Goal: Feedback & Contribution: Submit feedback/report problem

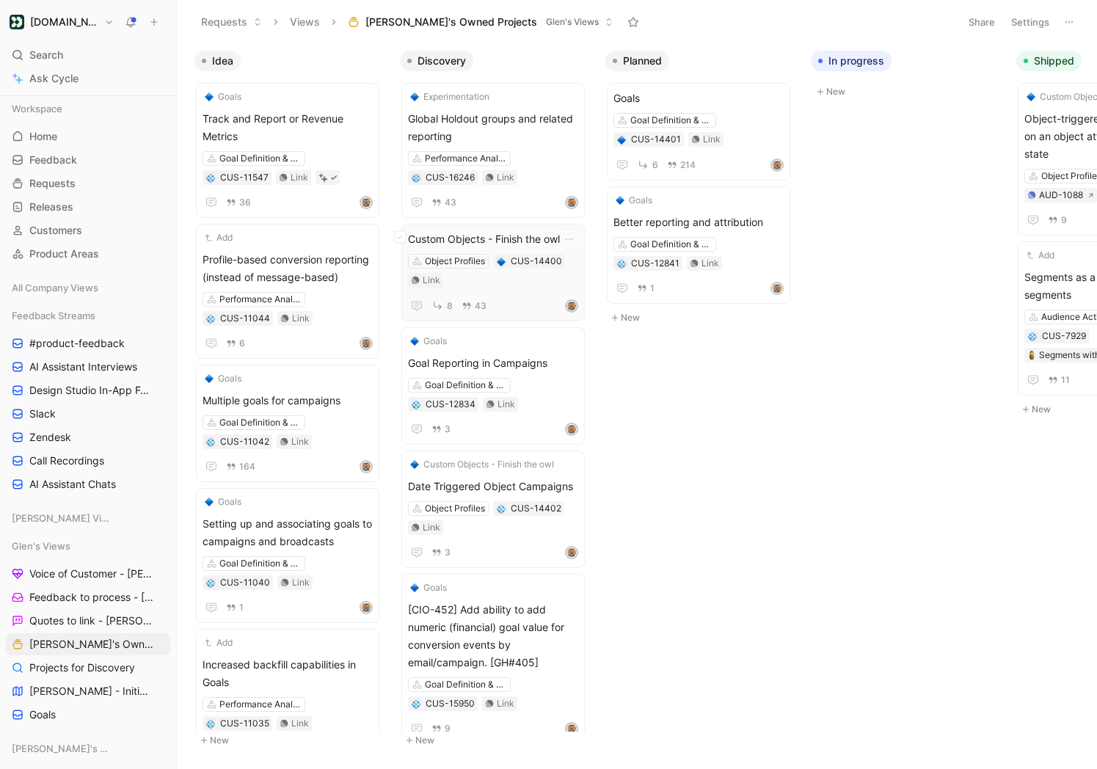
scroll to position [148, 0]
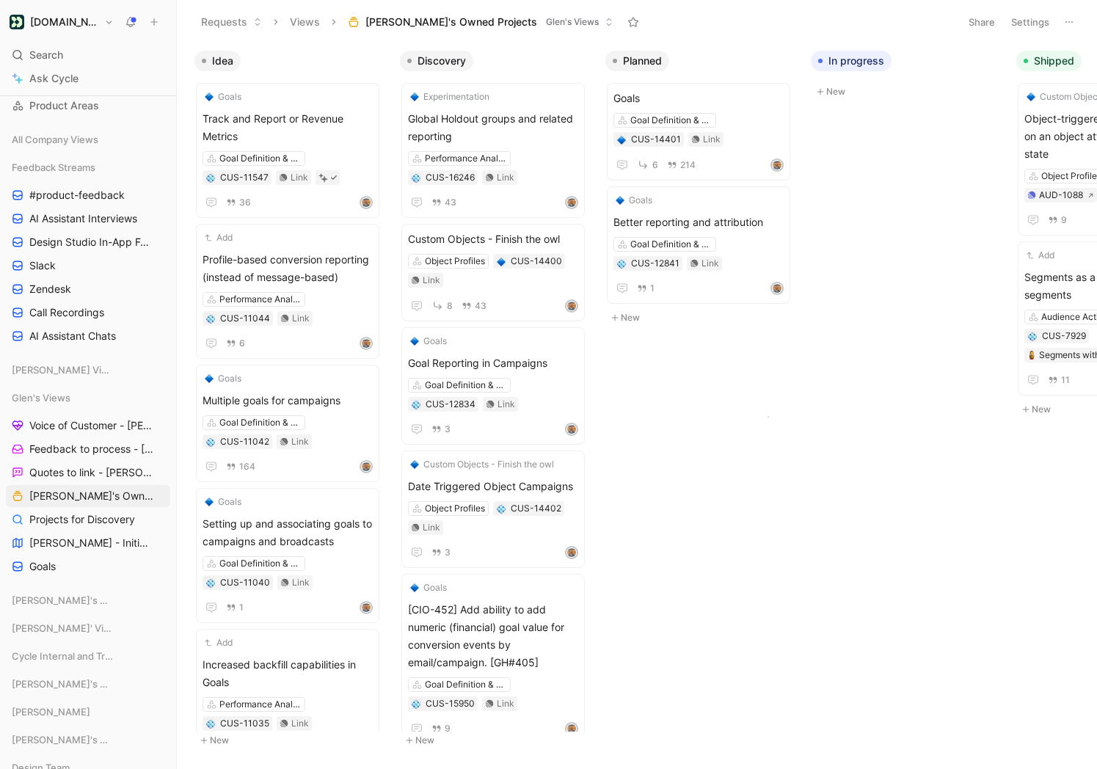
drag, startPoint x: 768, startPoint y: 416, endPoint x: 758, endPoint y: 403, distance: 16.7
click at [766, 415] on body "Customer.io Search ⌘ K Ask Cycle Workspace Home G then H Feedback G then F Requ…" at bounding box center [548, 384] width 1097 height 769
click at [526, 230] on span "Custom Objects - Finish the owl" at bounding box center [493, 239] width 170 height 18
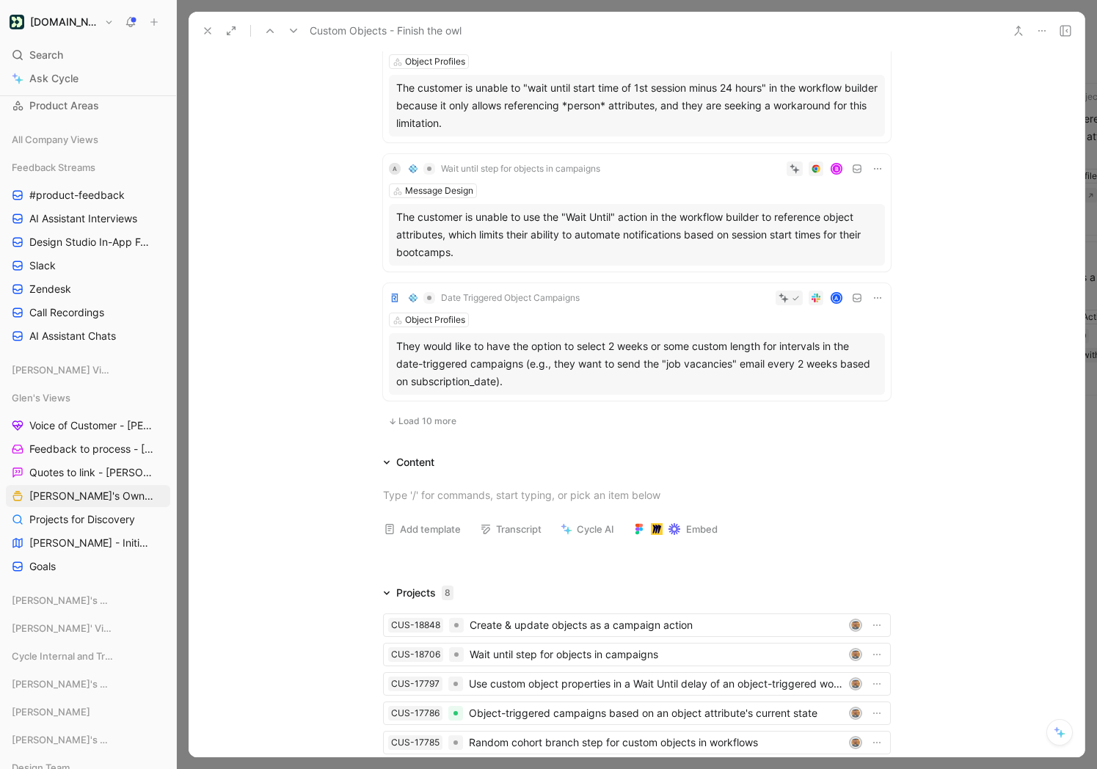
scroll to position [1163, 0]
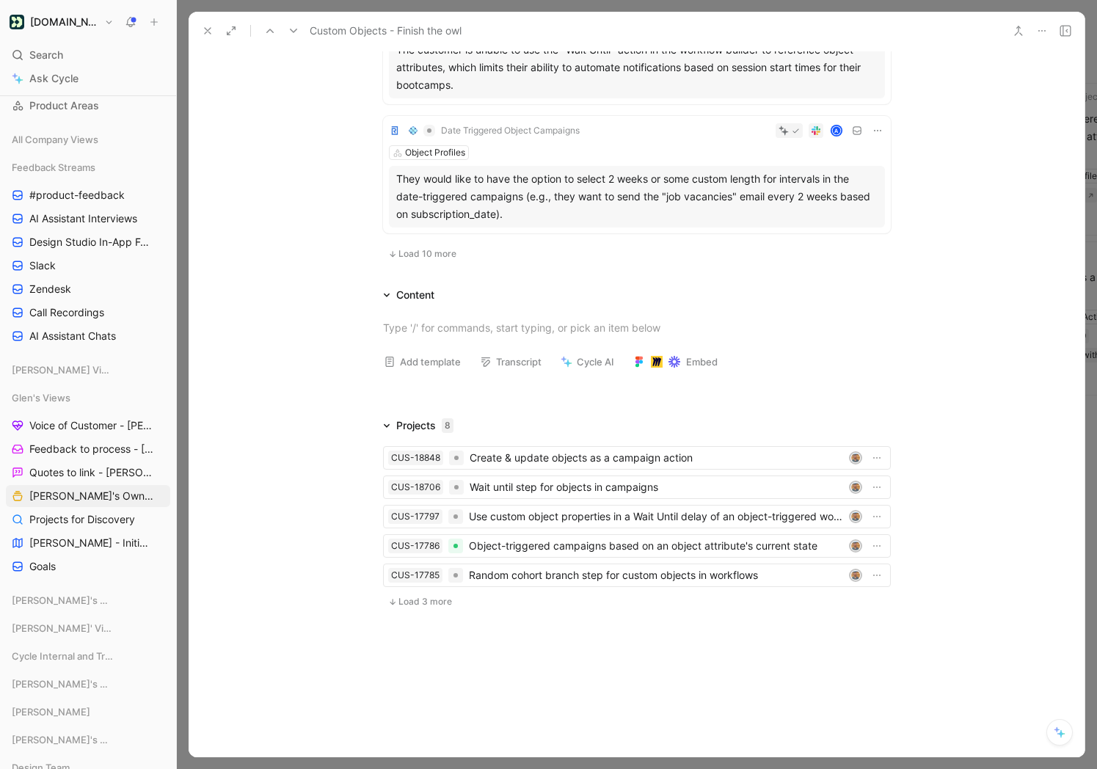
click at [426, 253] on span "Load 10 more" at bounding box center [428, 254] width 58 height 12
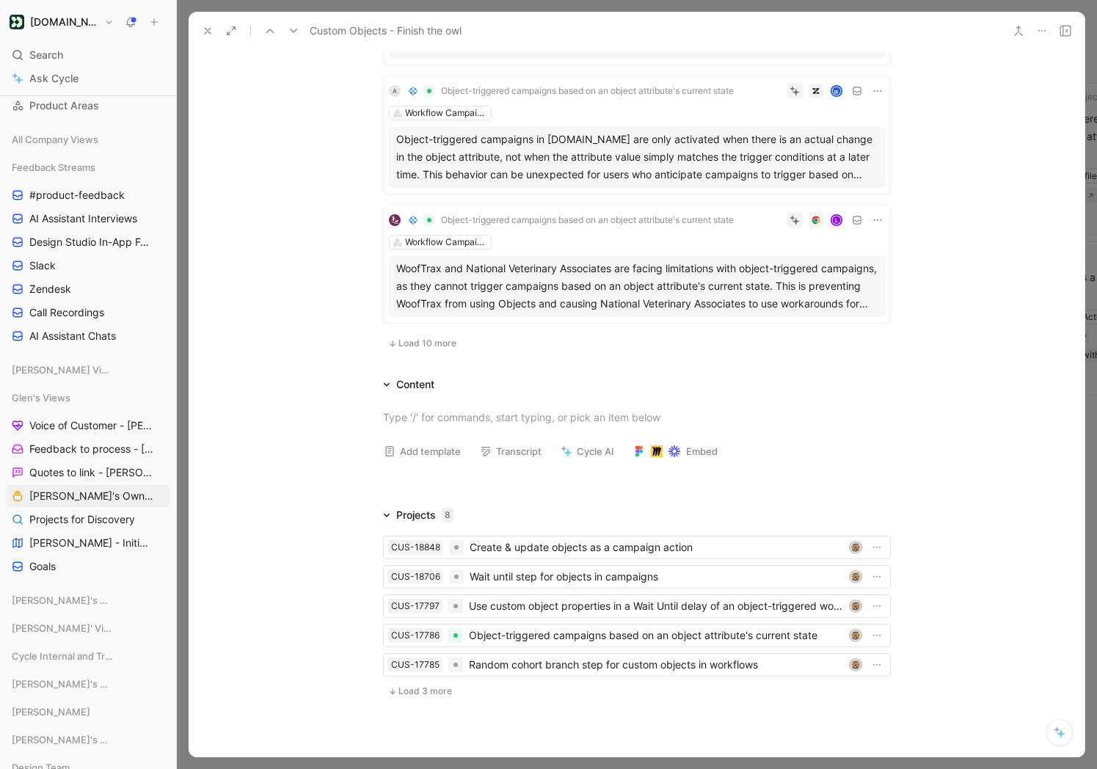
scroll to position [2350, 0]
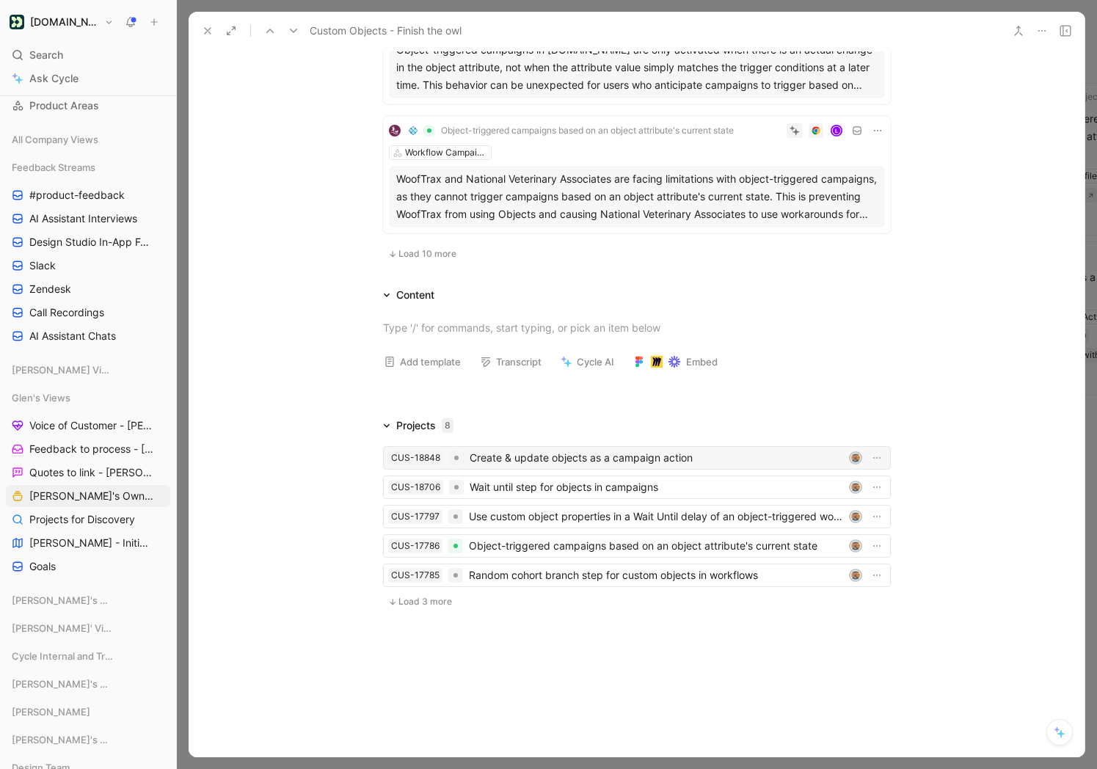
click at [515, 460] on div "Create & update objects as a campaign action" at bounding box center [657, 458] width 374 height 18
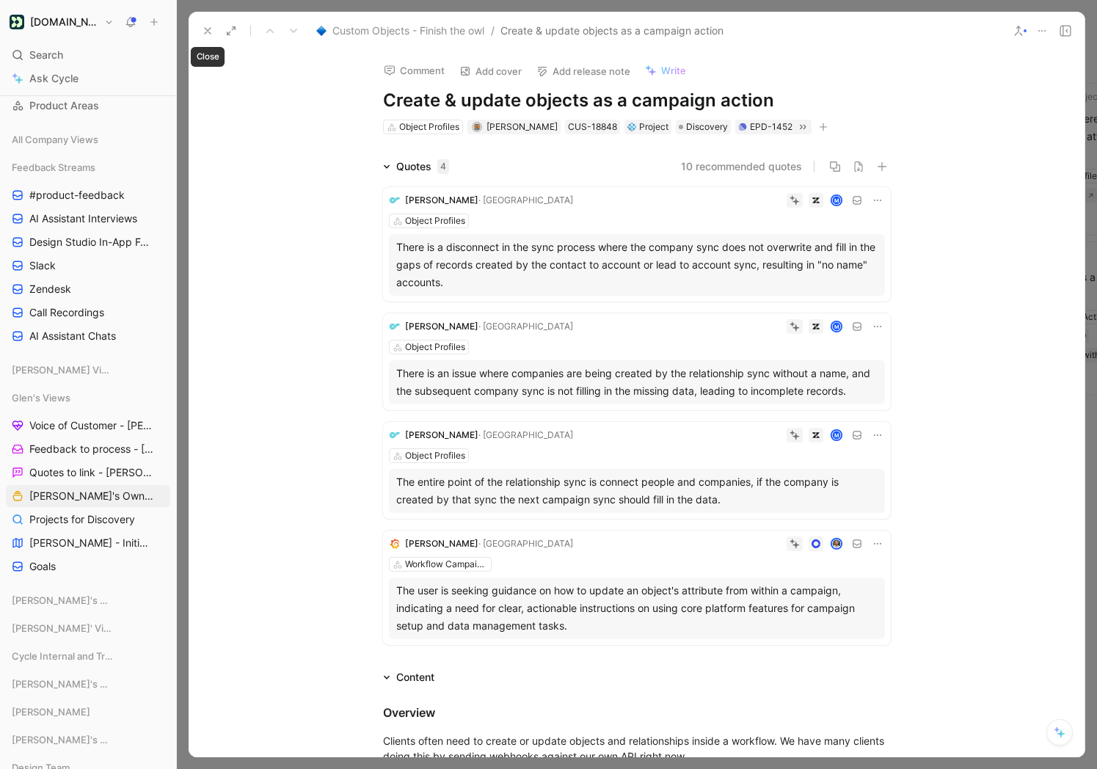
click at [208, 30] on use at bounding box center [208, 31] width 6 height 6
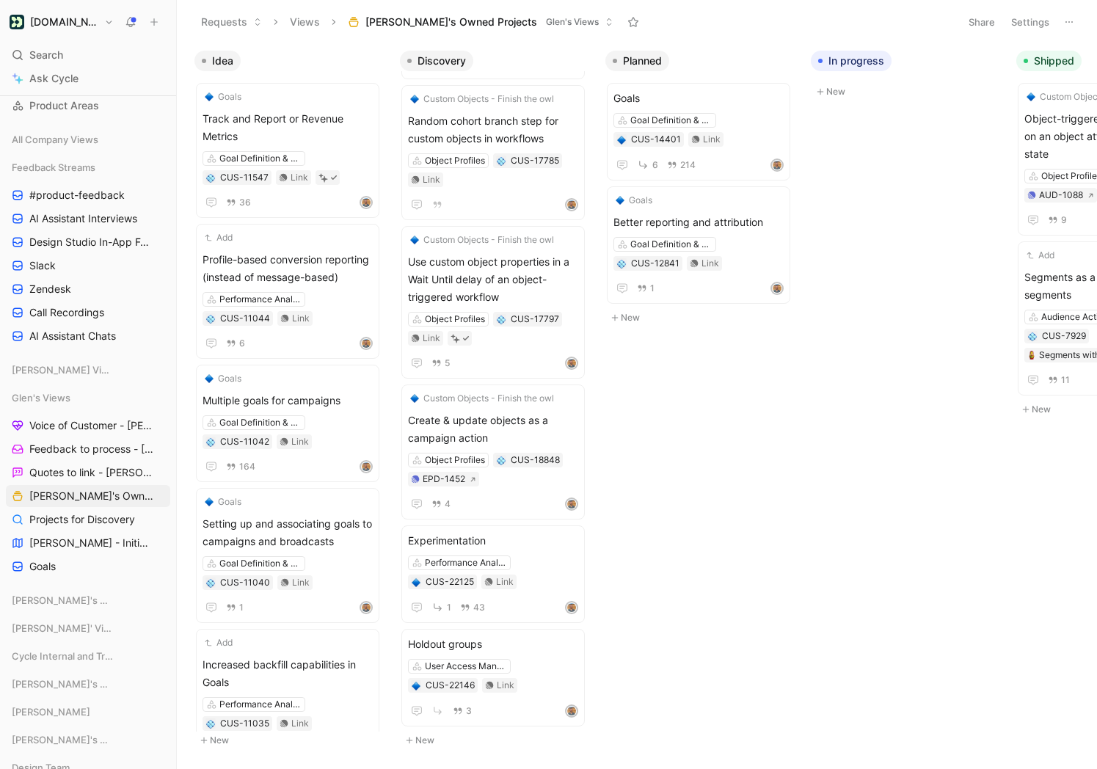
scroll to position [0, 1]
click at [468, 636] on span "Holdout groups" at bounding box center [492, 645] width 170 height 18
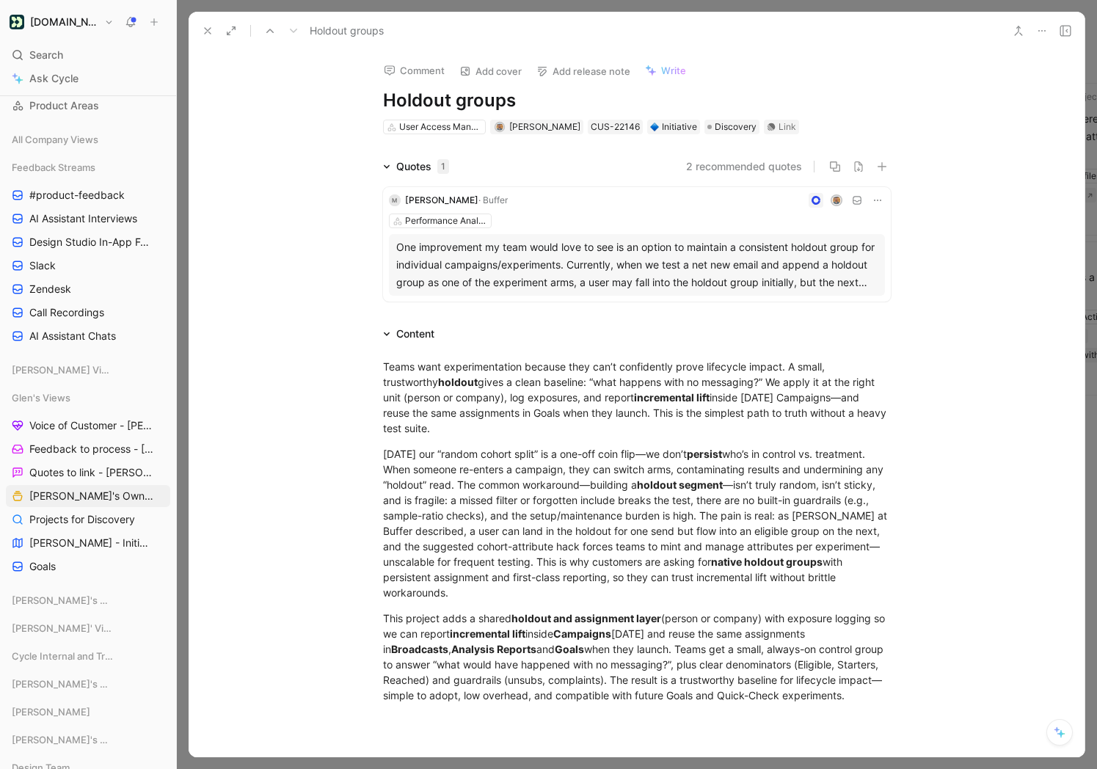
click at [213, 26] on icon at bounding box center [208, 31] width 12 height 12
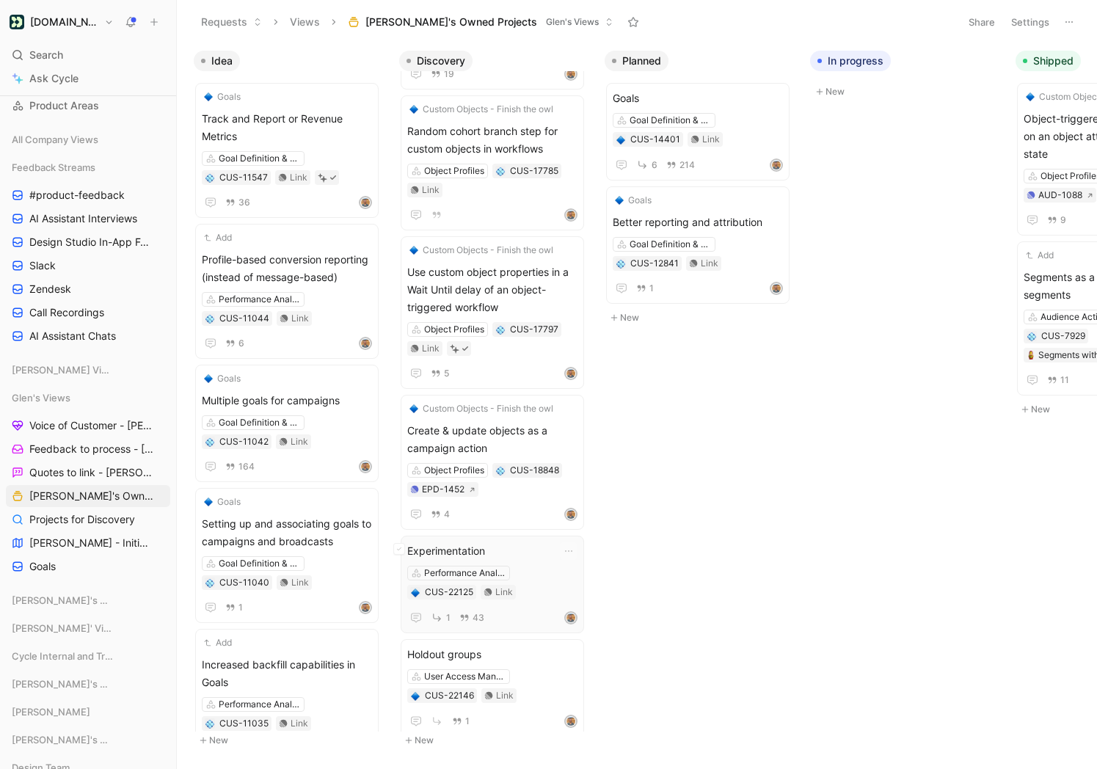
scroll to position [788, 0]
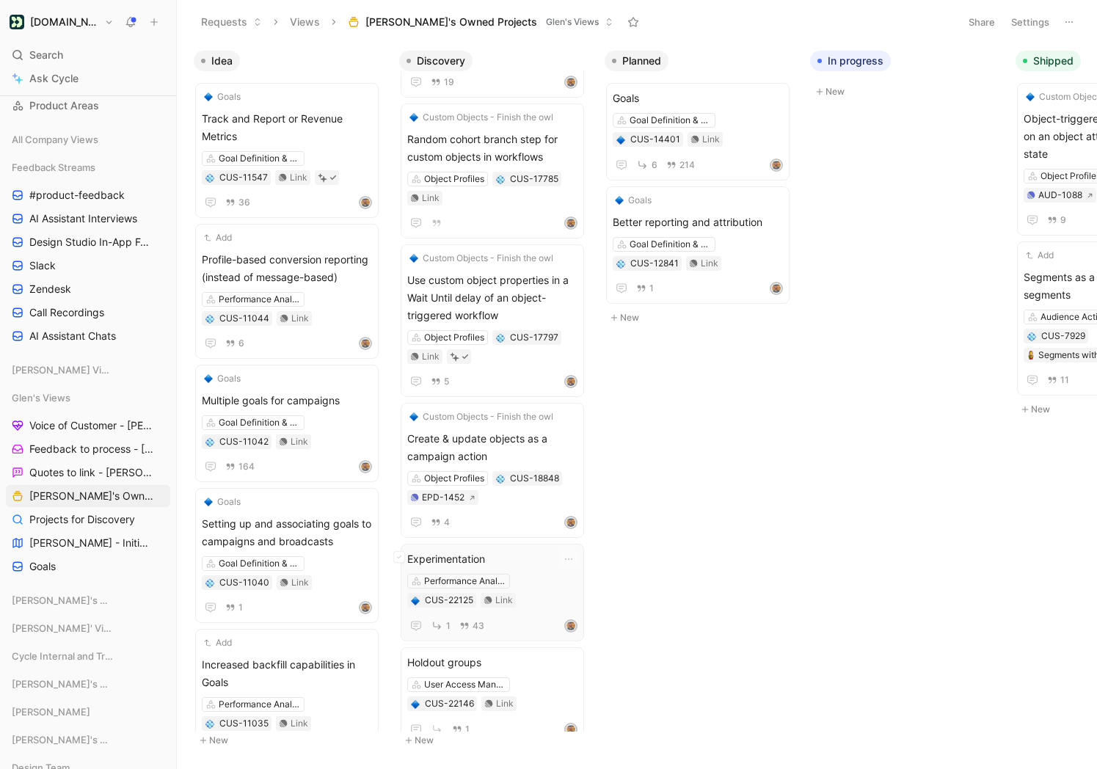
click at [484, 548] on div "Experimentation Performance Analysis CUS-22125 Link 1 43" at bounding box center [493, 593] width 184 height 98
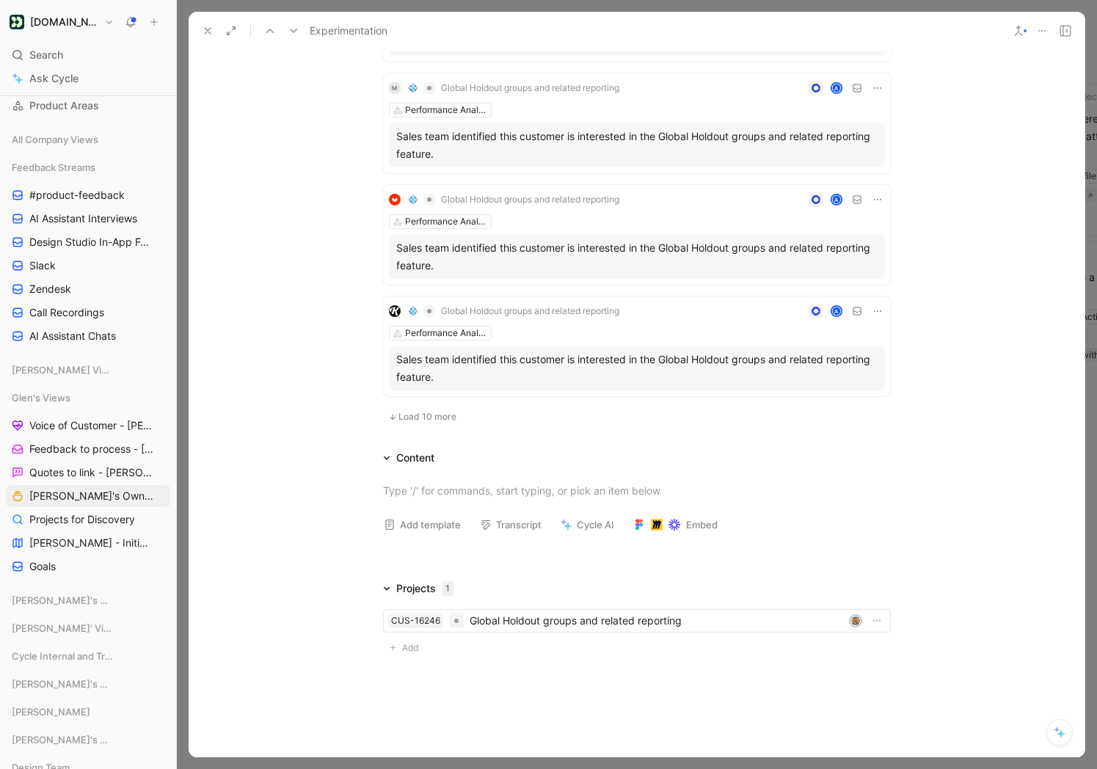
scroll to position [942, 0]
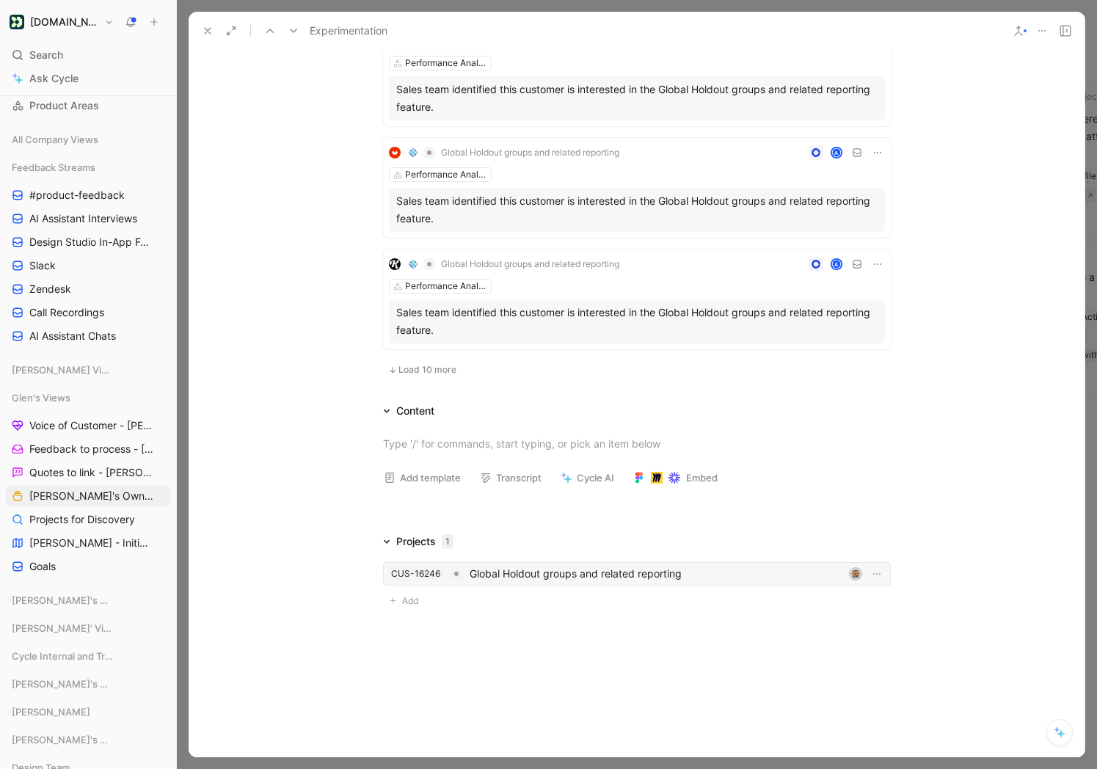
click at [495, 567] on div "Global Holdout groups and related reporting" at bounding box center [657, 574] width 374 height 18
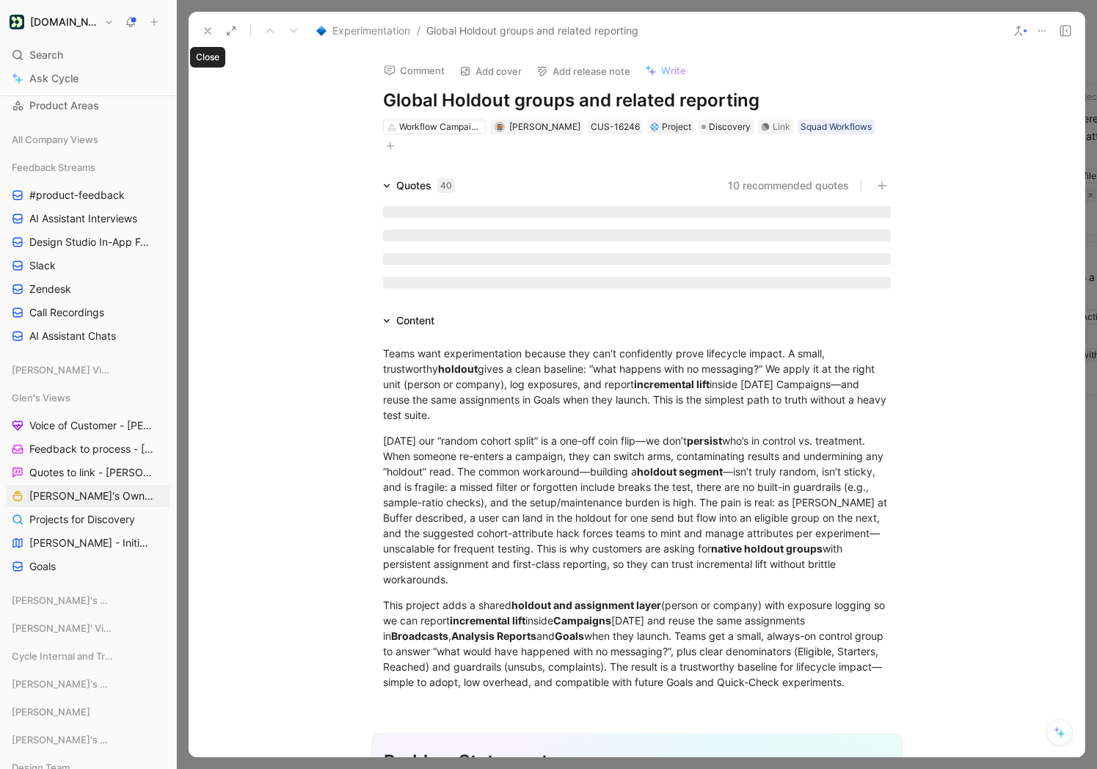
click at [207, 28] on icon at bounding box center [208, 31] width 12 height 12
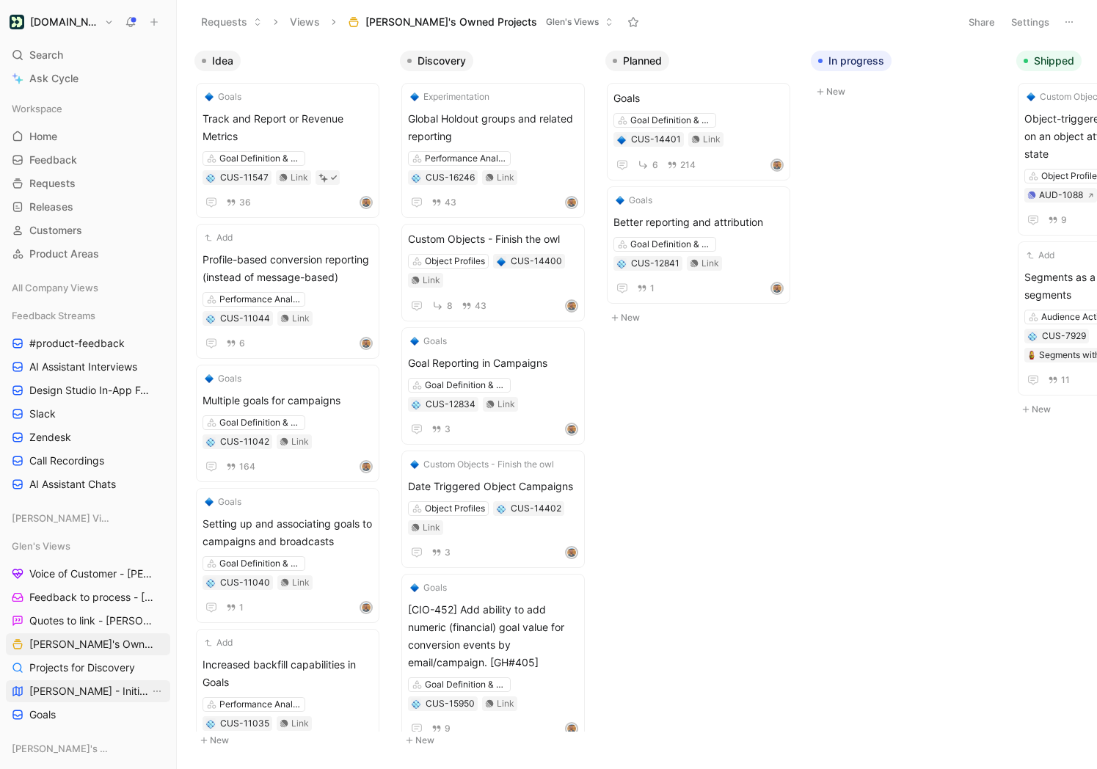
click at [87, 685] on span "[PERSON_NAME] - Initiatives" at bounding box center [89, 691] width 120 height 15
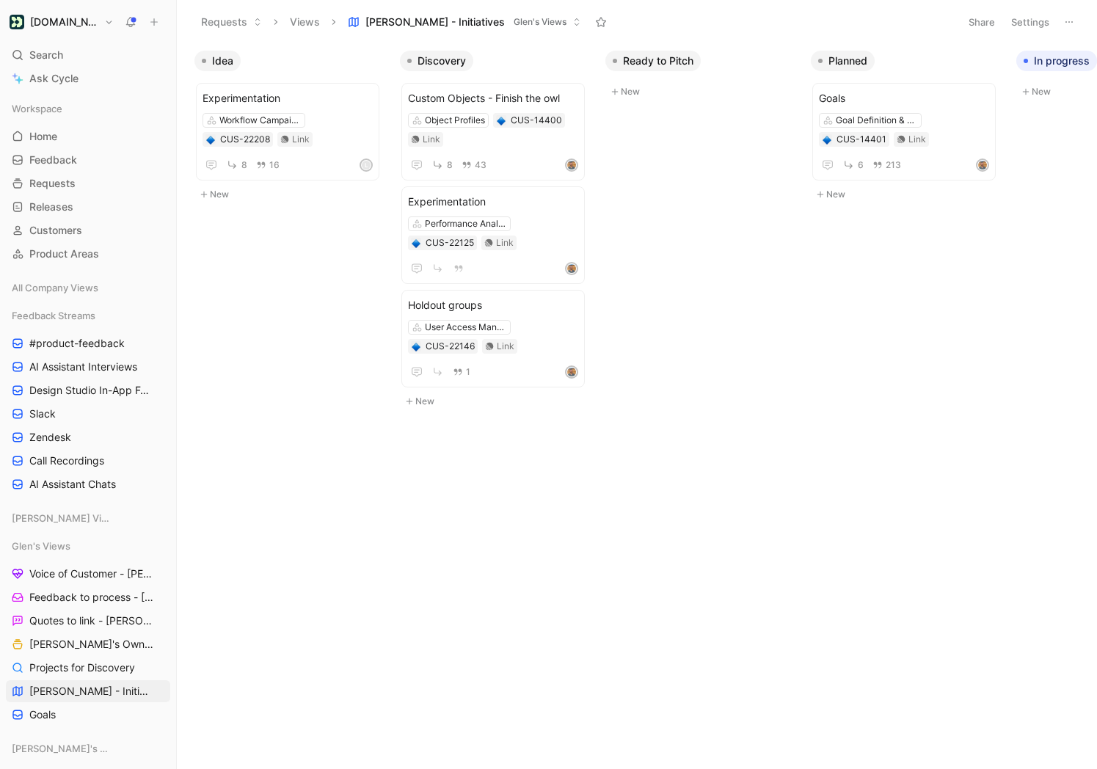
click at [426, 402] on button "New" at bounding box center [497, 402] width 194 height 18
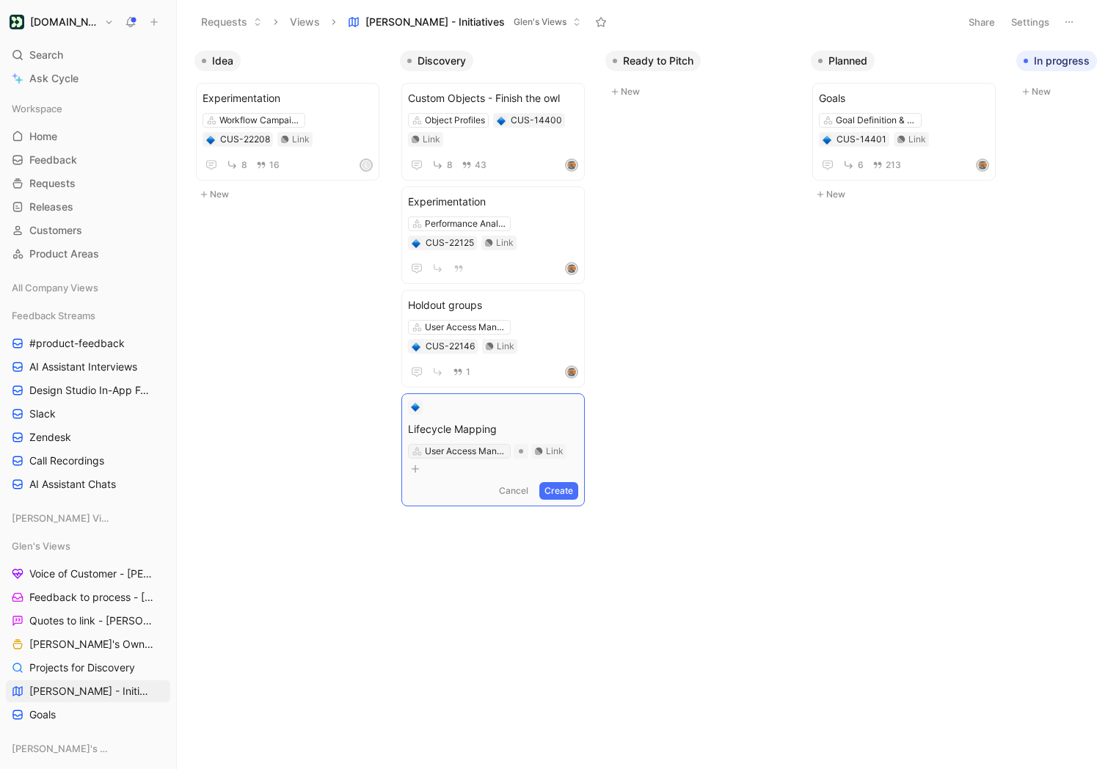
click at [466, 454] on div "User Access Management" at bounding box center [466, 451] width 82 height 15
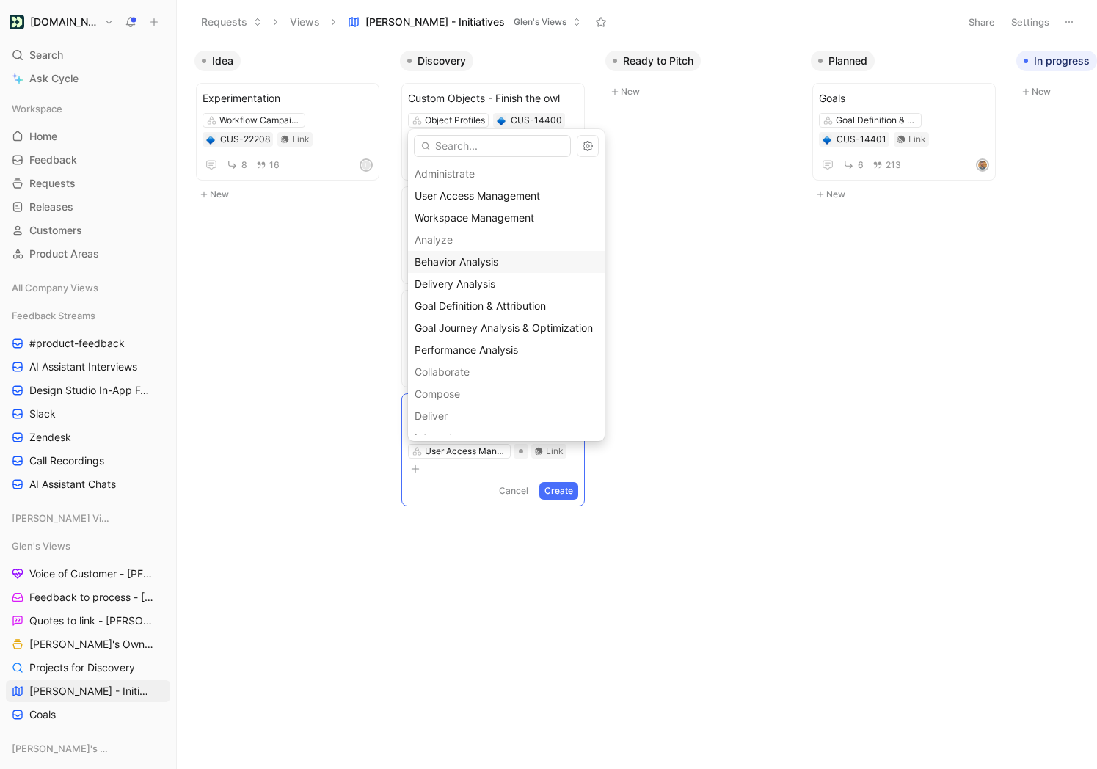
click at [486, 258] on span "Behavior Analysis" at bounding box center [457, 261] width 84 height 12
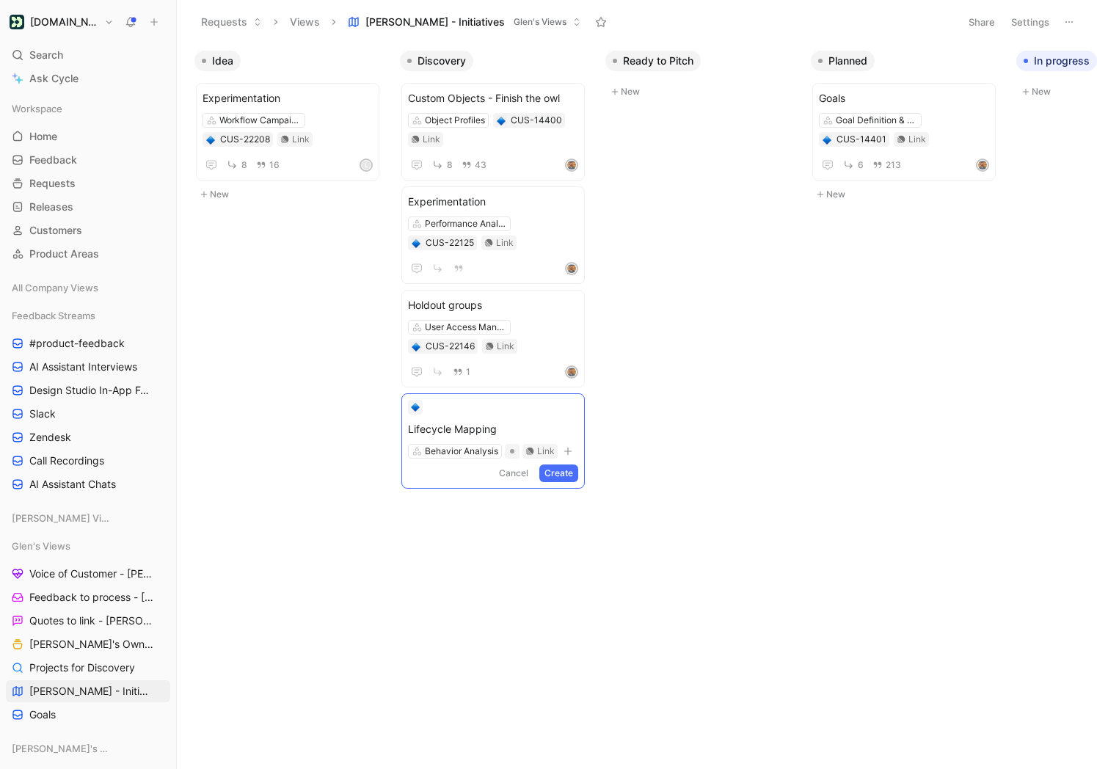
click at [495, 521] on div "Idea Experimentation Workflow Campaigns CUS-22208 Link 8 16 L New Discovery Cus…" at bounding box center [637, 405] width 920 height 725
click at [472, 446] on div "Behavior Analysis" at bounding box center [461, 451] width 73 height 15
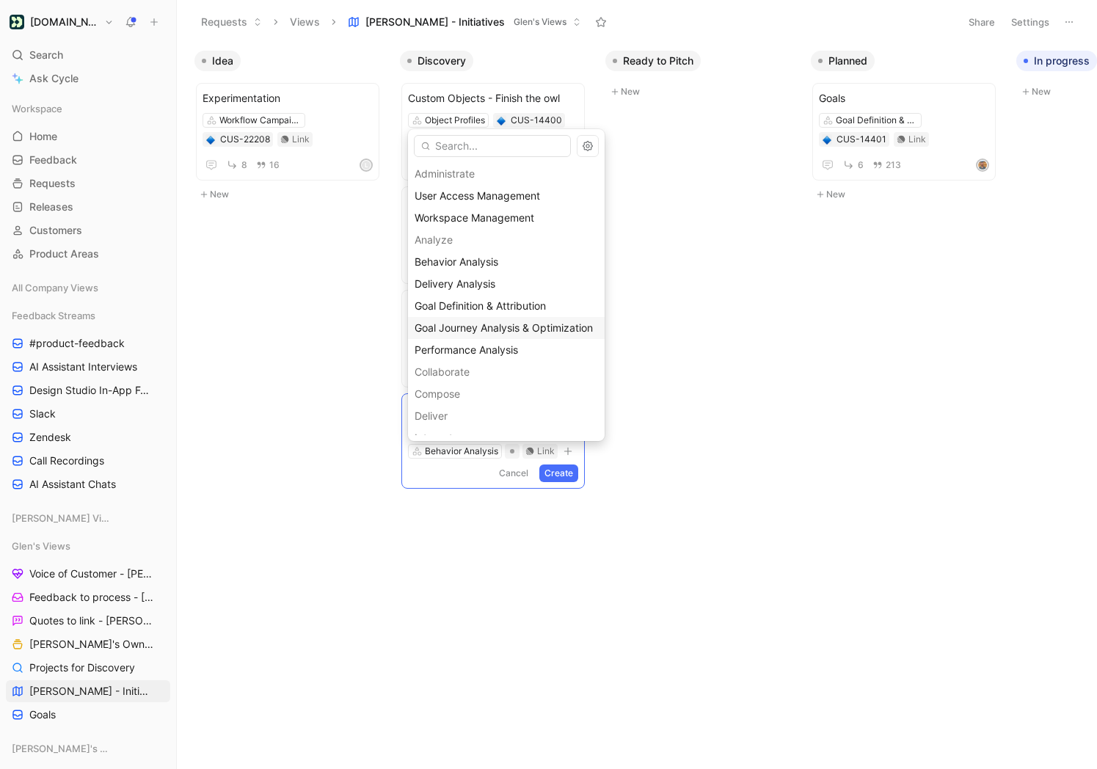
click at [476, 330] on span "Goal Journey Analysis & Optimization" at bounding box center [504, 328] width 178 height 12
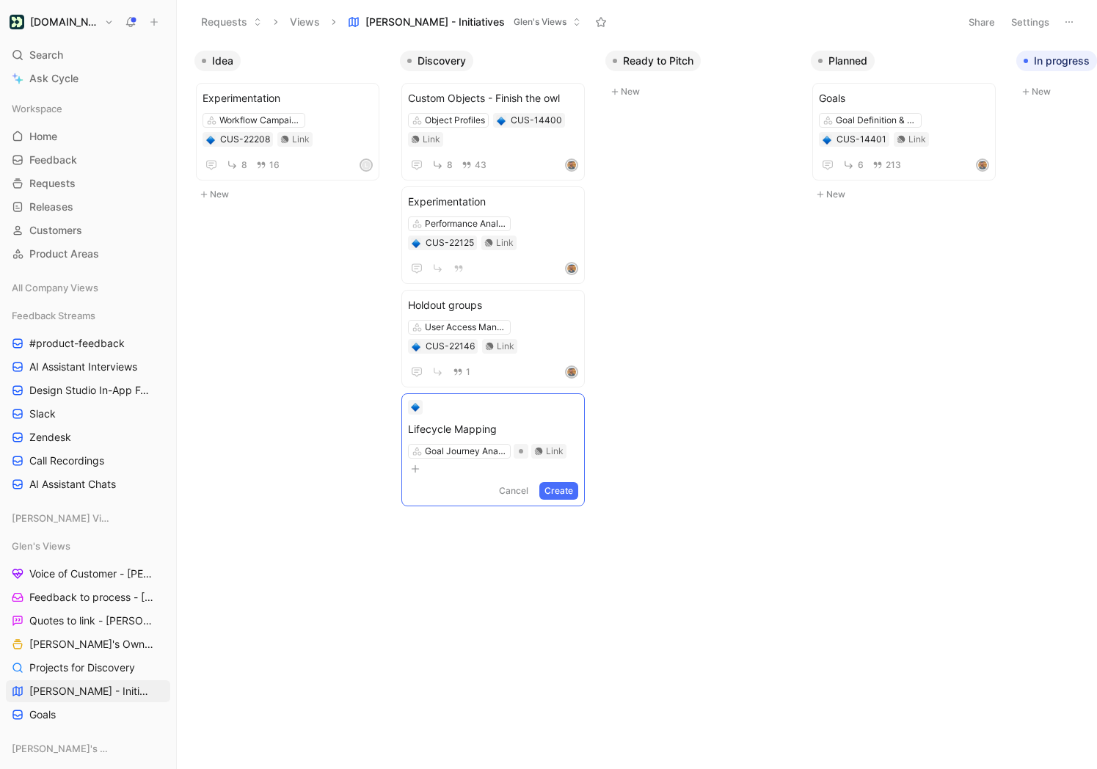
click at [477, 589] on div "Idea Experimentation Workflow Campaigns CUS-22208 Link 8 16 L New Discovery Cus…" at bounding box center [637, 405] width 920 height 725
click at [482, 606] on div "Idea Experimentation Workflow Campaigns CUS-22208 Link 8 16 L New Discovery Cus…" at bounding box center [637, 405] width 920 height 725
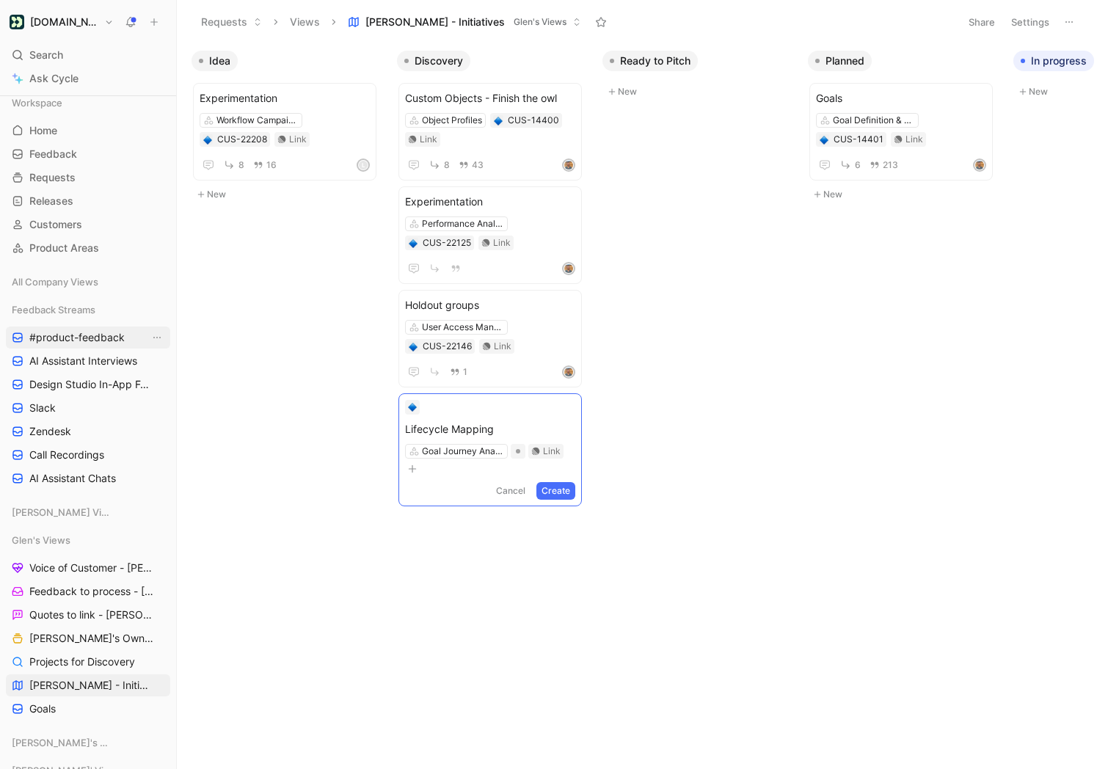
click at [87, 346] on link "#product-feedback" at bounding box center [88, 338] width 164 height 22
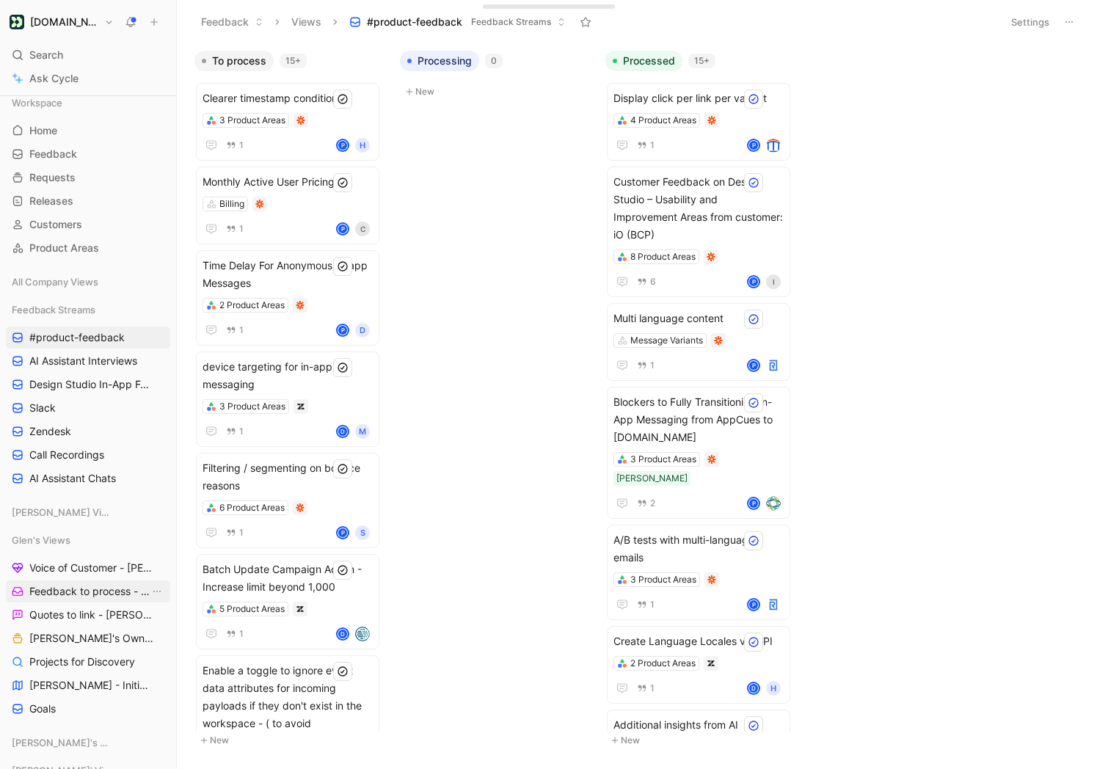
click at [109, 598] on span "Feedback to process - [PERSON_NAME]" at bounding box center [89, 591] width 120 height 15
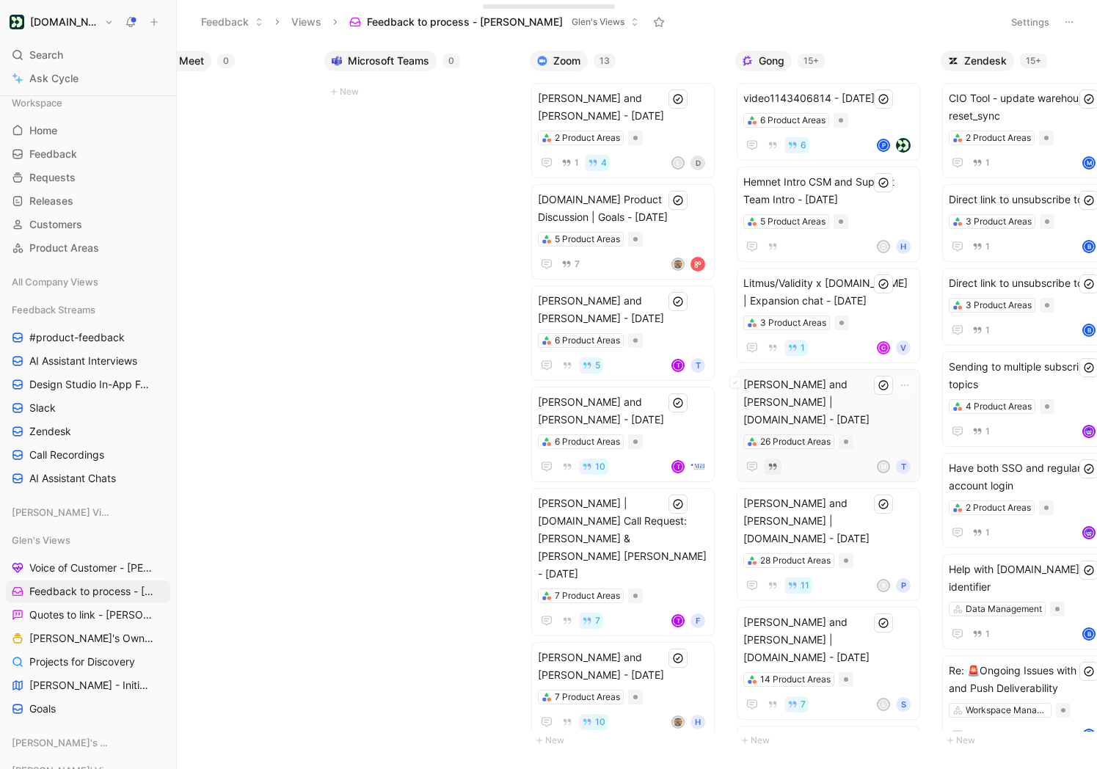
scroll to position [0, 953]
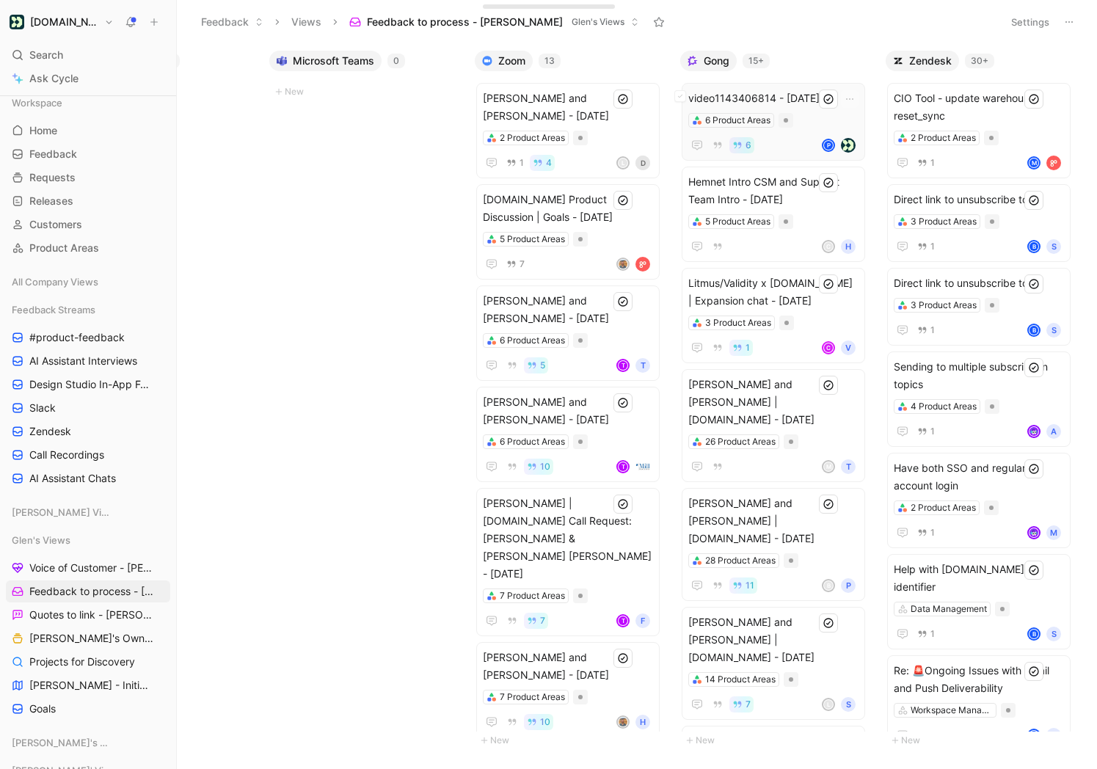
click at [715, 99] on span "video1143406814 - [DATE]" at bounding box center [774, 99] width 170 height 18
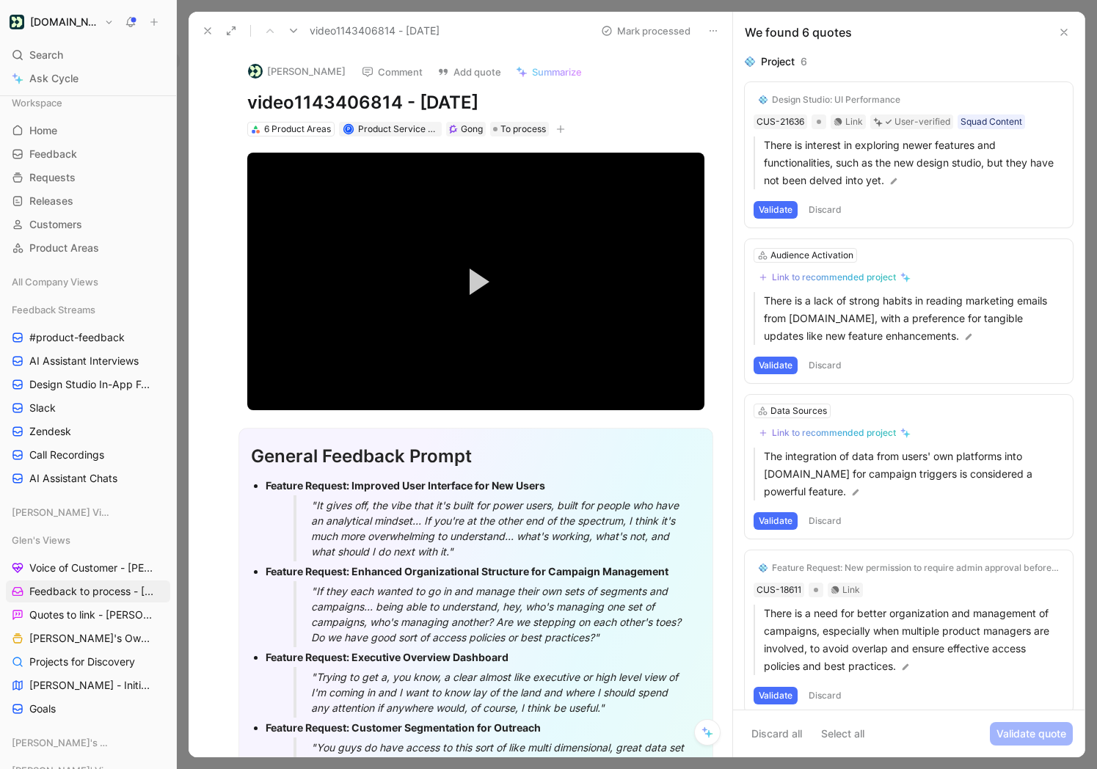
click at [823, 212] on button "Discard" at bounding box center [825, 210] width 43 height 18
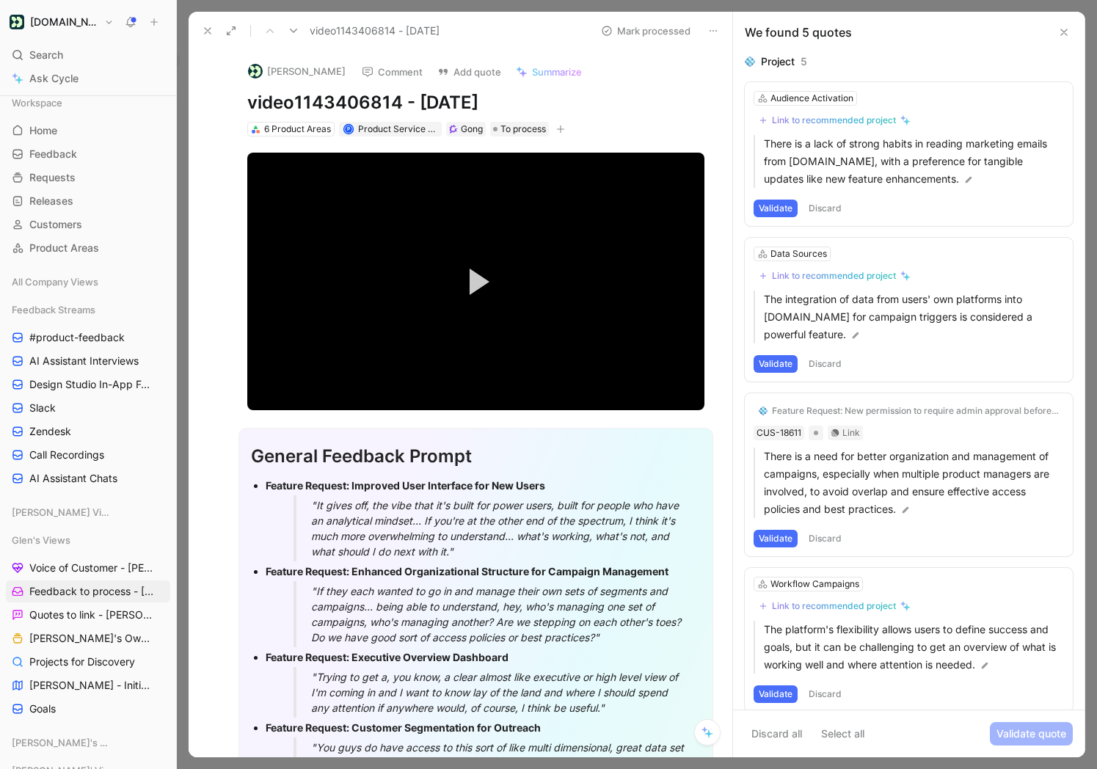
click at [818, 208] on button "Discard" at bounding box center [825, 209] width 43 height 18
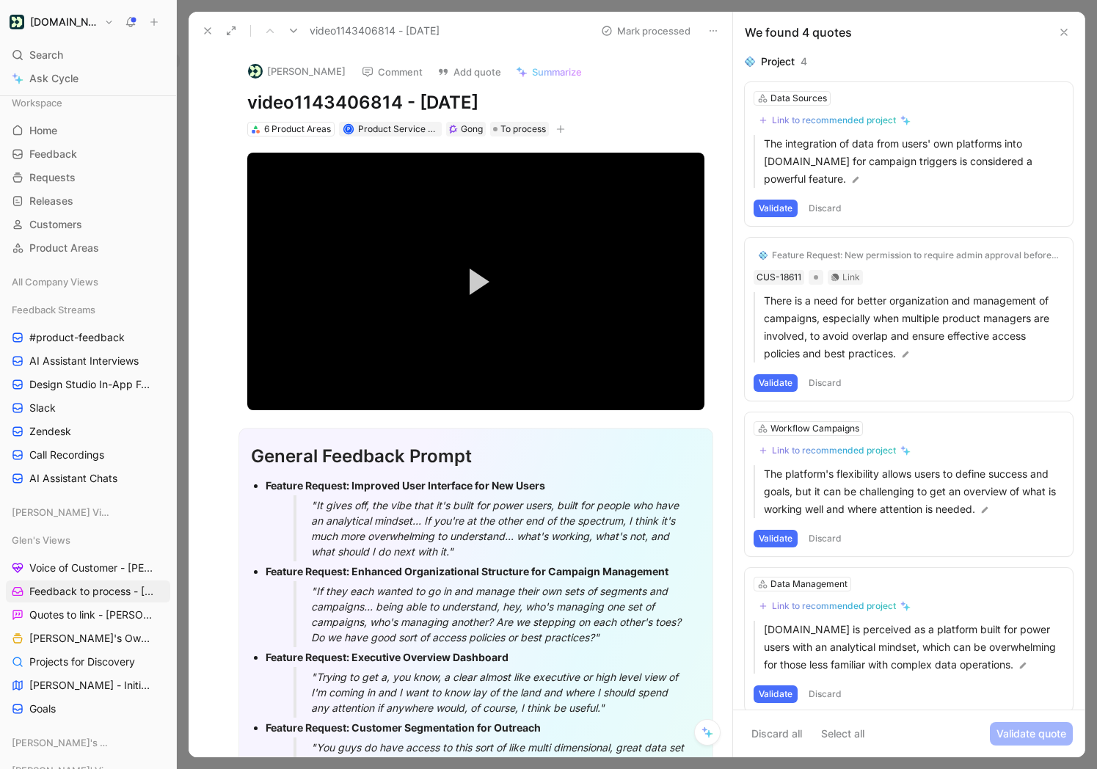
click at [817, 208] on button "Discard" at bounding box center [825, 209] width 43 height 18
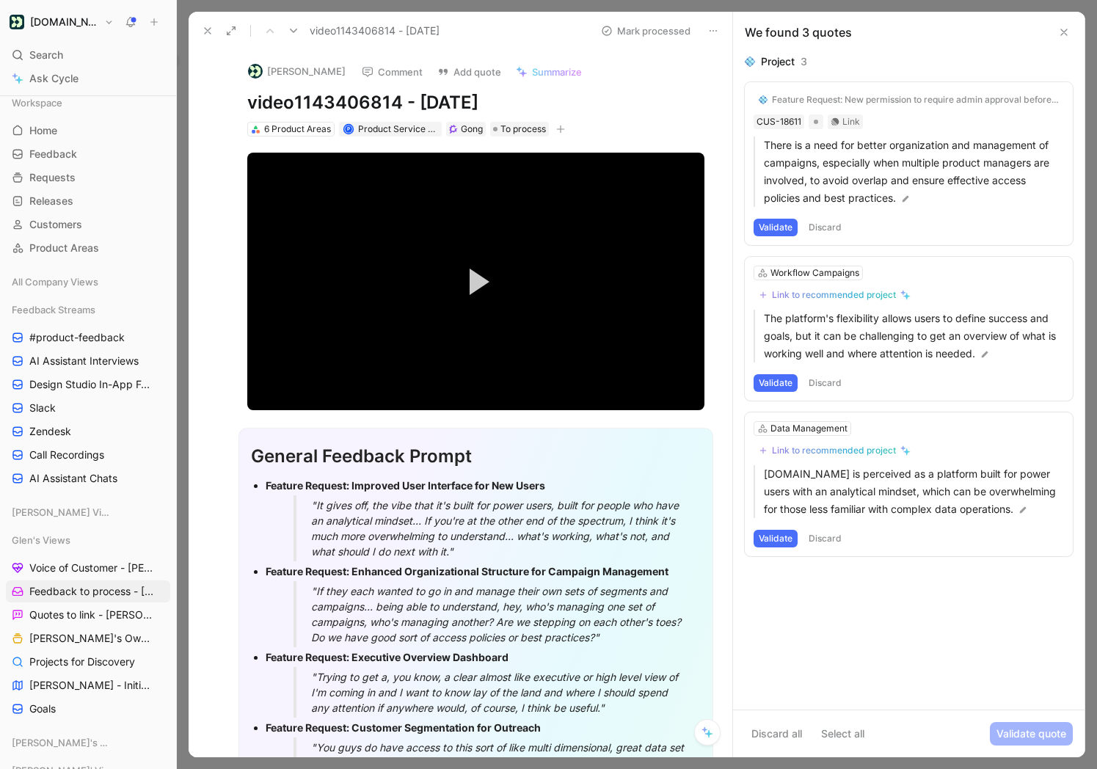
click at [766, 227] on button "Validate" at bounding box center [776, 228] width 44 height 18
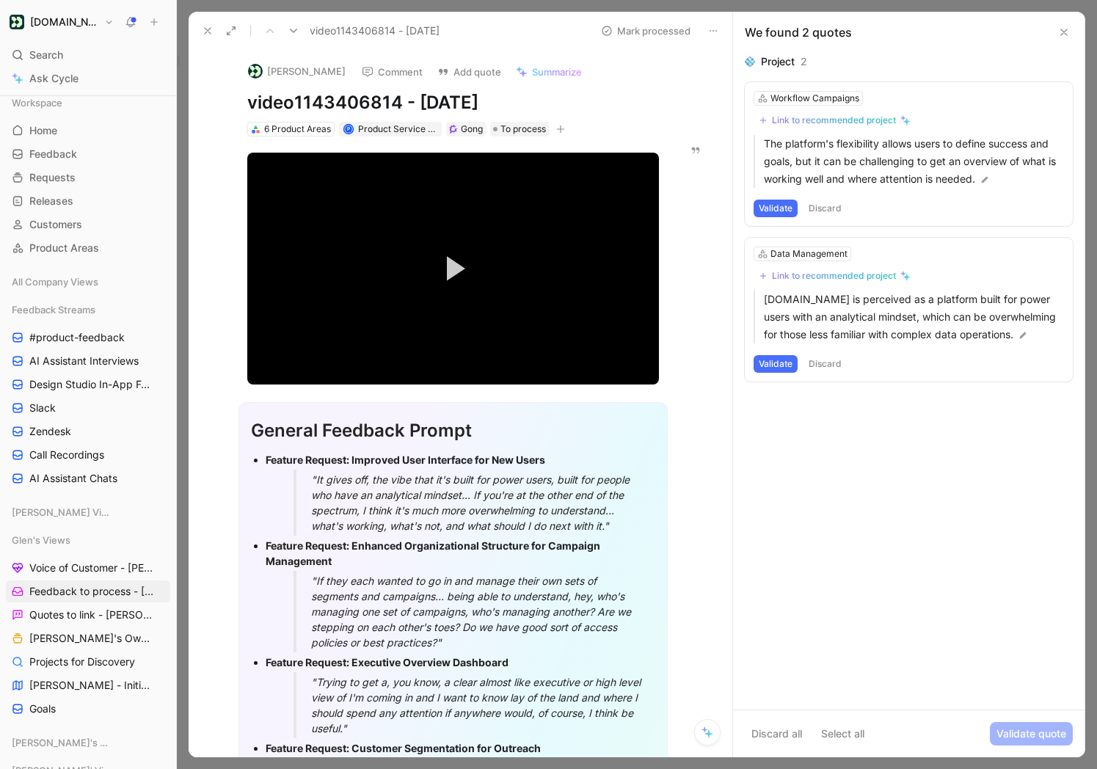
click at [774, 213] on button "Validate" at bounding box center [776, 209] width 44 height 18
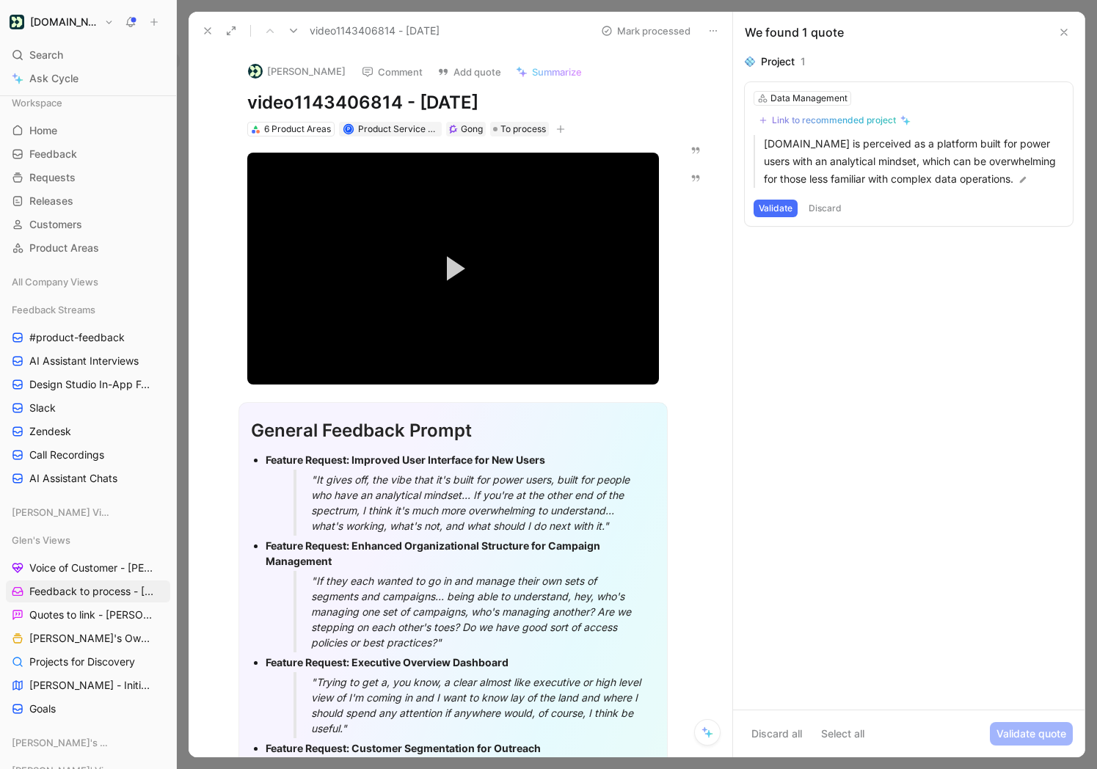
click at [771, 210] on button "Validate" at bounding box center [776, 209] width 44 height 18
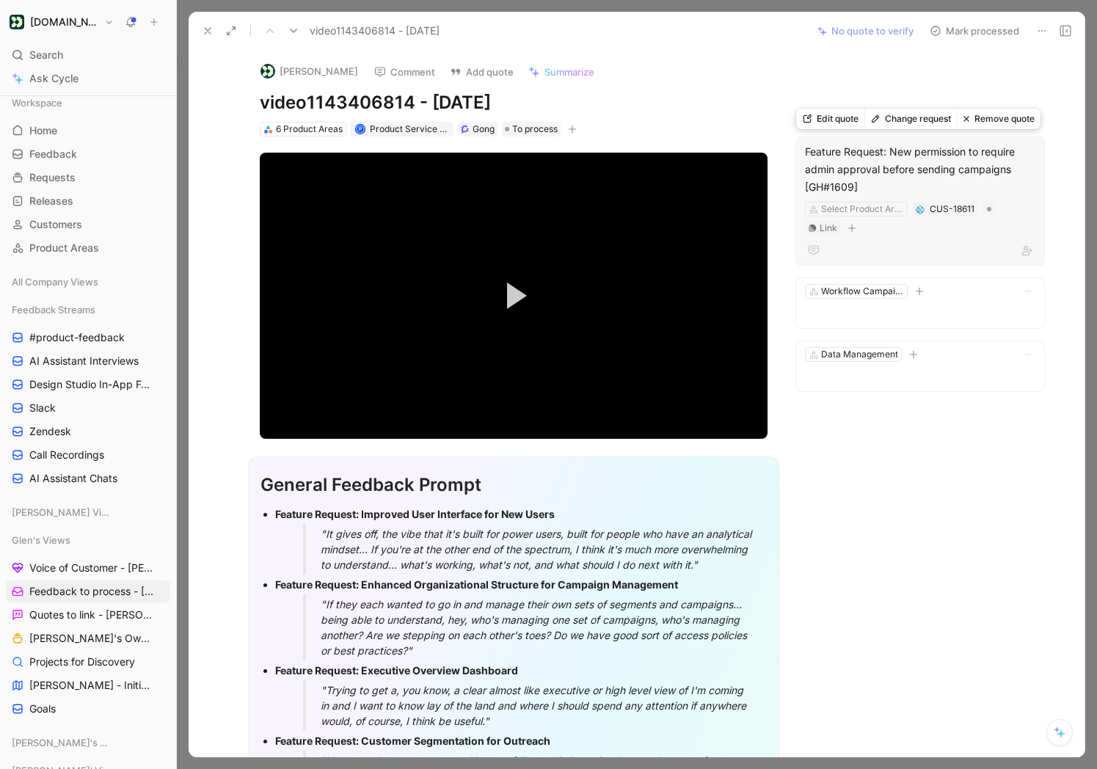
click at [901, 122] on button "Change request" at bounding box center [911, 119] width 92 height 21
click at [856, 169] on div "Feature Request: New permission to require admin approval before sending campai…" at bounding box center [920, 169] width 230 height 53
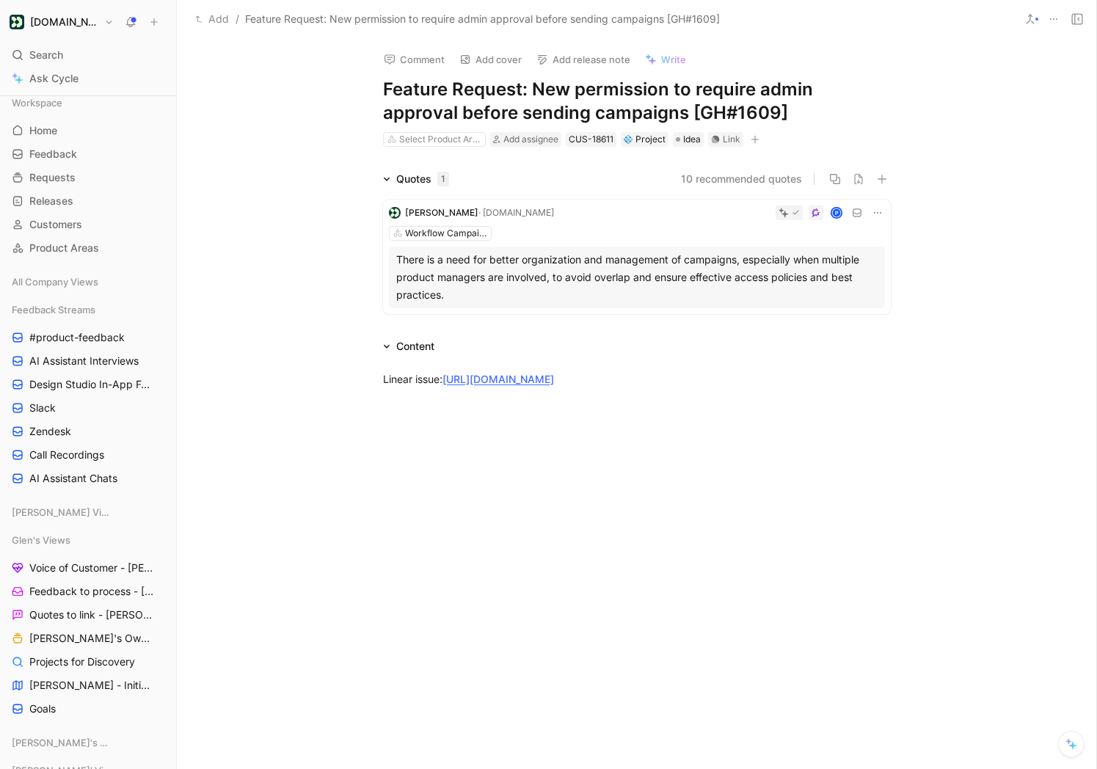
click at [495, 97] on h1 "Feature Request: New permission to require admin approval before sending campai…" at bounding box center [637, 101] width 508 height 47
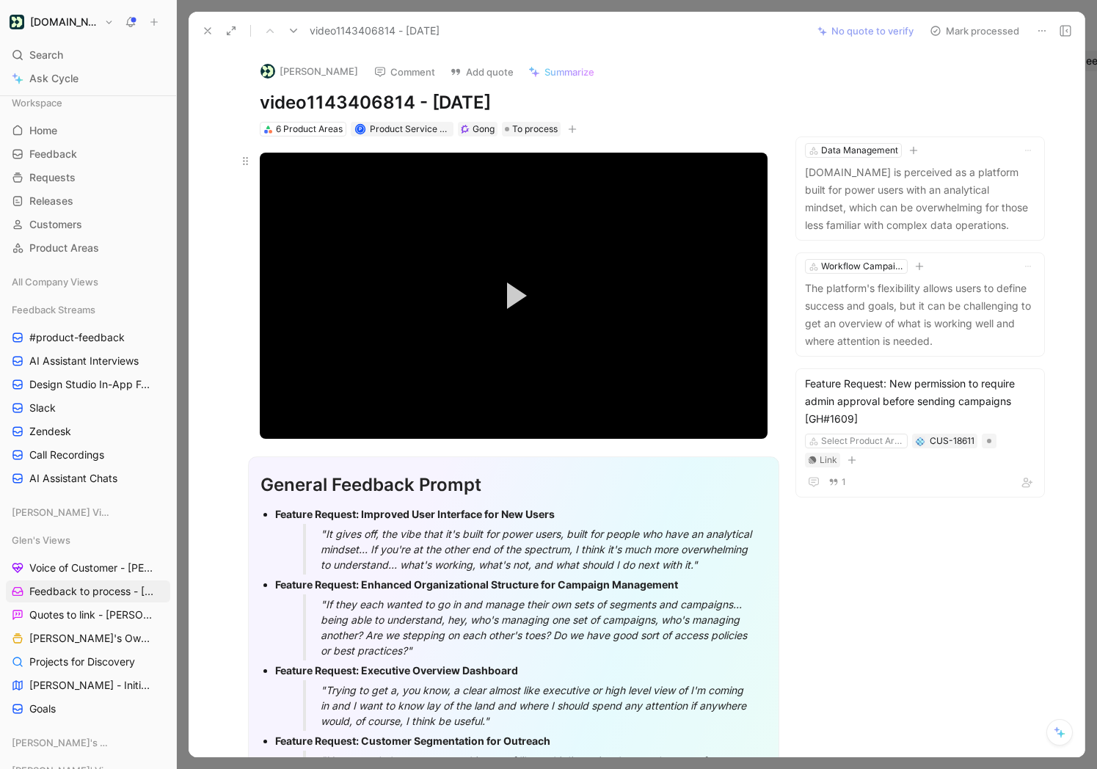
click at [499, 300] on button "Play Video" at bounding box center [514, 296] width 66 height 66
click at [305, 405] on div "Loaded : 20.32% 01:53 00:08" at bounding box center [514, 406] width 508 height 2
click at [345, 405] on div "Loaded : 35.37% 03:25 01:54" at bounding box center [514, 406] width 508 height 2
click at [399, 405] on div "Loaded : 48.91% 05:39 03:31" at bounding box center [514, 406] width 508 height 2
click at [447, 405] on div "Loaded : 48.91% 07:41 05:43" at bounding box center [514, 406] width 508 height 2
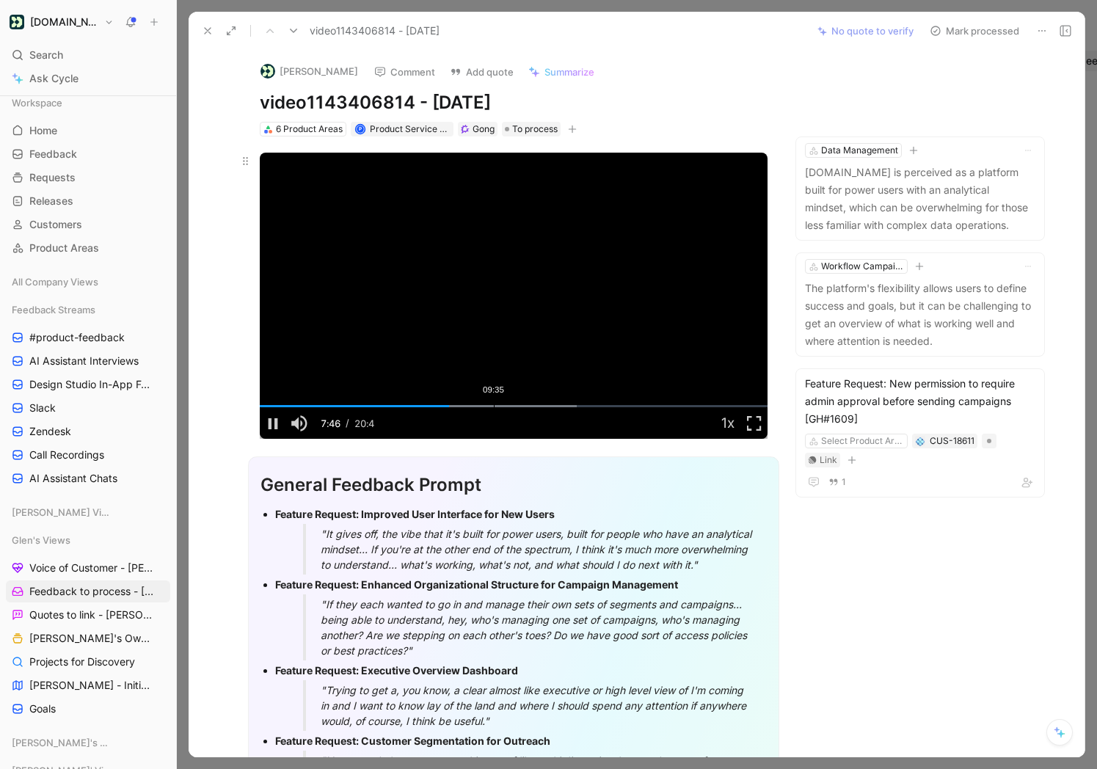
click at [493, 405] on div "Loaded : 62.46% 09:35 07:46" at bounding box center [514, 406] width 508 height 2
drag, startPoint x: 536, startPoint y: 404, endPoint x: 570, endPoint y: 401, distance: 33.9
click at [537, 405] on div "Loaded : 76.00% 09:53 09:35" at bounding box center [514, 406] width 508 height 2
click at [574, 405] on div "Loaded : 76.00% 12:43 11:22" at bounding box center [514, 406] width 508 height 2
click at [610, 405] on div "Loaded : 76.00% 14:22 12:54" at bounding box center [514, 406] width 508 height 2
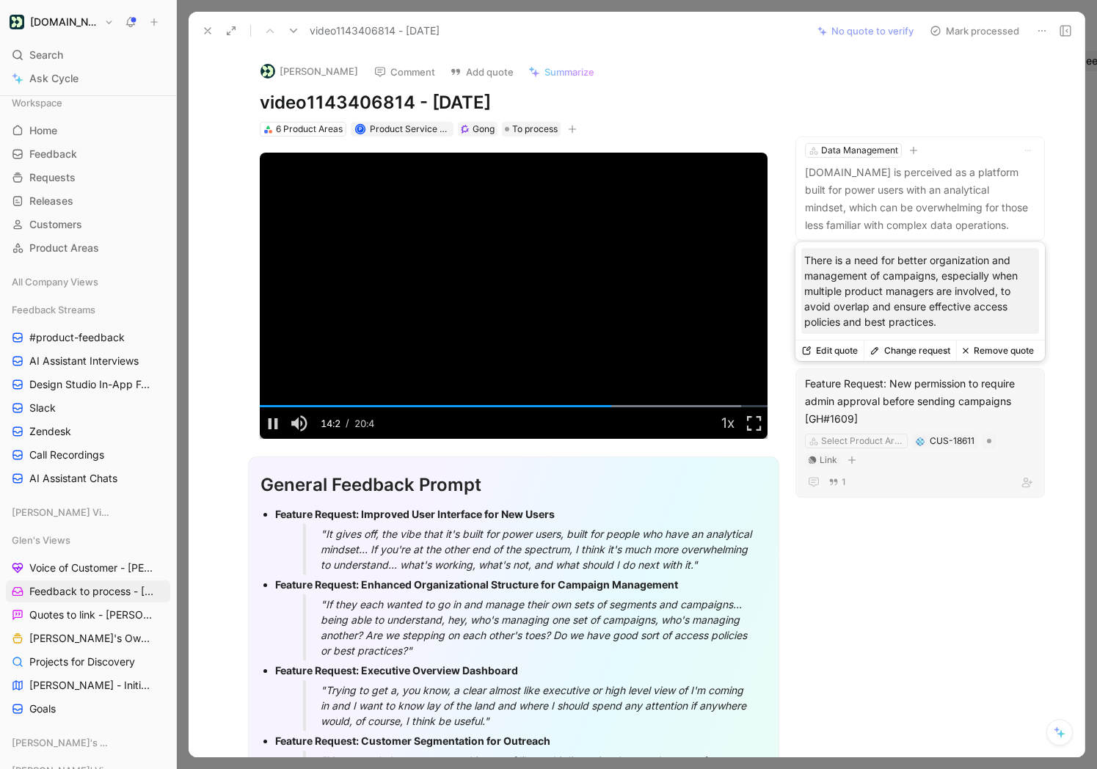
click at [868, 392] on div "Feature Request: New permission to require admin approval before sending campai…" at bounding box center [920, 401] width 230 height 53
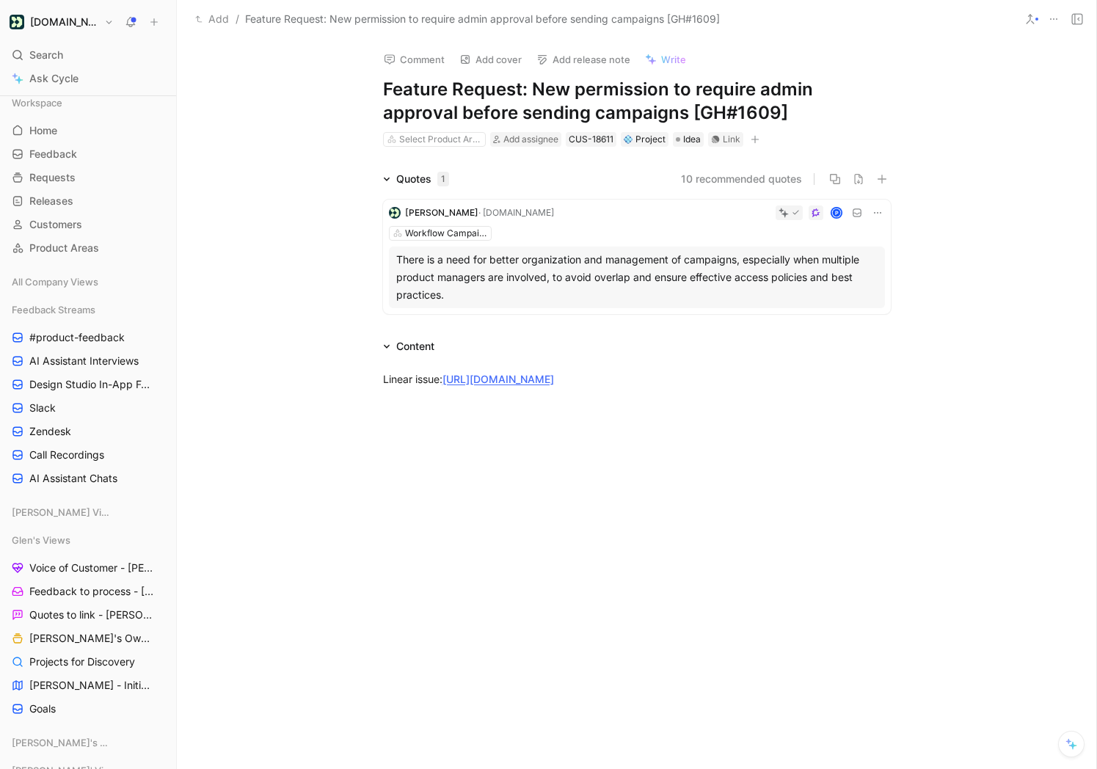
click at [483, 269] on div "There is a need for better organization and management of campaigns, especially…" at bounding box center [637, 277] width 482 height 53
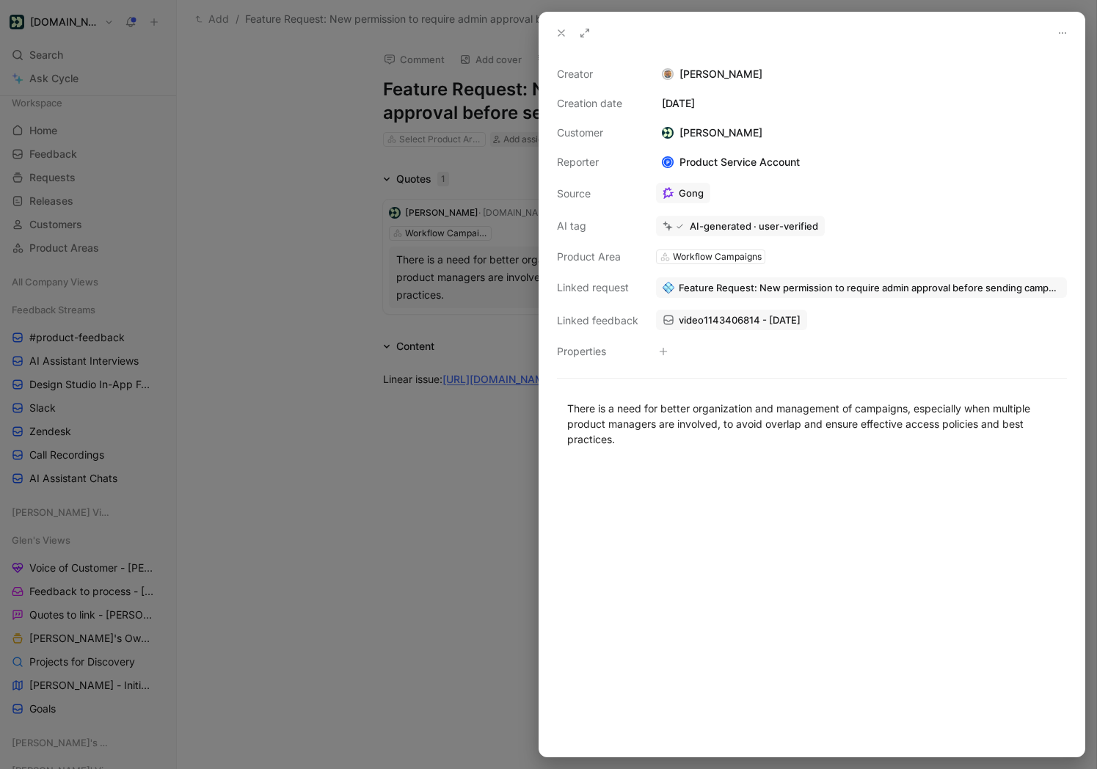
click at [379, 222] on div at bounding box center [548, 384] width 1097 height 769
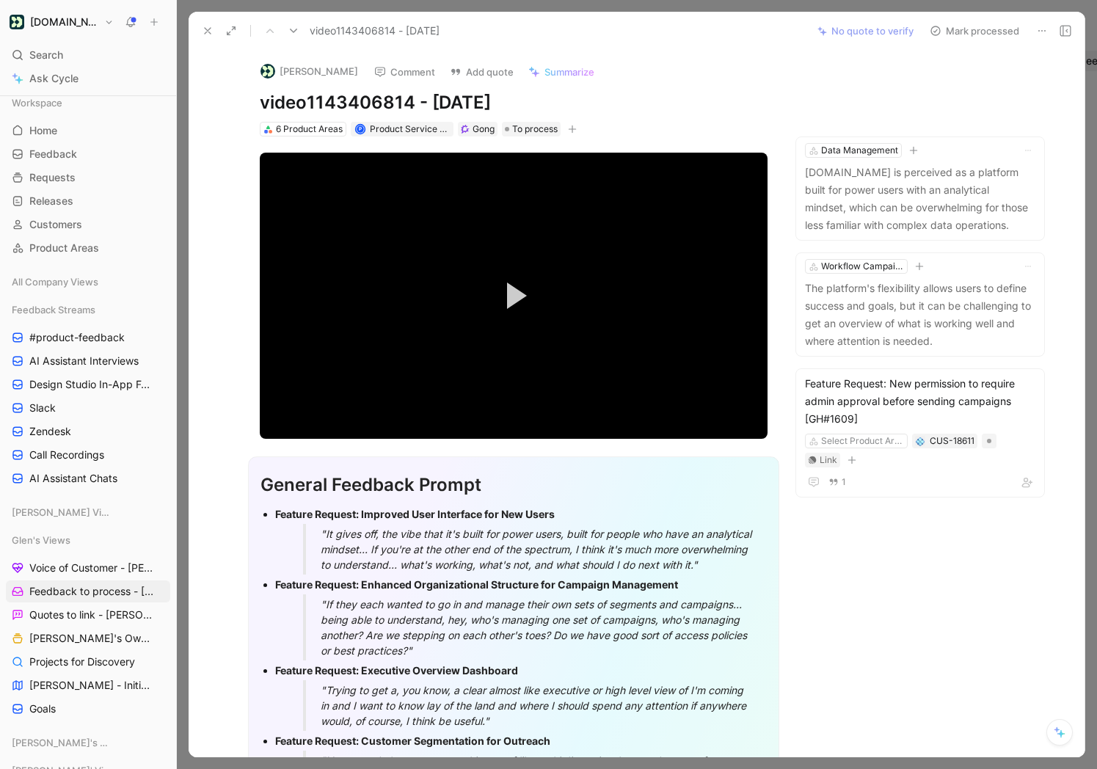
click at [304, 101] on h1 "video1143406814 - [DATE]" at bounding box center [514, 102] width 508 height 23
click at [325, 388] on video "Video Player" at bounding box center [514, 296] width 508 height 286
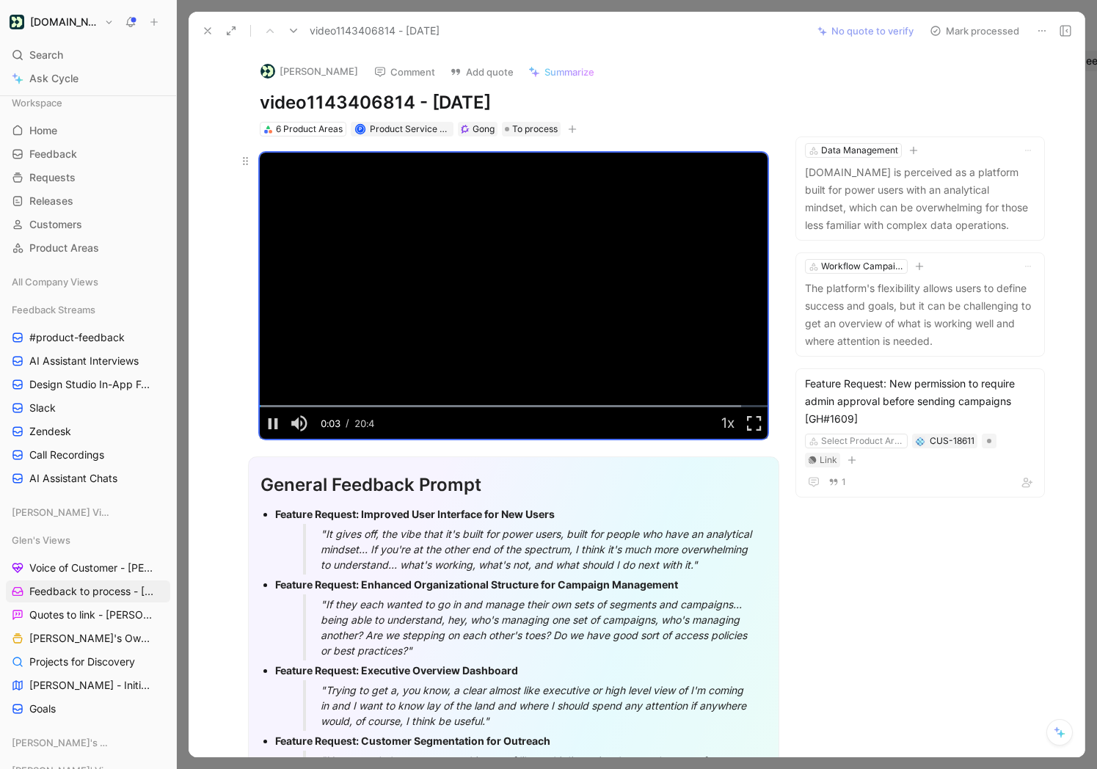
click at [358, 242] on video "Video Player" at bounding box center [514, 296] width 508 height 286
click at [206, 31] on use at bounding box center [208, 31] width 6 height 6
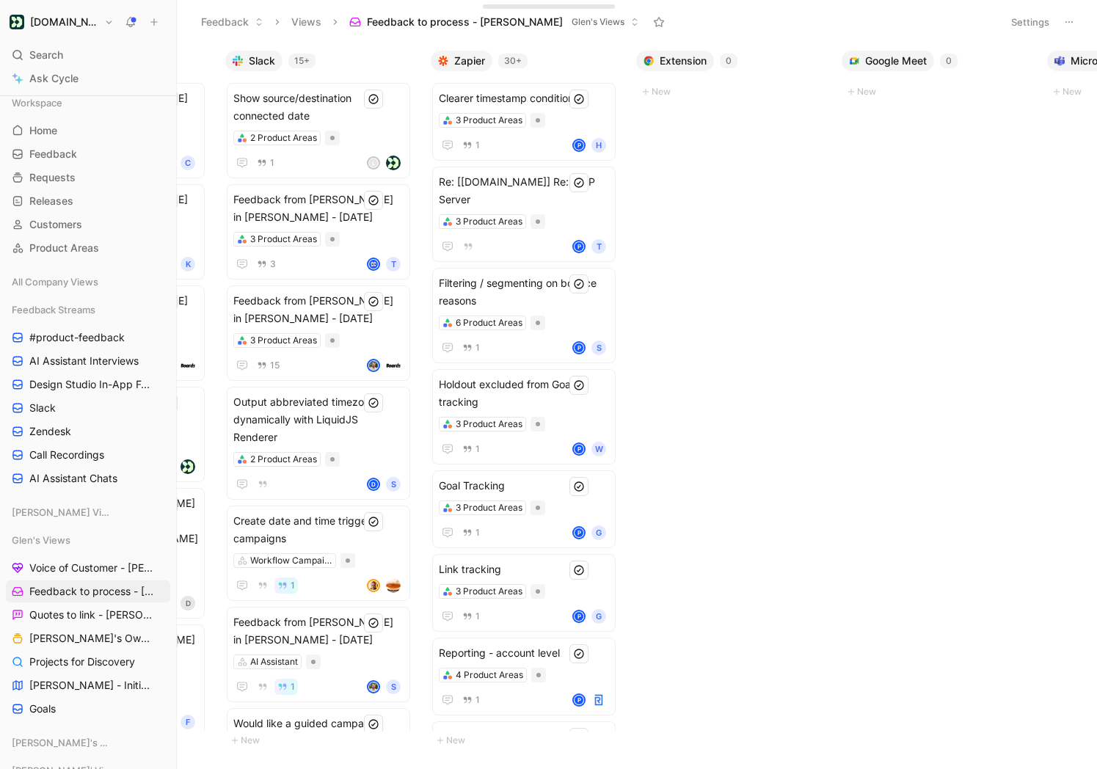
scroll to position [0, 953]
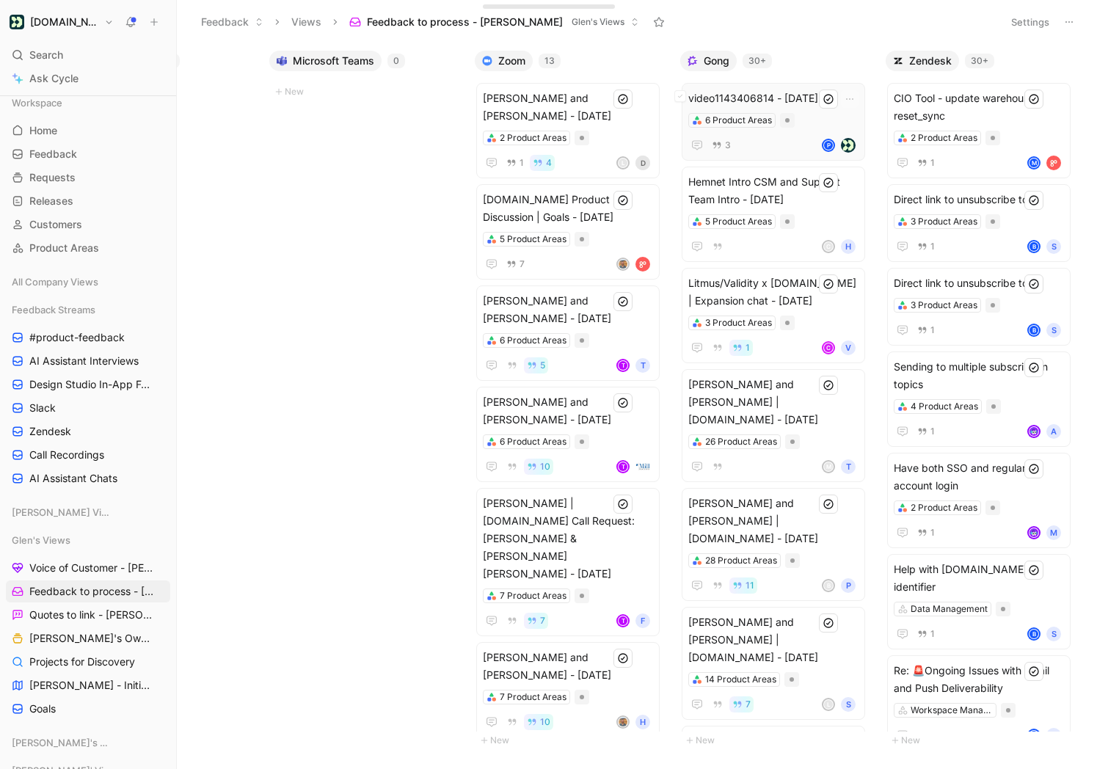
click at [787, 103] on span "video1143406814 - [DATE]" at bounding box center [774, 99] width 170 height 18
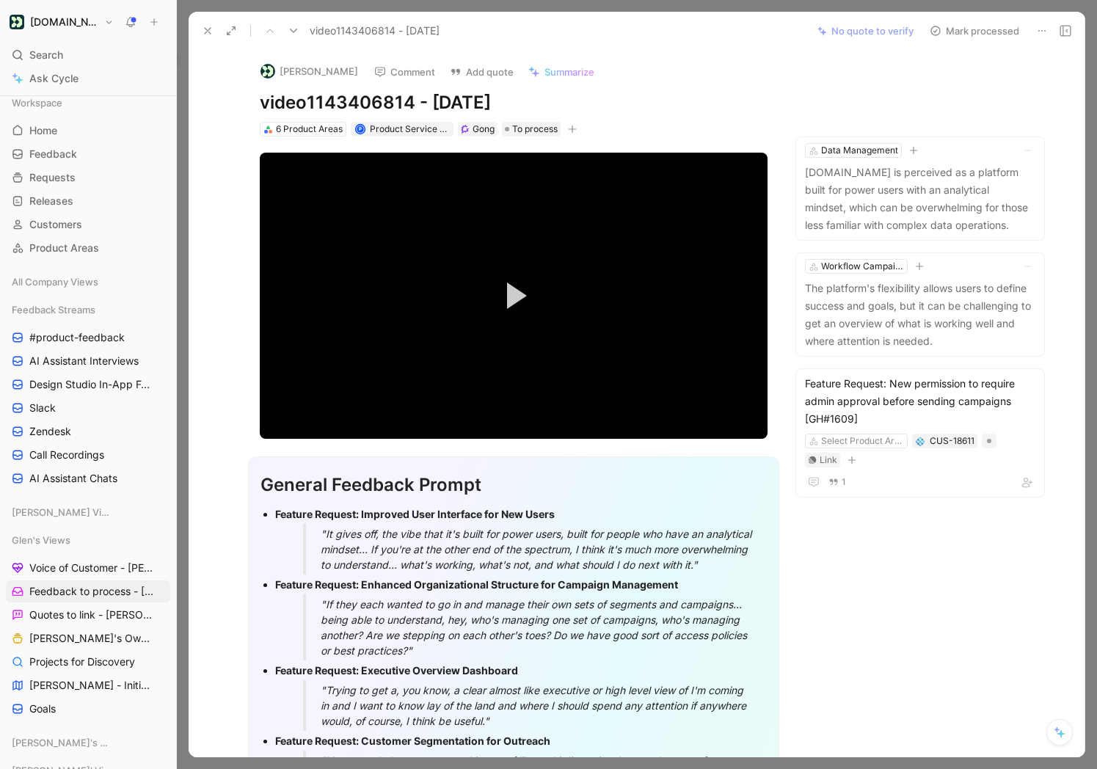
click at [302, 71] on button "[PERSON_NAME]" at bounding box center [309, 71] width 111 height 22
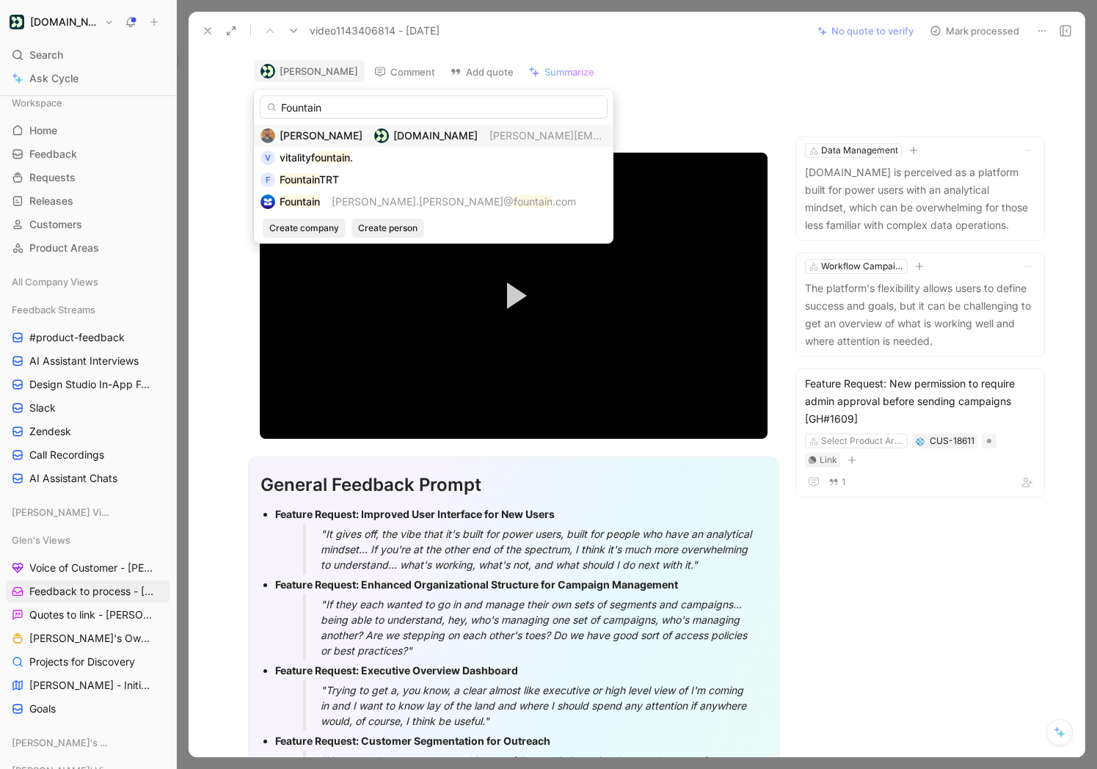
type input "Fountain"
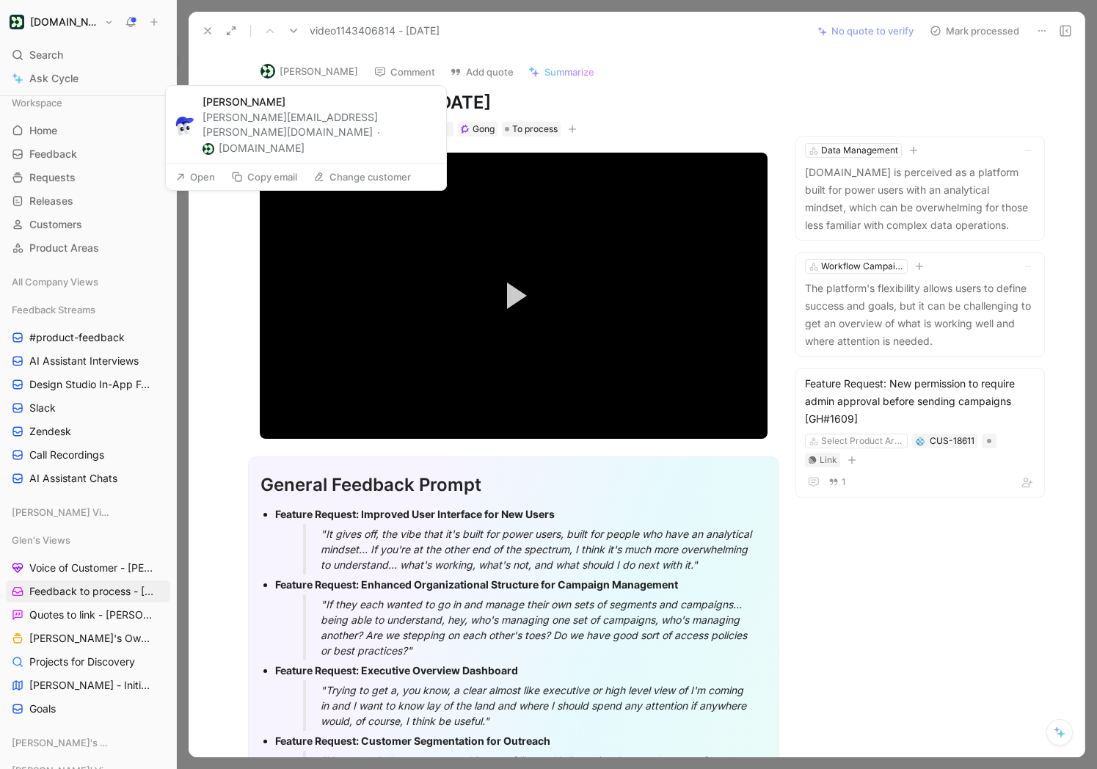
click at [321, 68] on button "[PERSON_NAME]" at bounding box center [309, 71] width 111 height 22
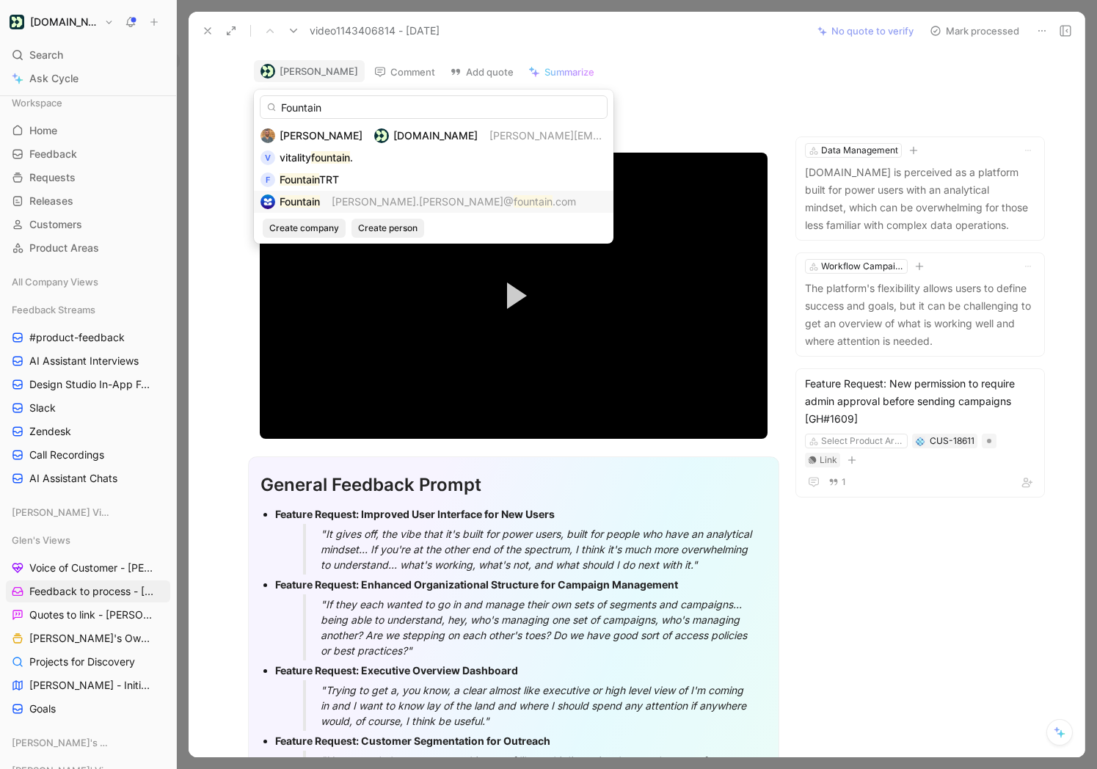
type input "Fountain"
click at [300, 201] on mark "Fountain" at bounding box center [300, 201] width 40 height 12
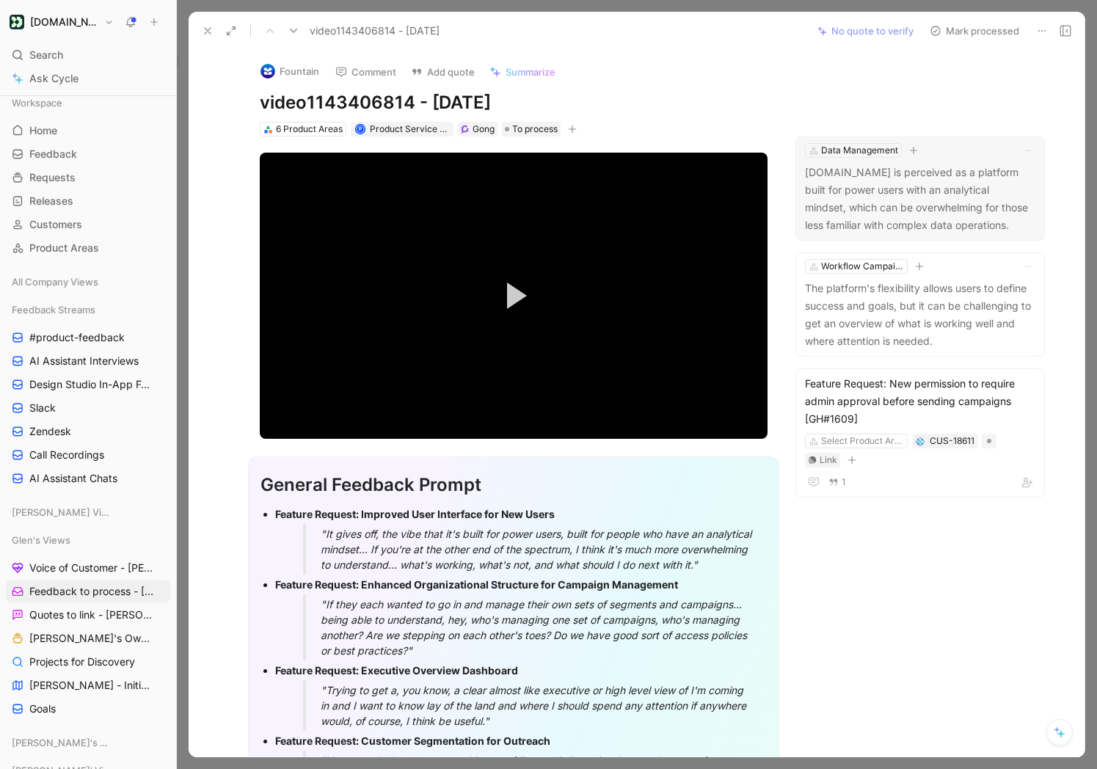
drag, startPoint x: 958, startPoint y: 29, endPoint x: 843, endPoint y: 167, distance: 179.9
click at [958, 29] on button "Mark processed" at bounding box center [974, 31] width 103 height 21
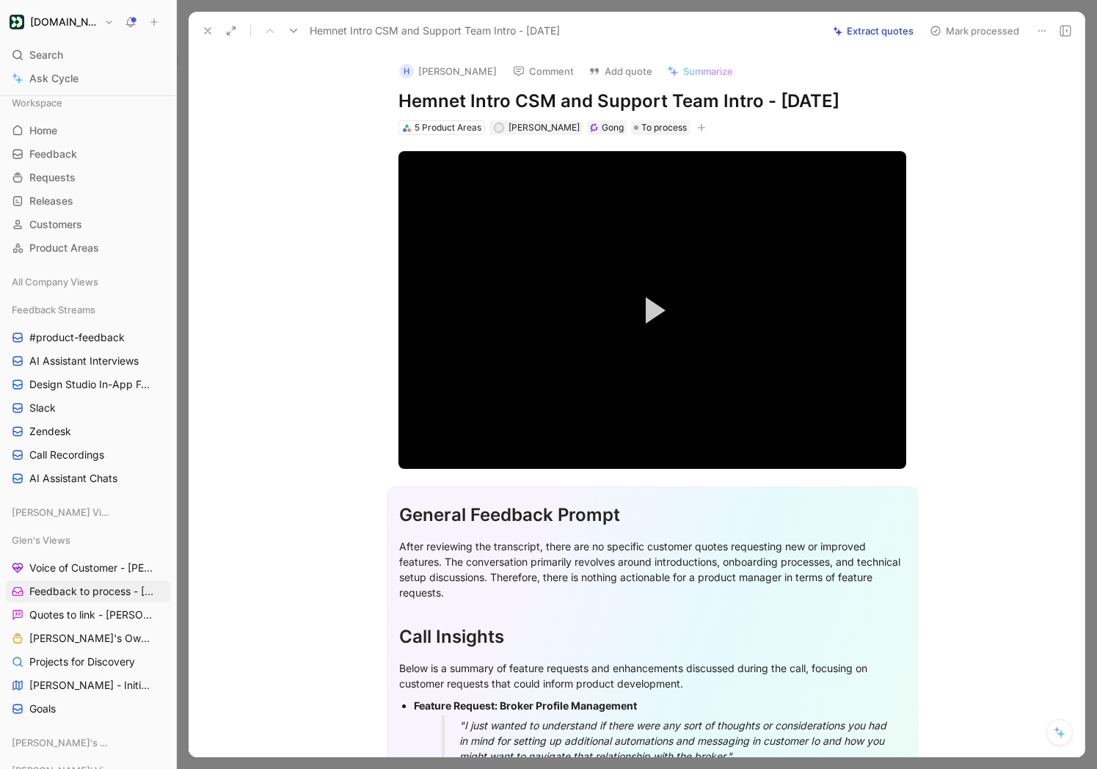
drag, startPoint x: 1061, startPoint y: 255, endPoint x: 1036, endPoint y: 258, distance: 24.3
click at [858, 37] on button "Extract quotes" at bounding box center [874, 31] width 94 height 21
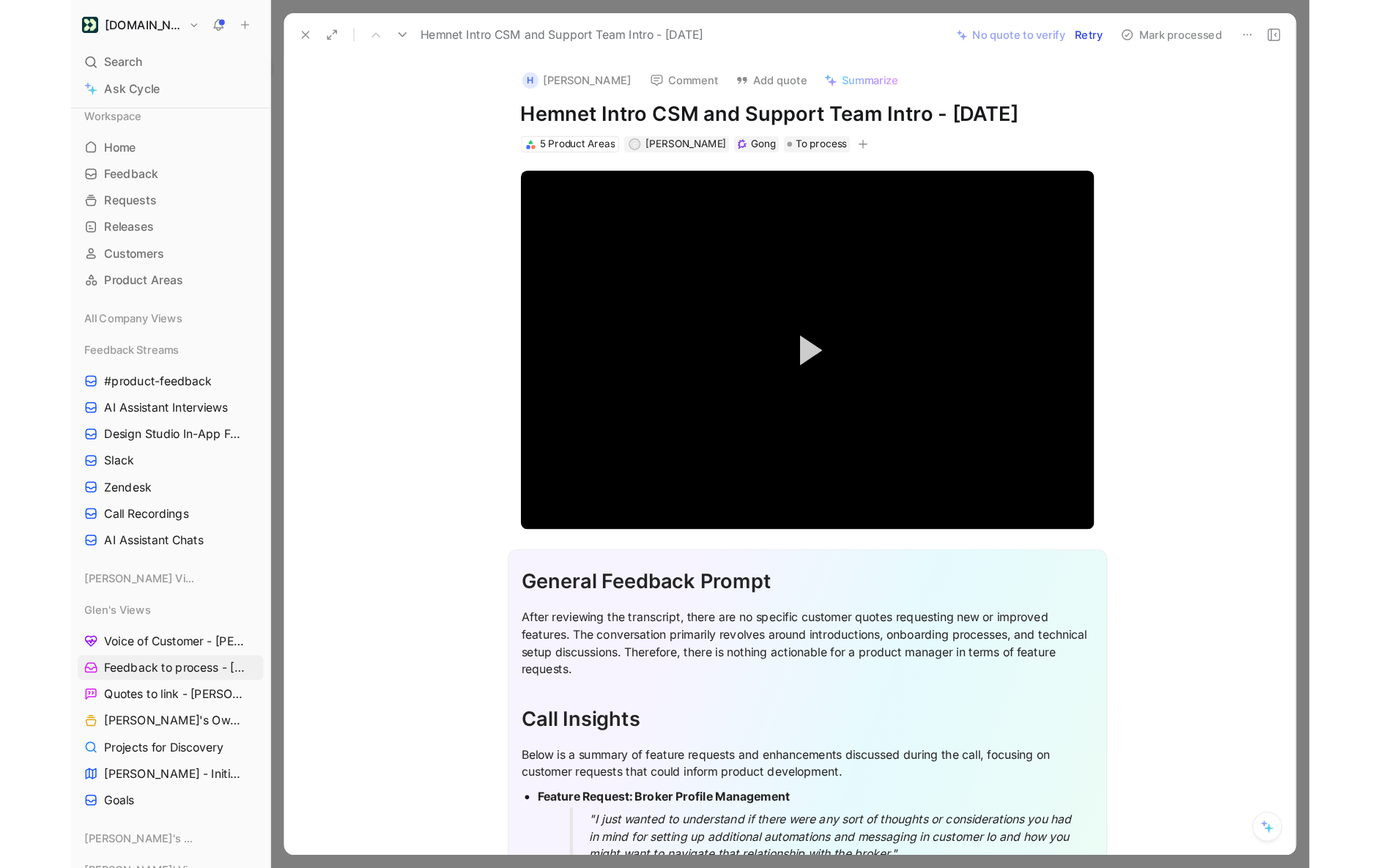
scroll to position [0, 666]
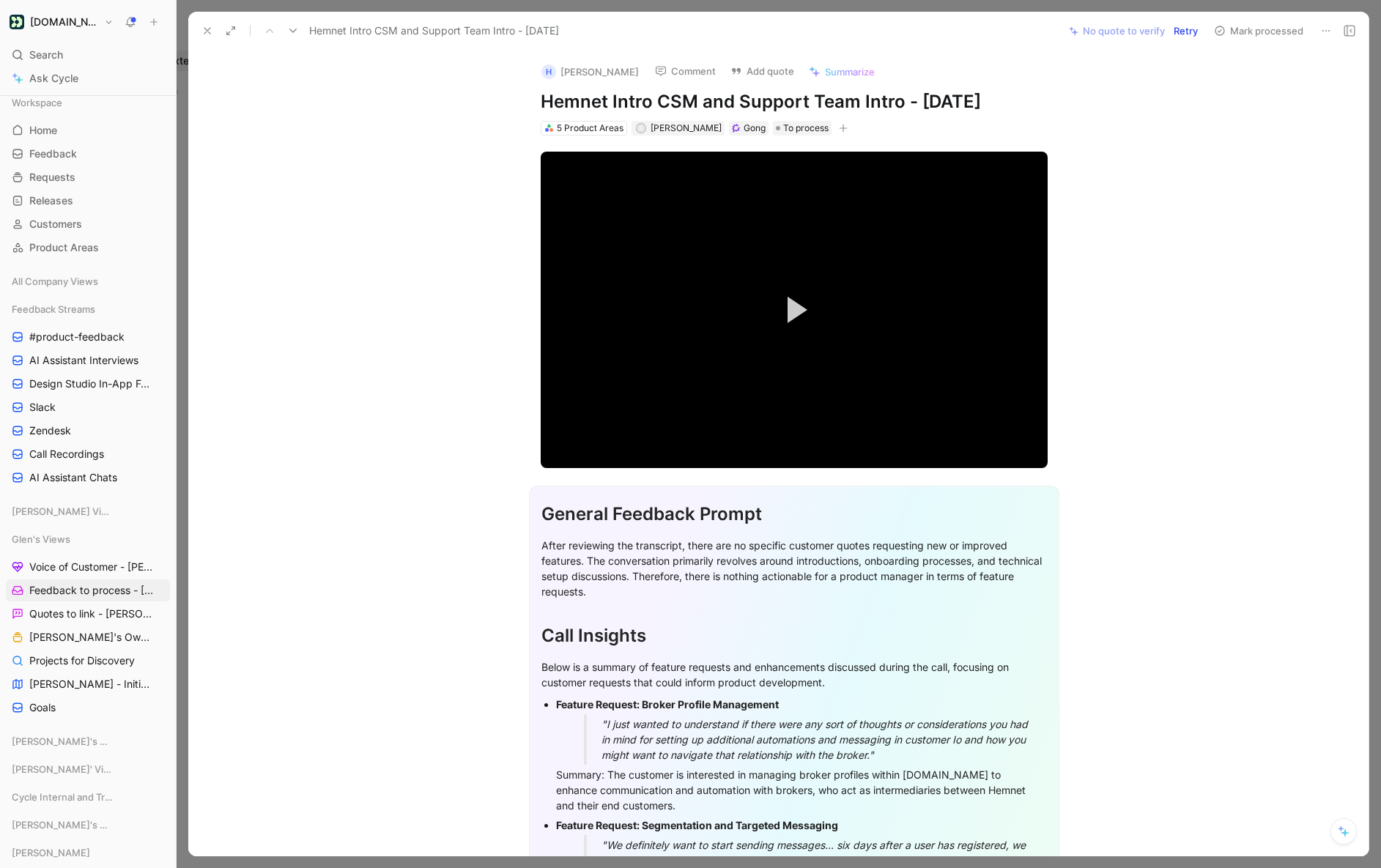
click at [1095, 27] on button "Retry" at bounding box center [1184, 31] width 37 height 21
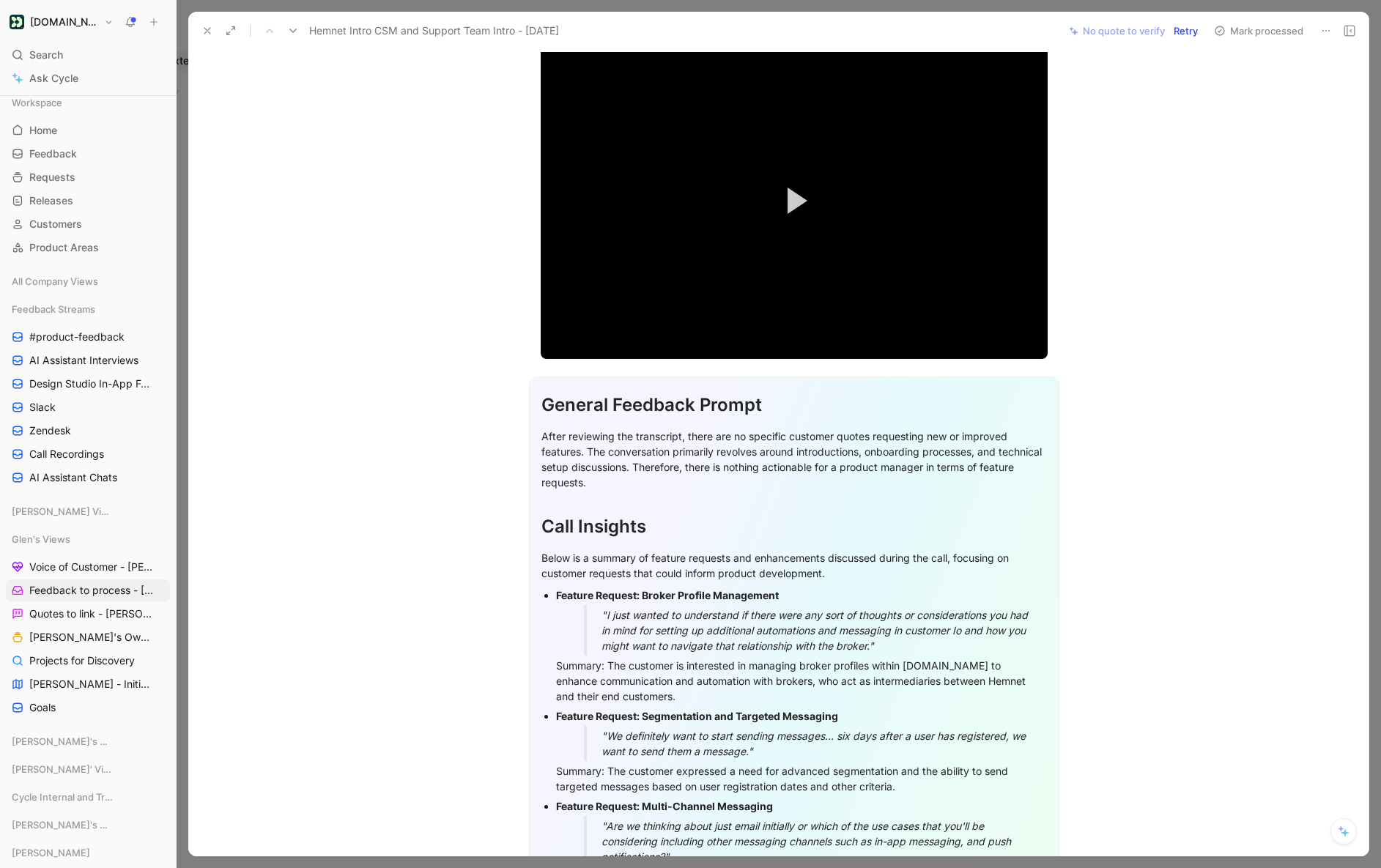
scroll to position [0, 0]
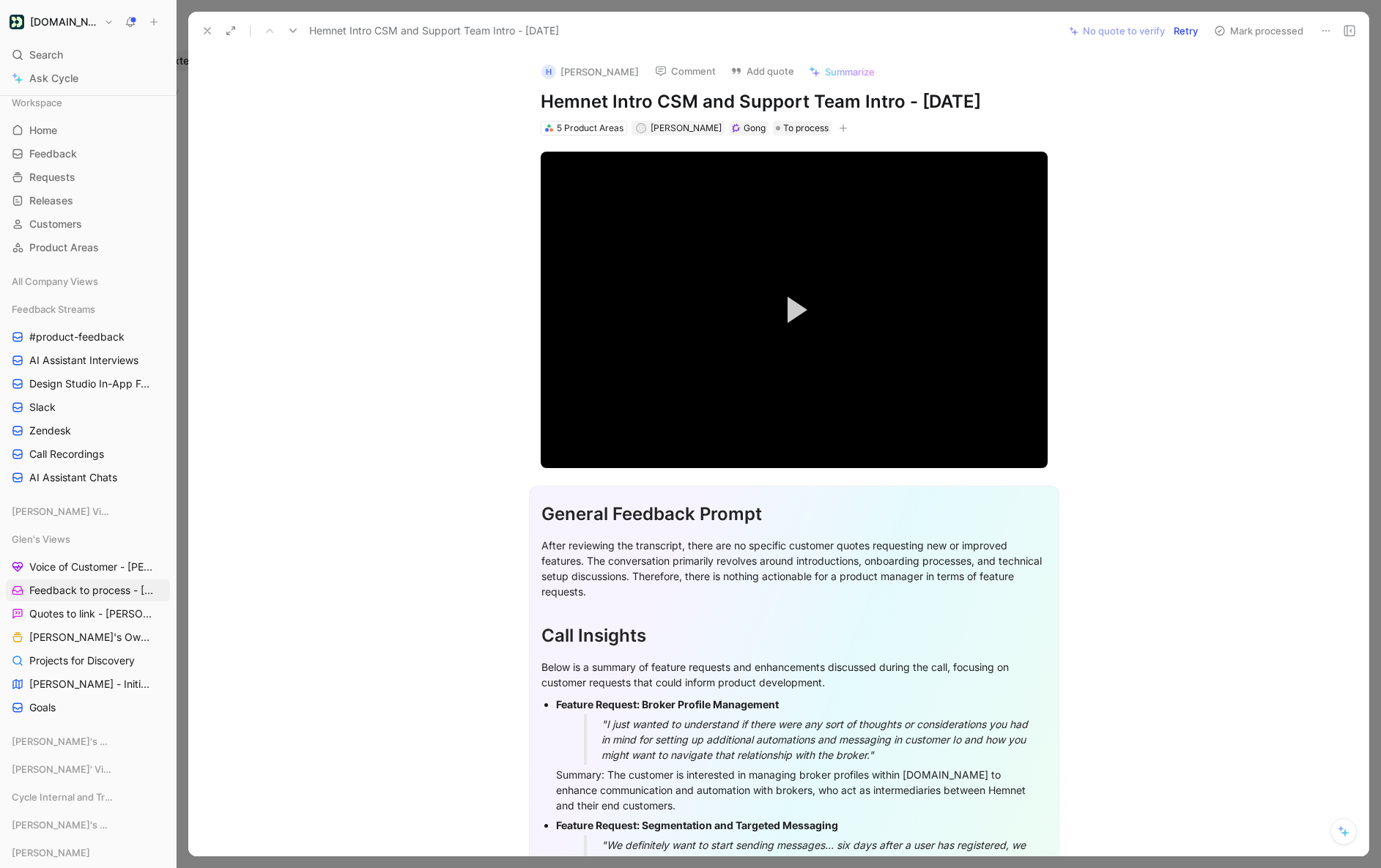
click at [1095, 39] on button "Mark processed" at bounding box center [1258, 31] width 103 height 21
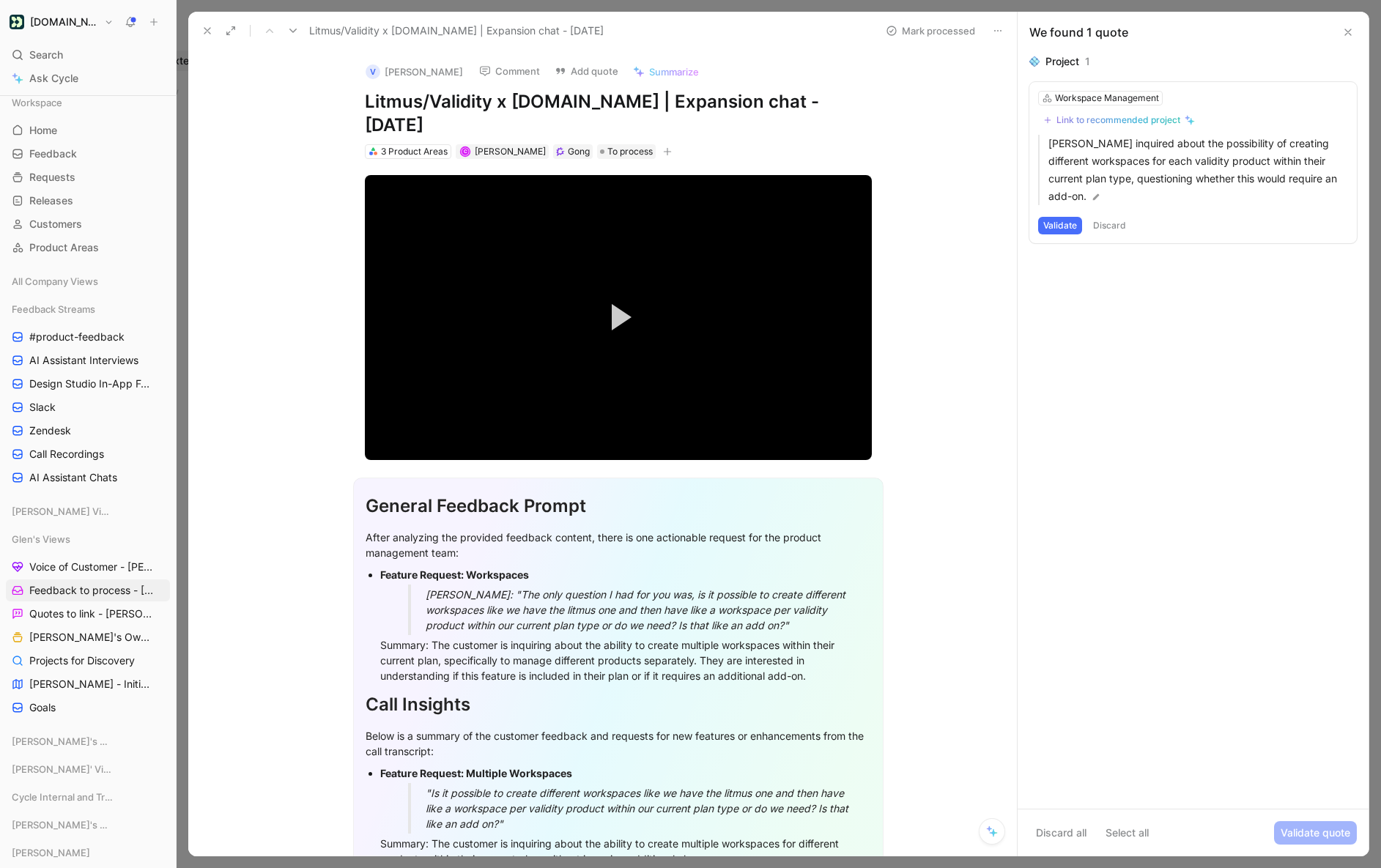
click at [1061, 228] on button "Validate" at bounding box center [1060, 225] width 44 height 18
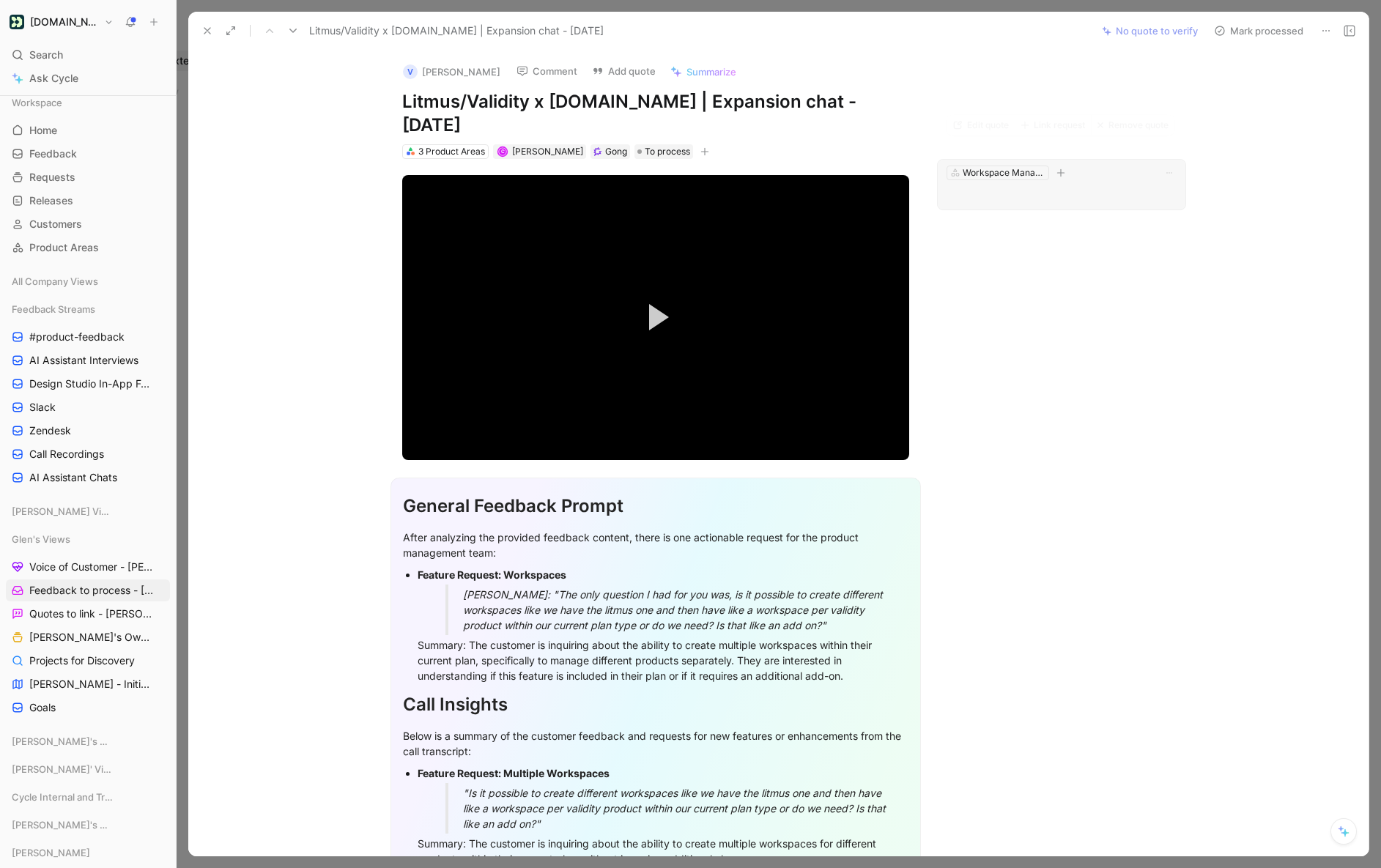
click at [1064, 186] on p at bounding box center [1061, 195] width 230 height 18
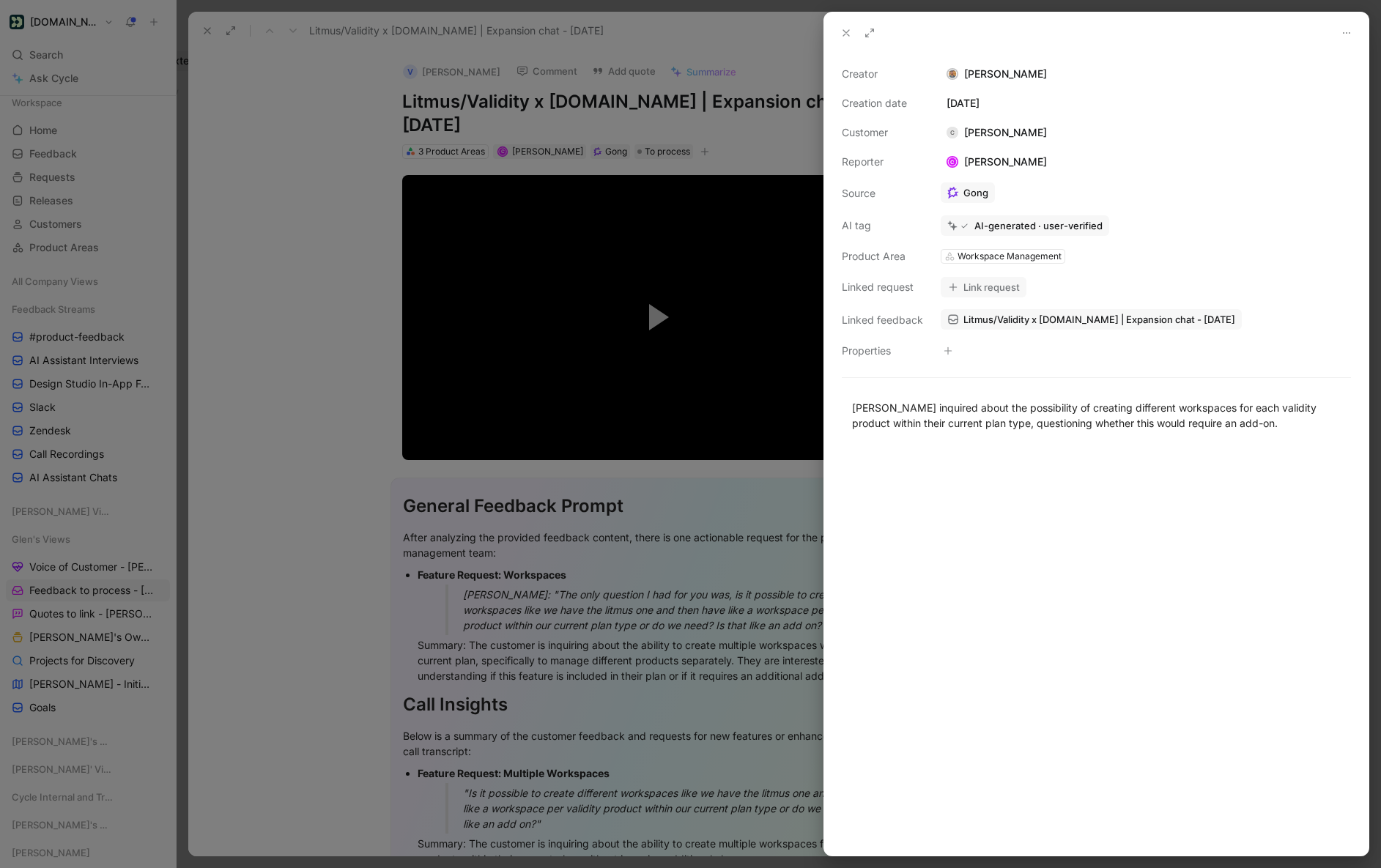
click at [334, 356] on div at bounding box center [690, 434] width 1381 height 868
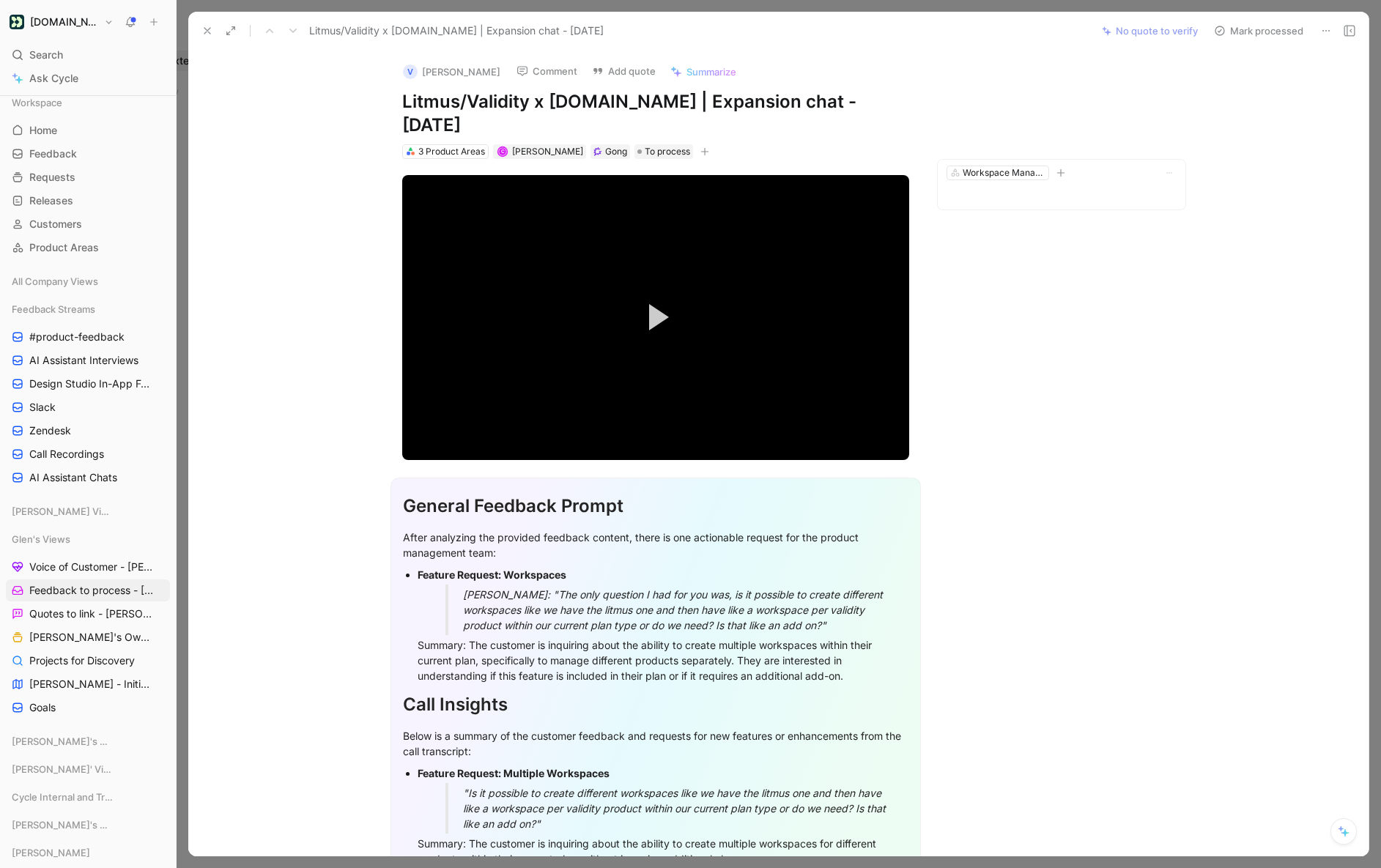
click at [1095, 28] on button "Mark processed" at bounding box center [1258, 31] width 103 height 21
click at [1095, 27] on button "Mark processed" at bounding box center [1258, 31] width 103 height 21
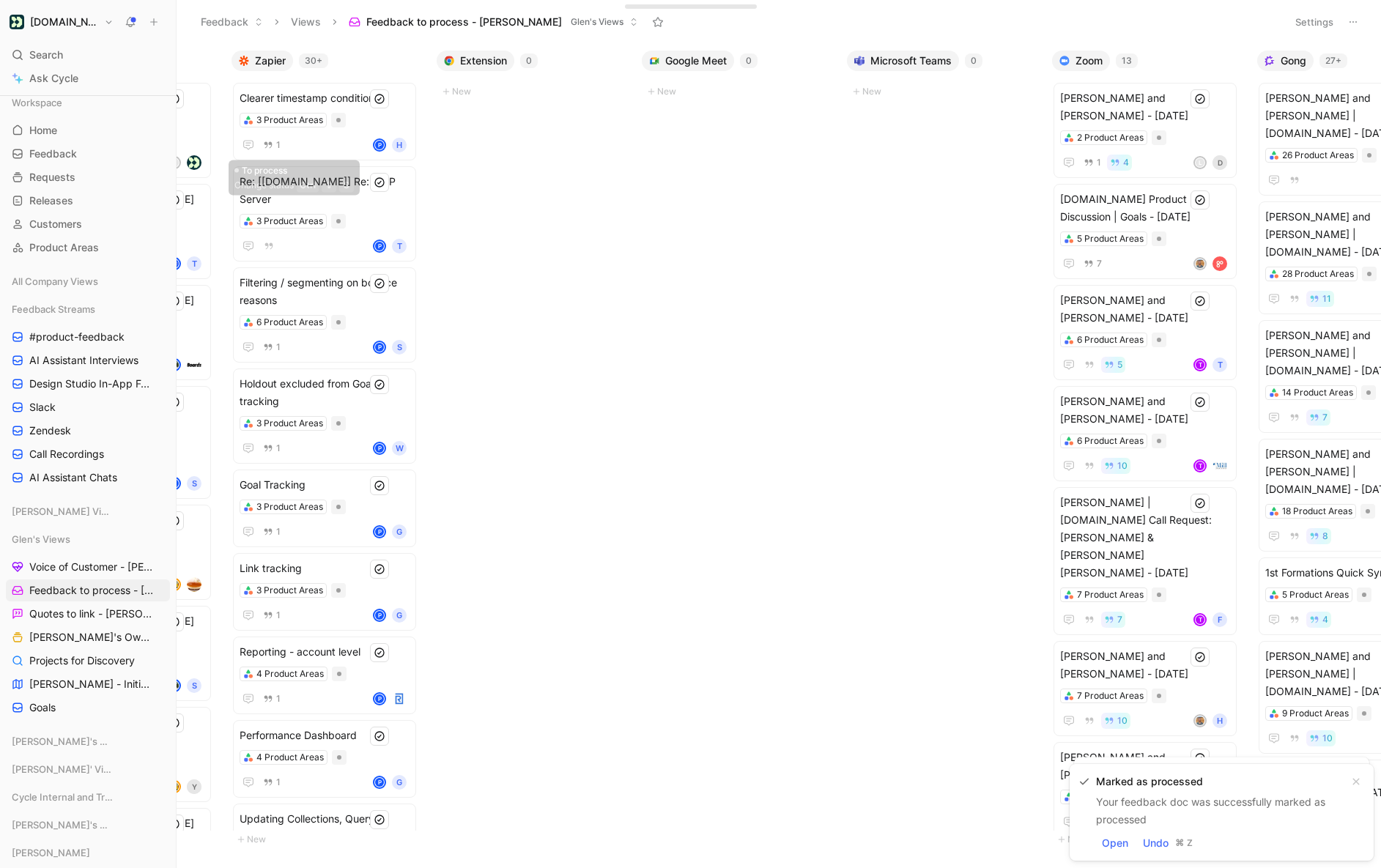
scroll to position [0, 666]
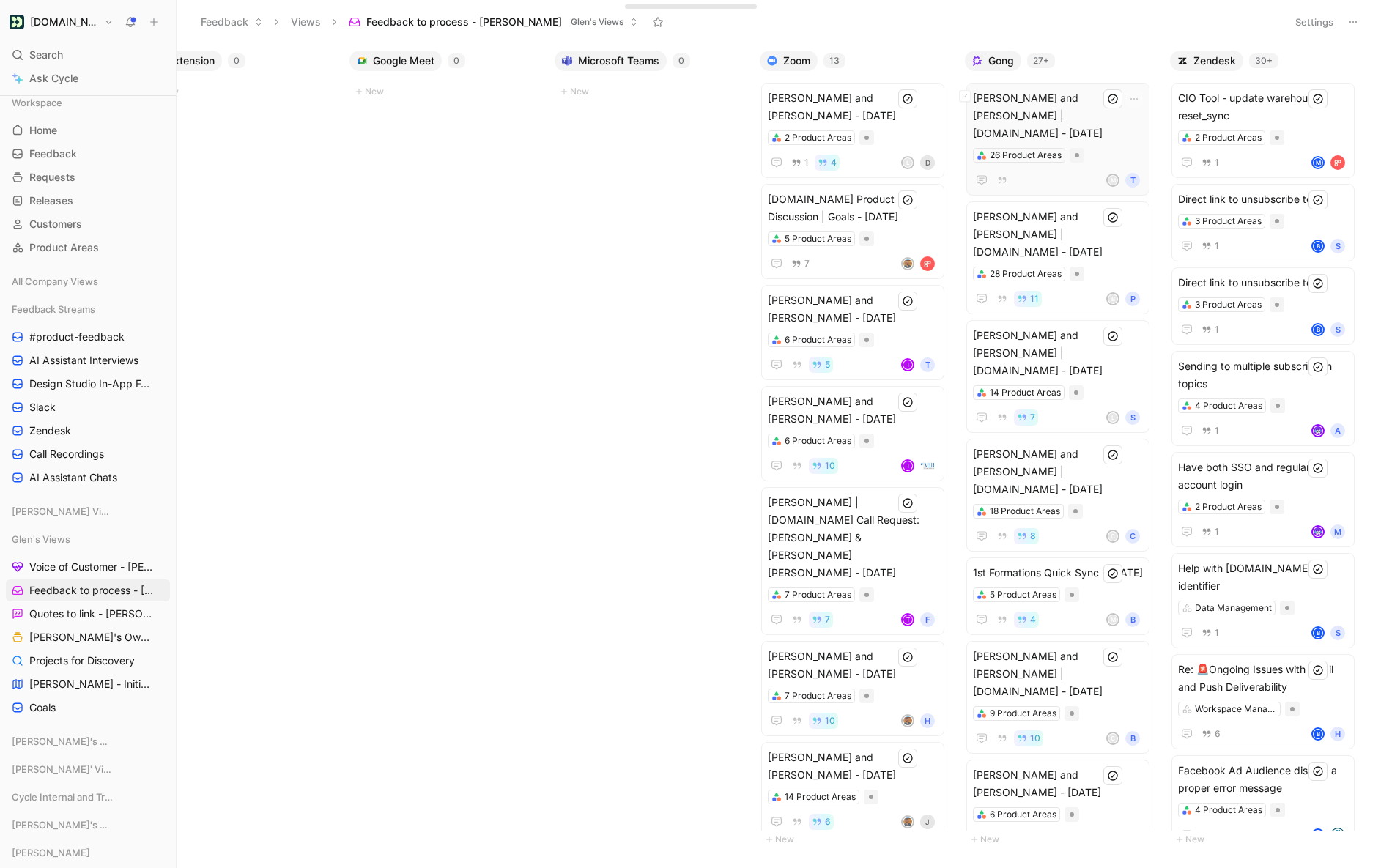
click at [1049, 104] on span "[PERSON_NAME] and [PERSON_NAME] | [DOMAIN_NAME] - [DATE]" at bounding box center [1058, 116] width 170 height 53
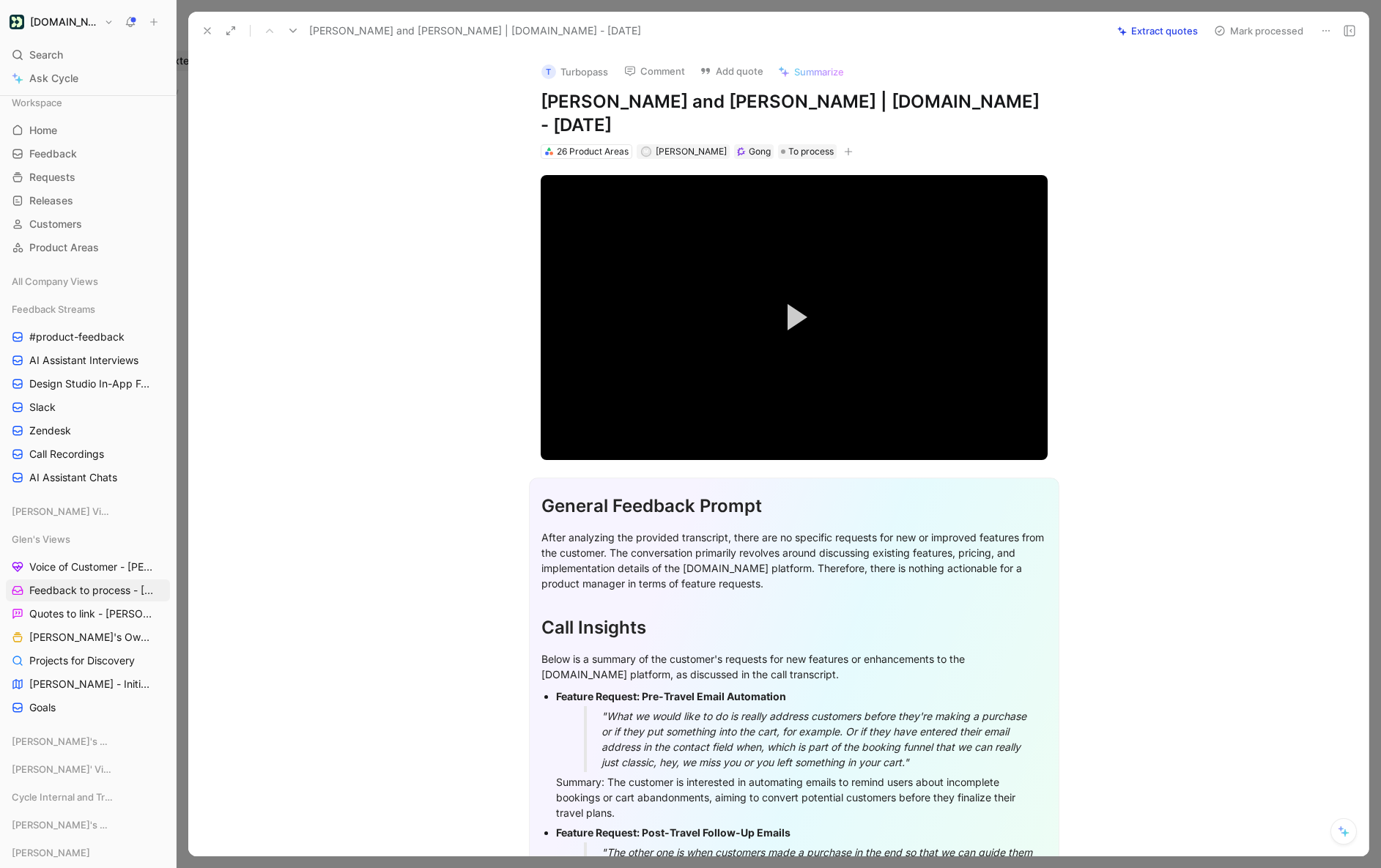
click at [211, 26] on icon at bounding box center [208, 31] width 12 height 12
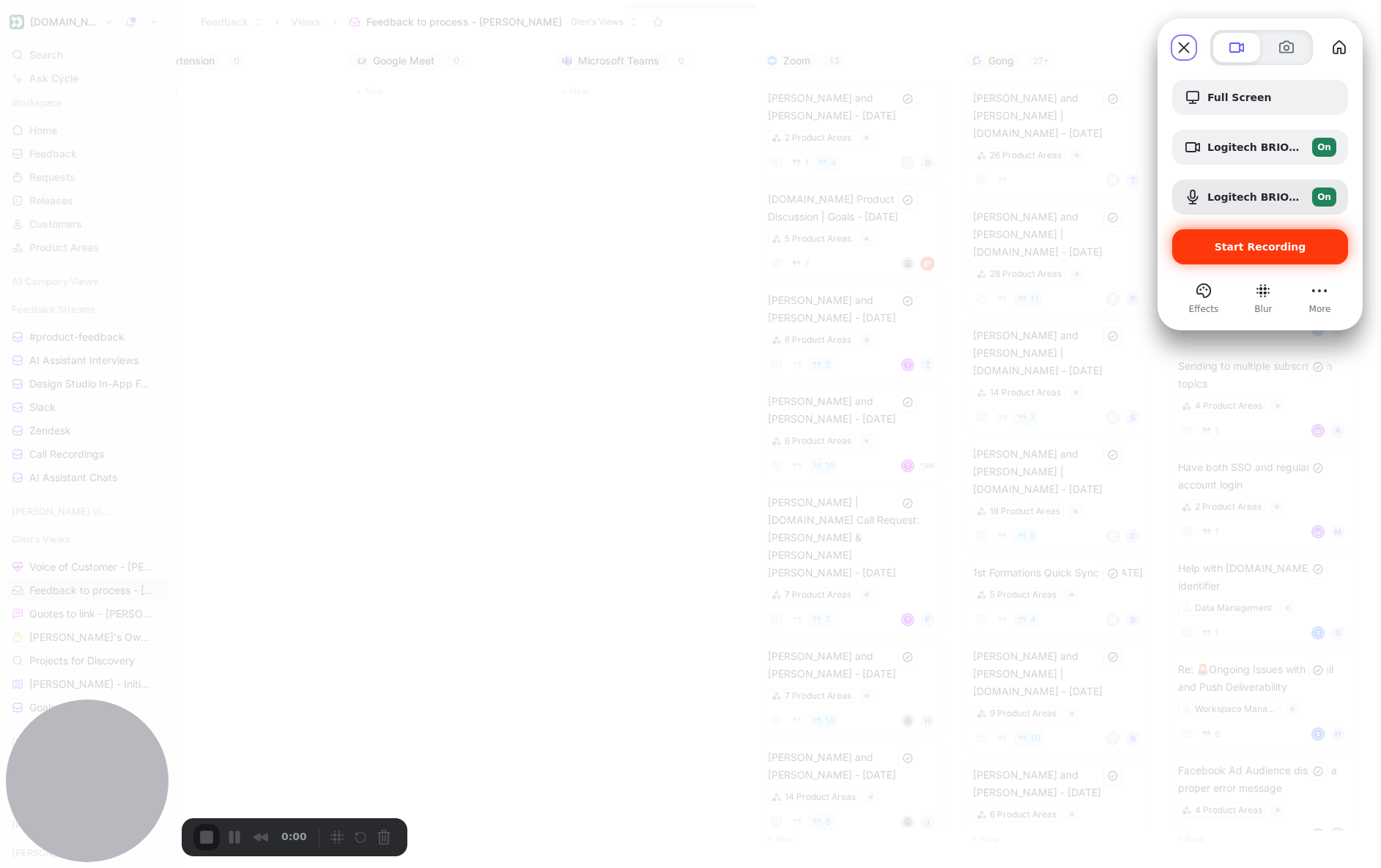
click at [1095, 246] on span "Start Recording" at bounding box center [1260, 247] width 92 height 12
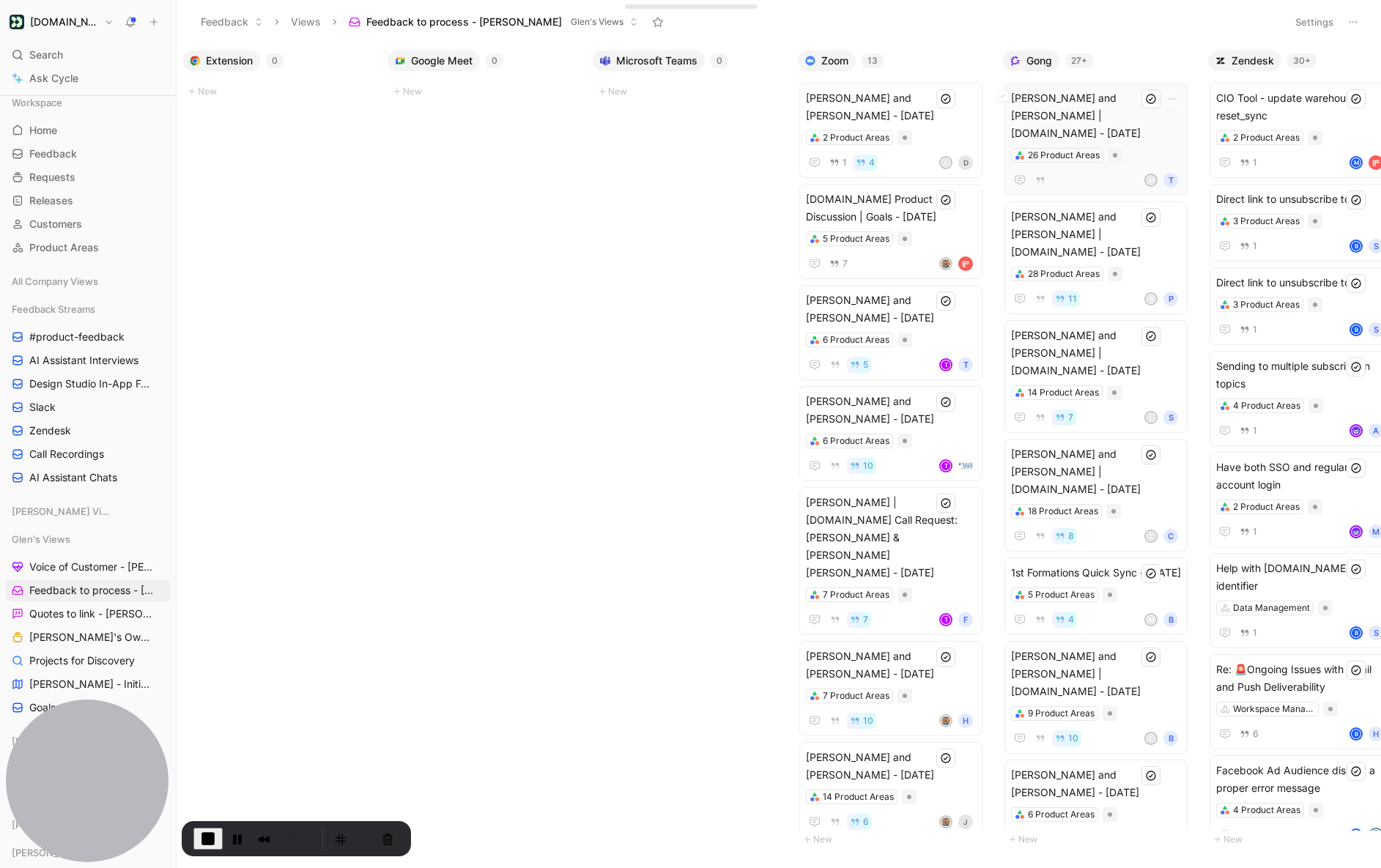
scroll to position [0, 666]
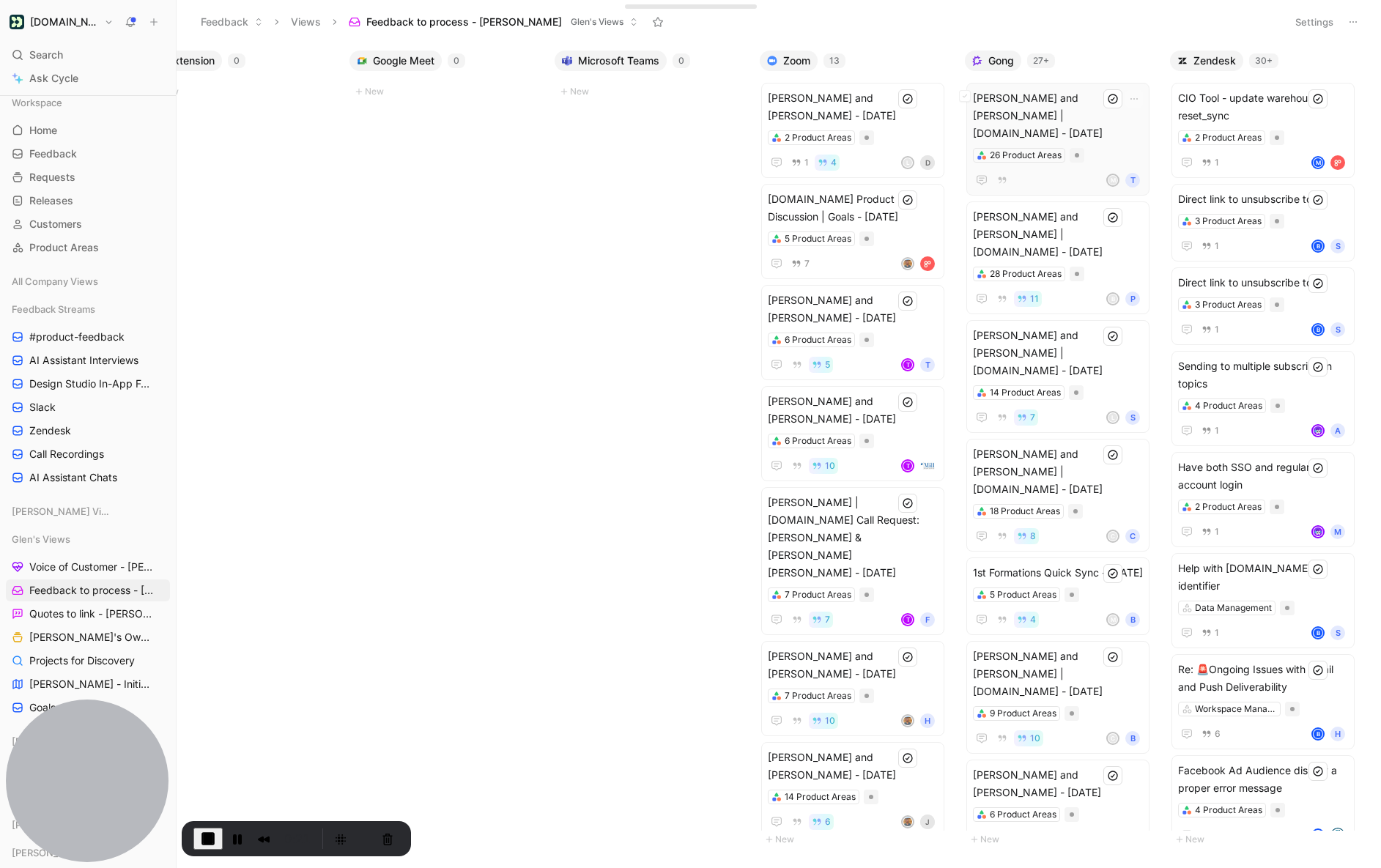
click at [1019, 120] on span "[PERSON_NAME] and [PERSON_NAME] | [DOMAIN_NAME] - [DATE]" at bounding box center [1058, 116] width 170 height 53
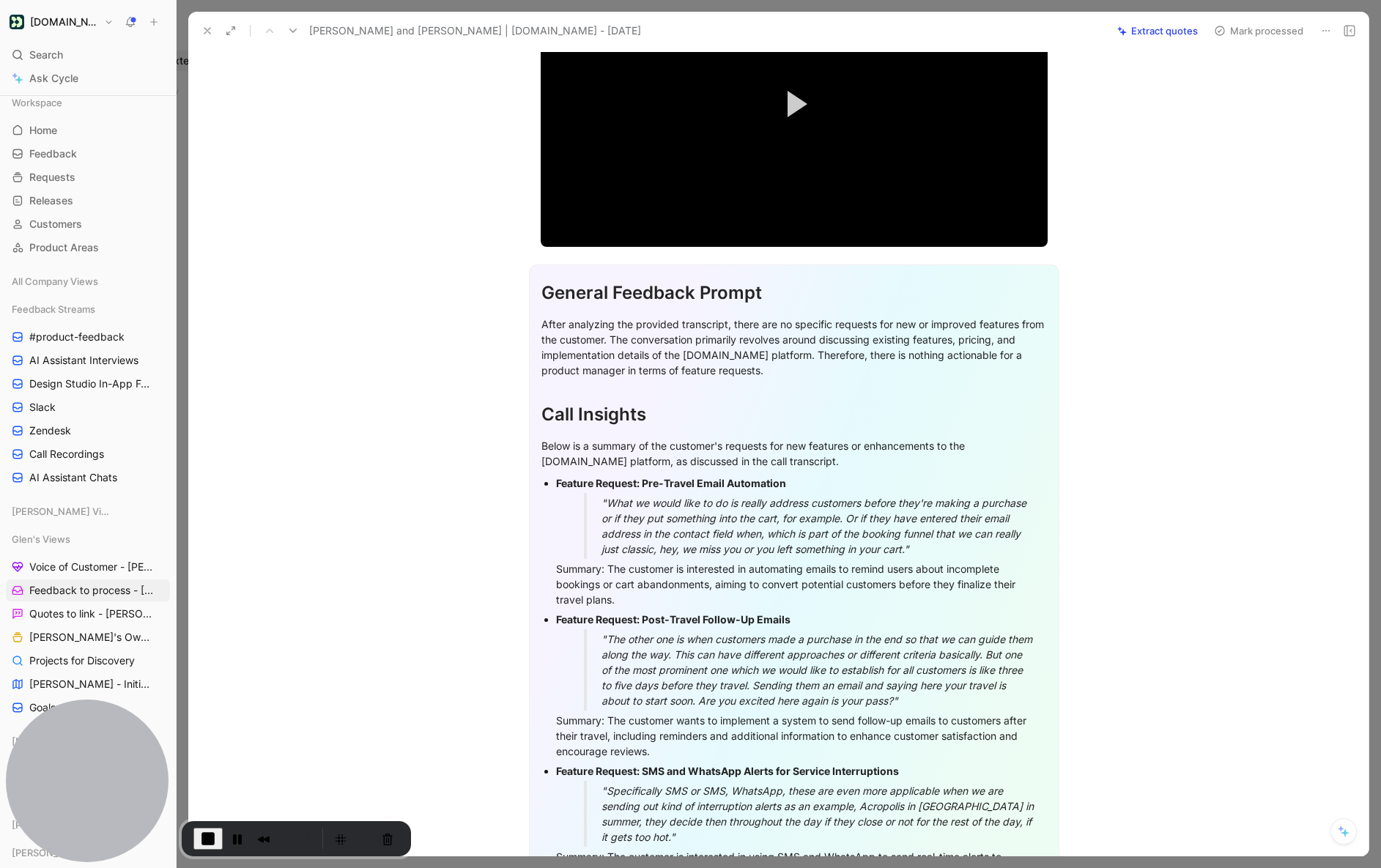
scroll to position [247, 0]
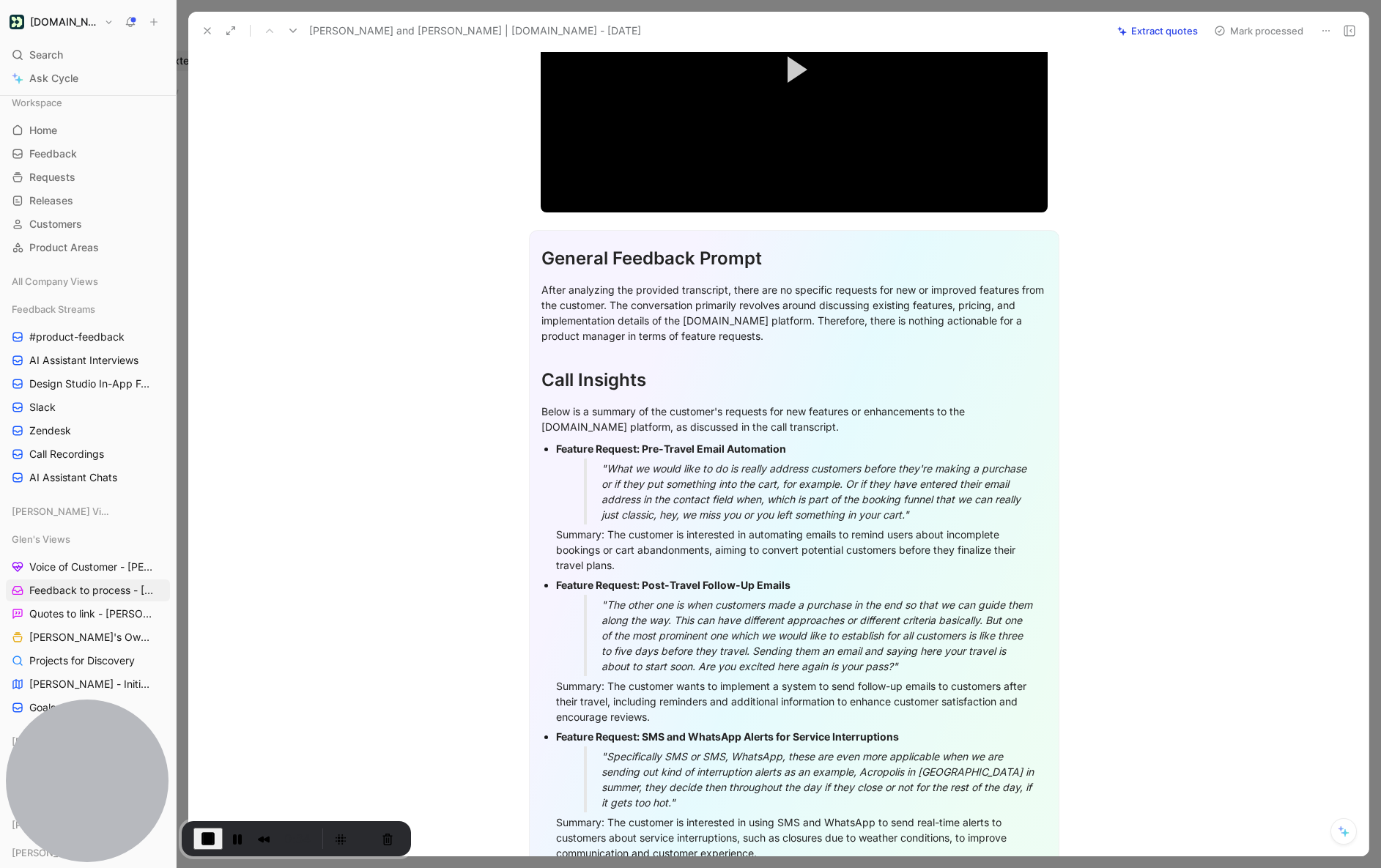
click at [658, 461] on div ""What we would like to do is really address customers before they're making a p…" at bounding box center [819, 492] width 435 height 62
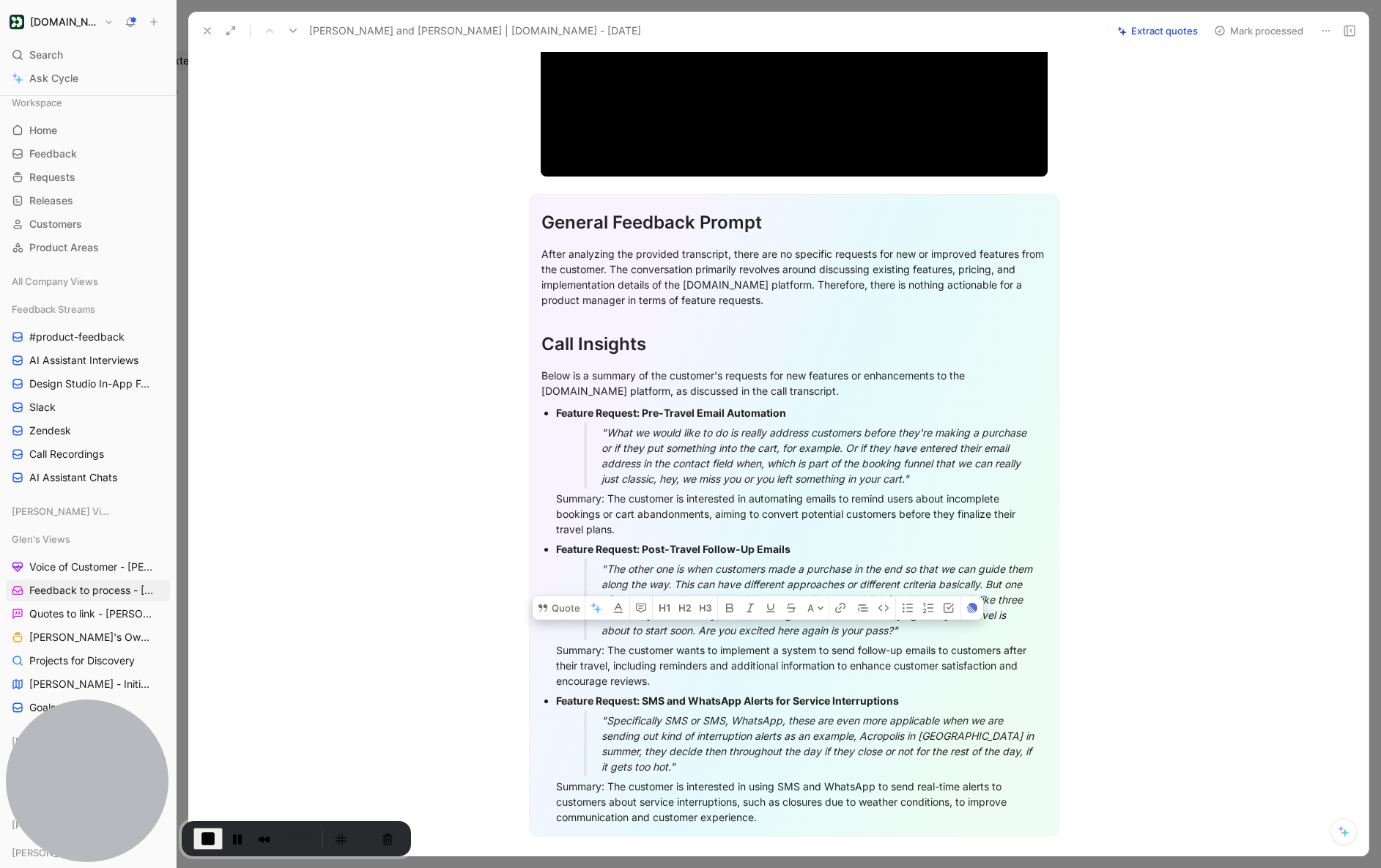
click at [672, 543] on strong "Feature Request: Post-Travel Follow-Up Emails" at bounding box center [673, 549] width 234 height 12
drag, startPoint x: 672, startPoint y: 543, endPoint x: 640, endPoint y: 665, distance: 126.1
click at [670, 546] on strong "Feature Request: Post-Travel Follow-Up Emails" at bounding box center [673, 549] width 234 height 12
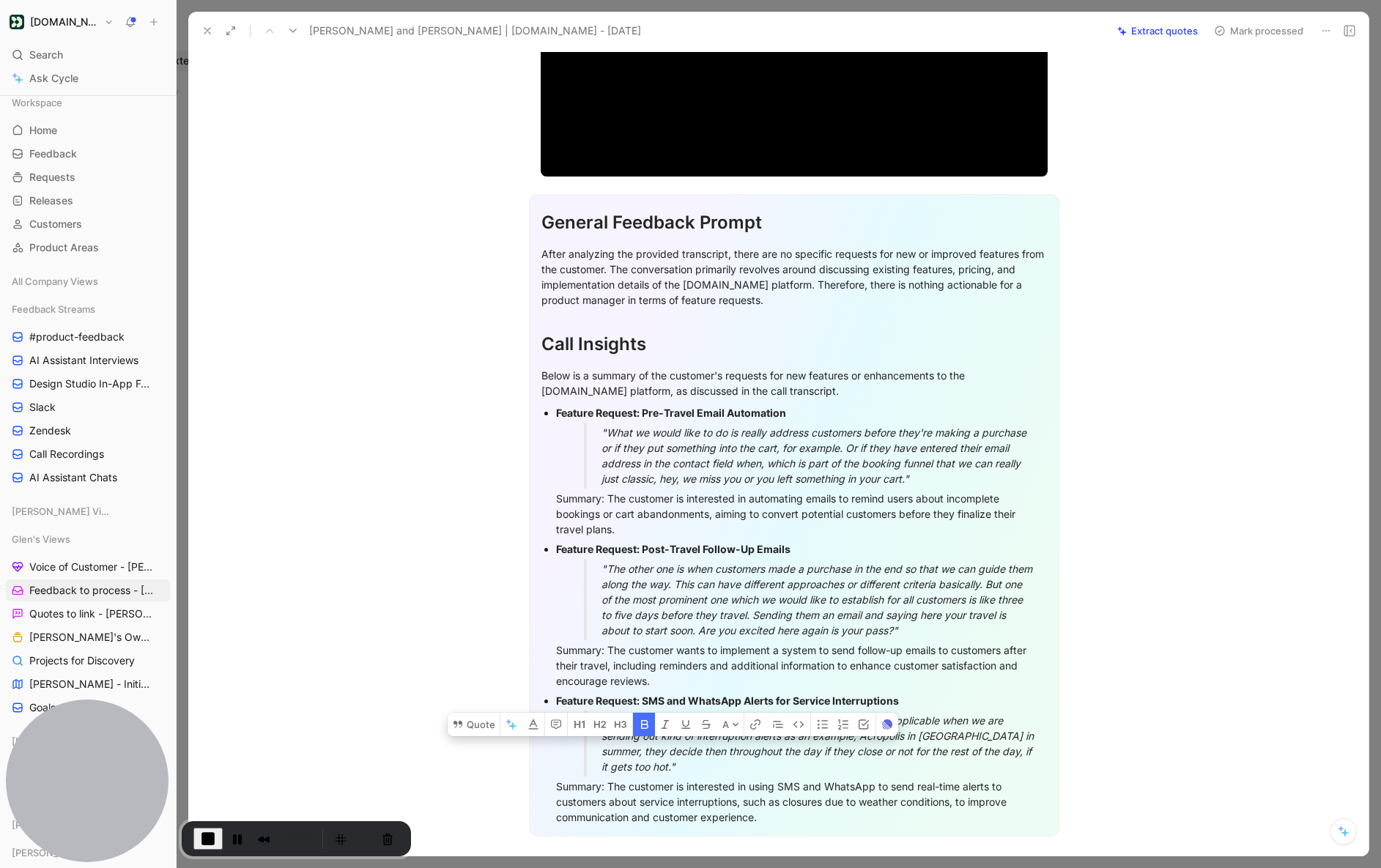
click at [640, 692] on div "Feature Request: SMS and WhatsApp Alerts for Service Interruptions" at bounding box center [801, 699] width 491 height 15
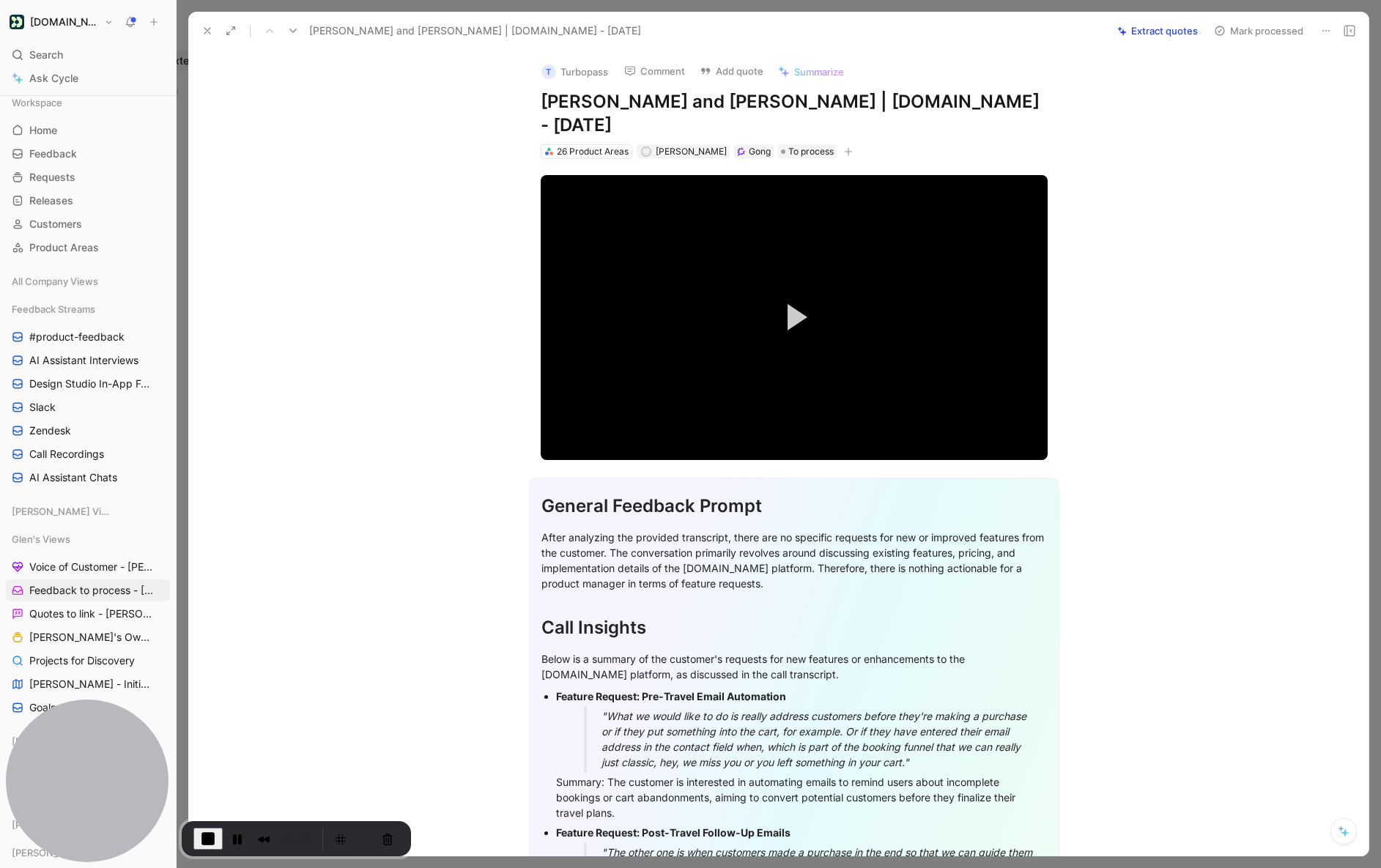
click at [1095, 31] on button "Extract quotes" at bounding box center [1157, 31] width 94 height 21
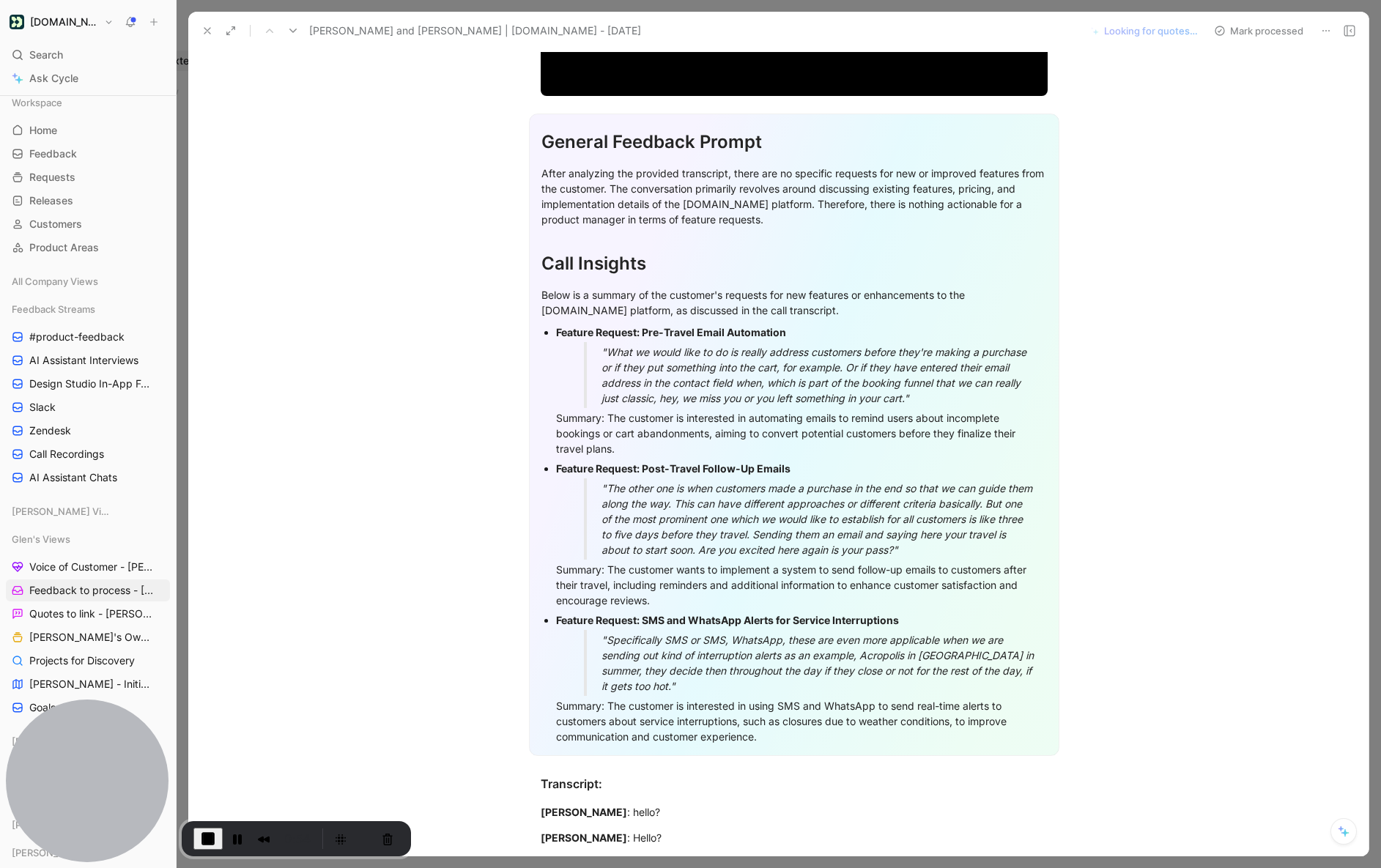
click at [789, 544] on div ""The other one is when customers made a purchase in the end so that we can guid…" at bounding box center [819, 519] width 435 height 77
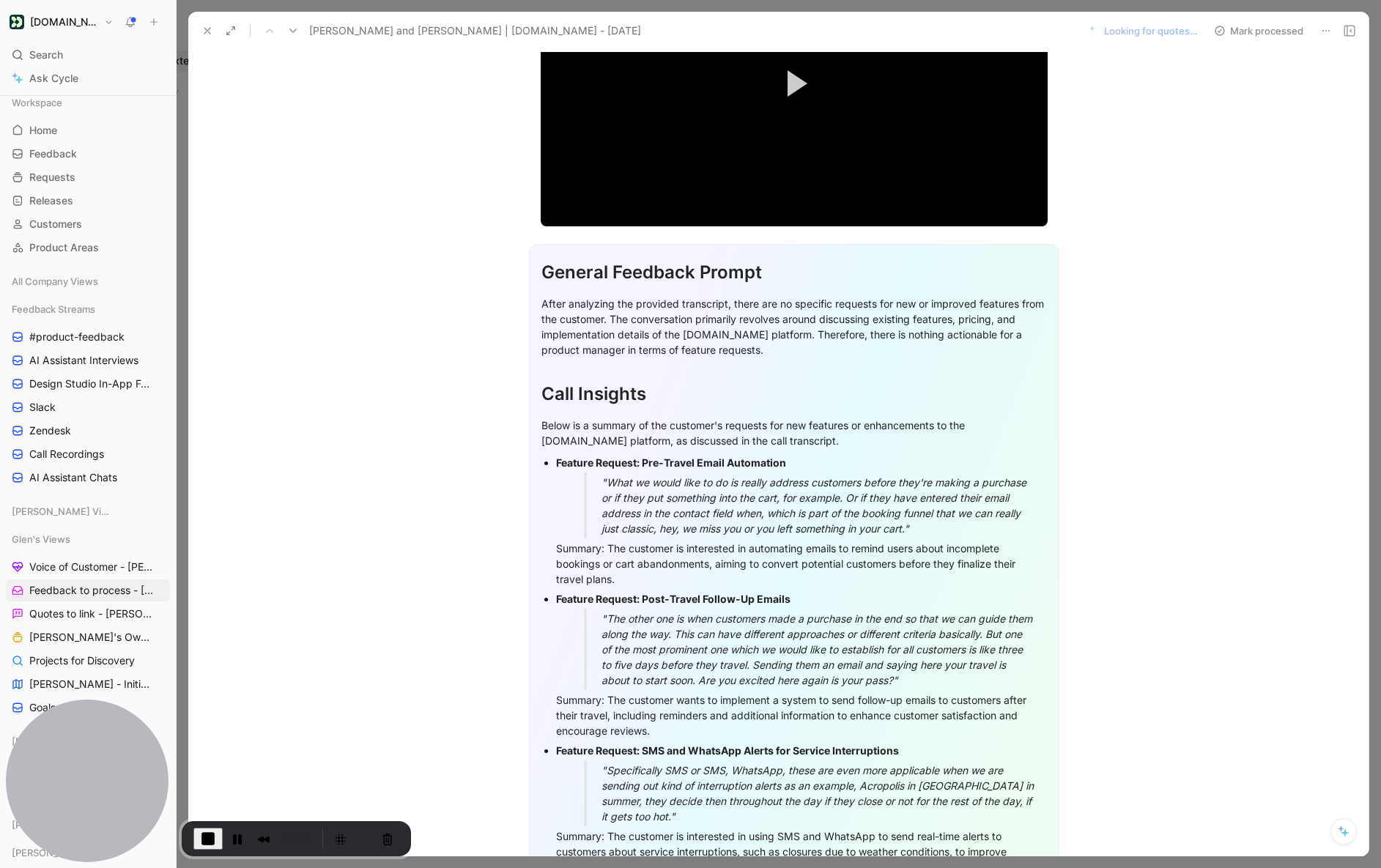
scroll to position [245, 0]
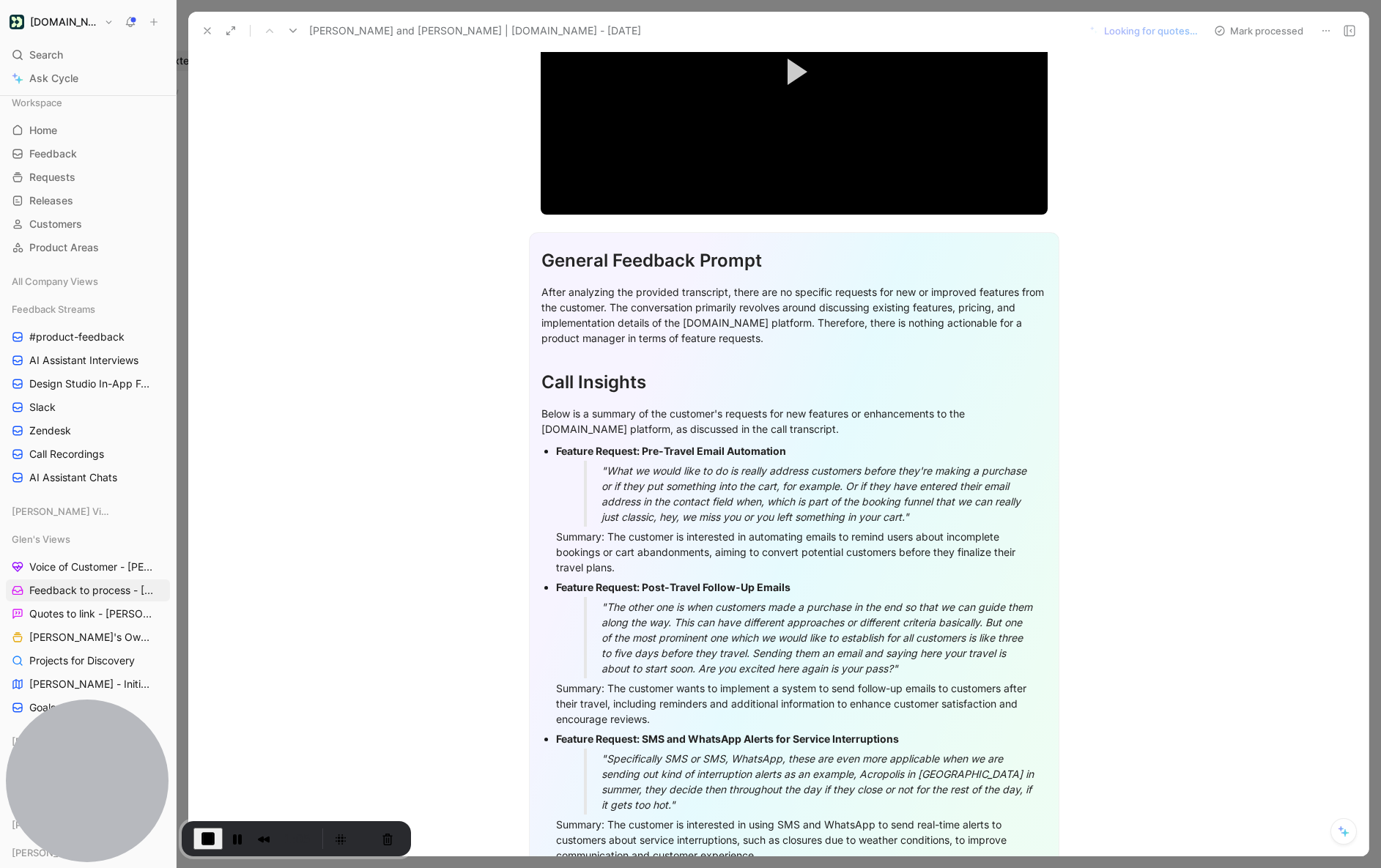
drag, startPoint x: 802, startPoint y: 536, endPoint x: 728, endPoint y: 505, distance: 80.2
click at [700, 489] on ul "Feature Request: Pre-Travel Email Automation "What we would like to do is reall…" at bounding box center [793, 652] width 505 height 424
click at [791, 502] on div ""What we would like to do is really address customers before they're making a p…" at bounding box center [819, 494] width 435 height 62
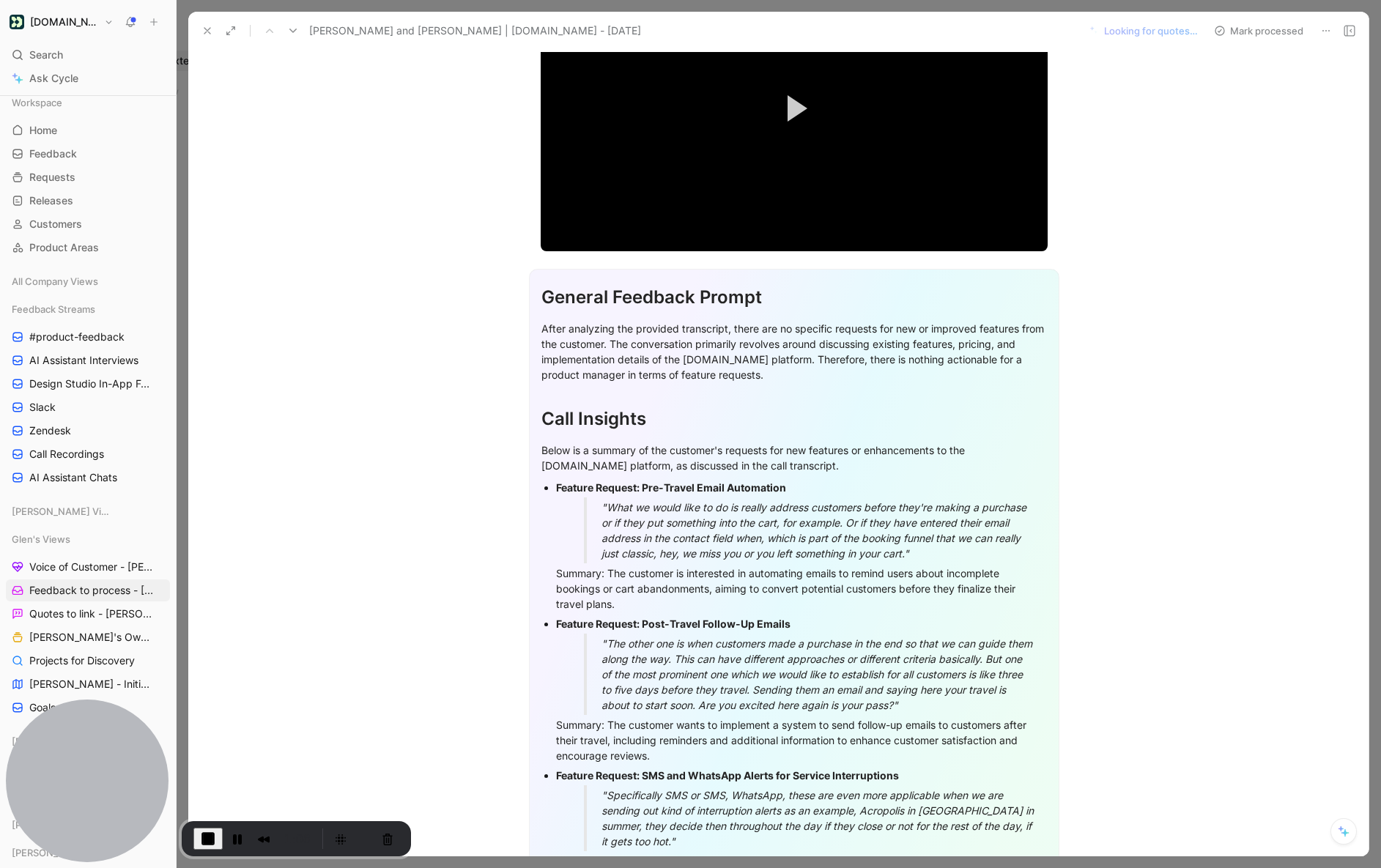
scroll to position [231, 0]
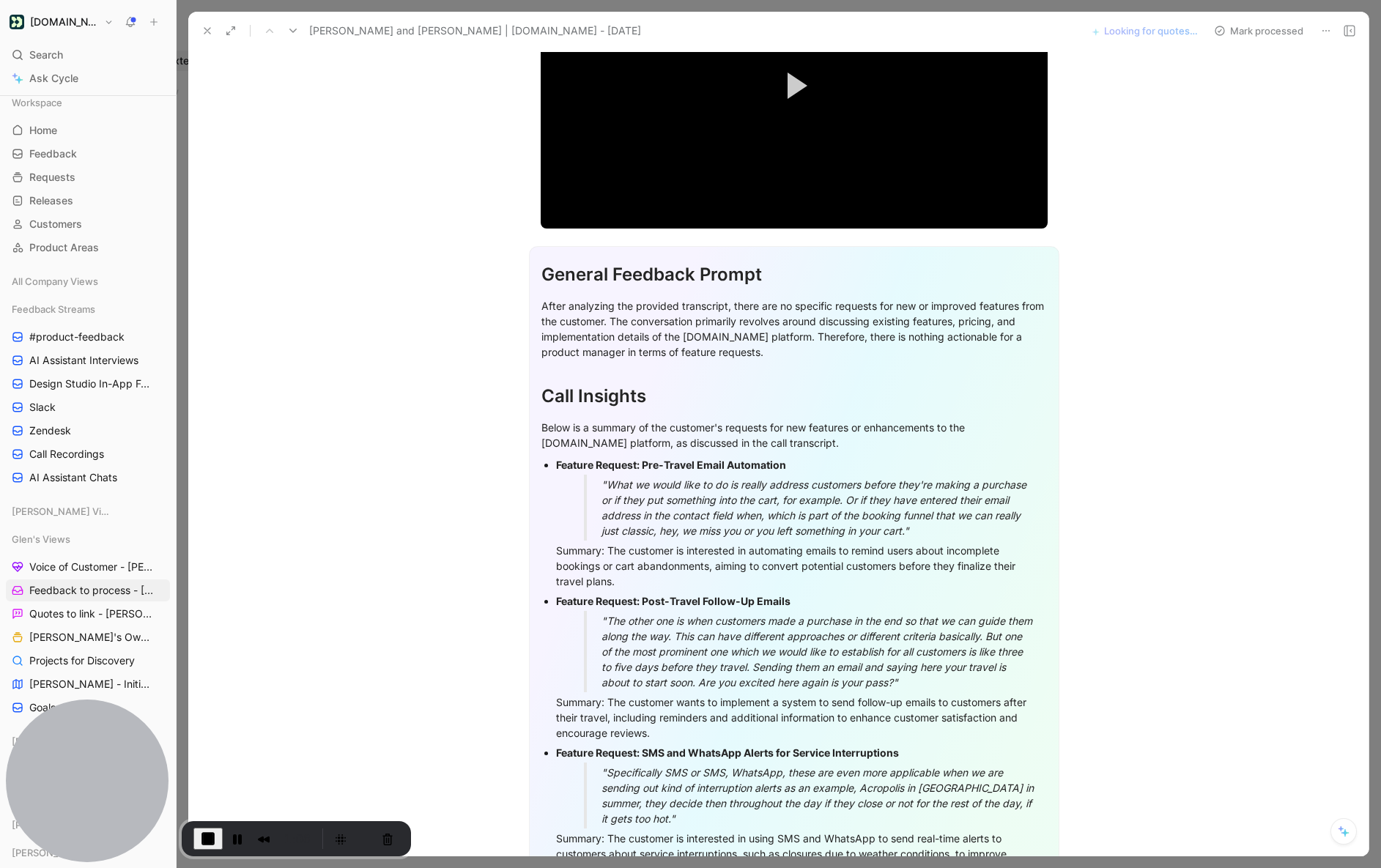
click at [786, 525] on div ""What we would like to do is really address customers before they're making a p…" at bounding box center [819, 508] width 435 height 62
click at [982, 646] on div ""The other one is when customers made a purchase in the end so that we can guid…" at bounding box center [819, 651] width 435 height 77
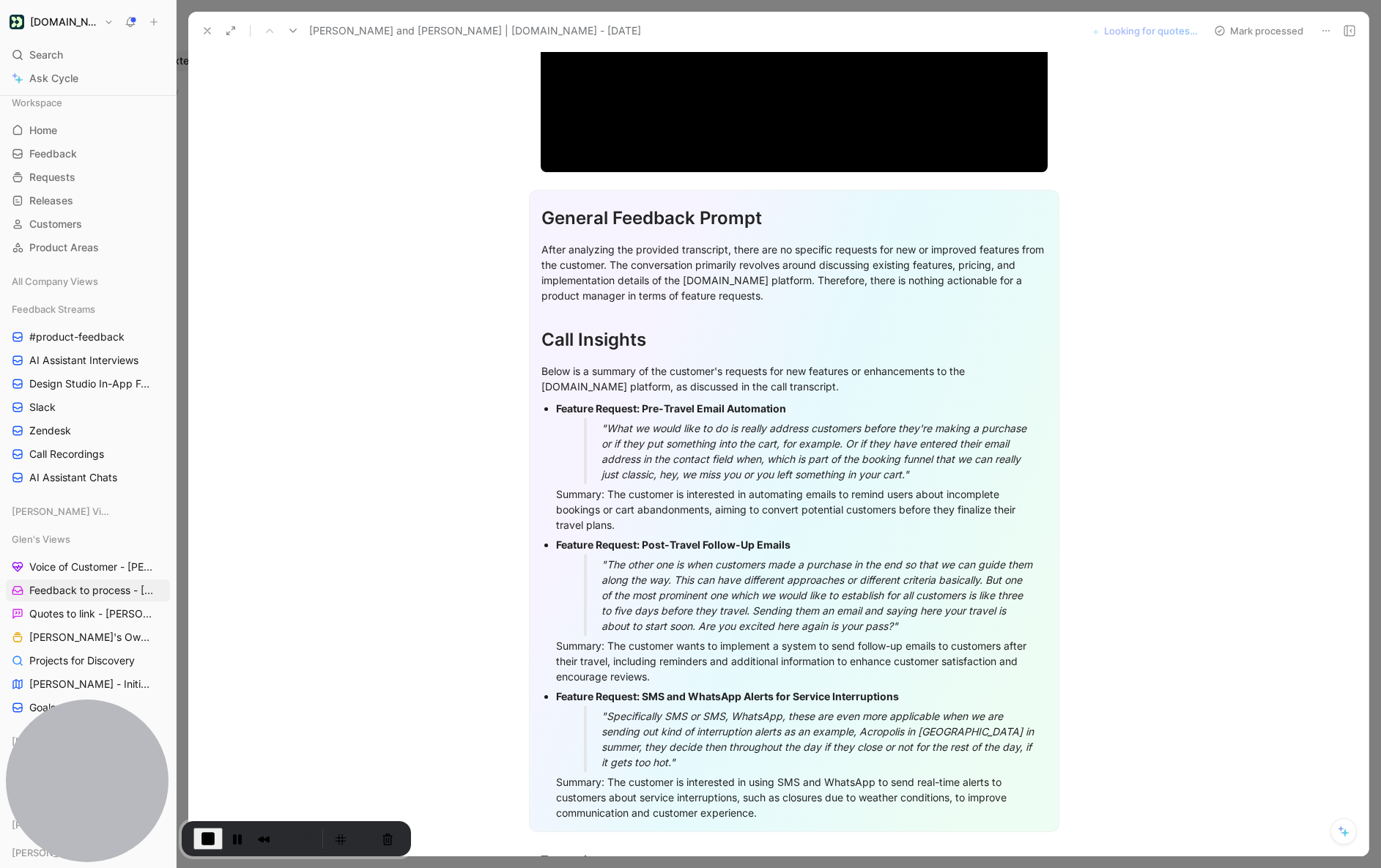
scroll to position [358, 0]
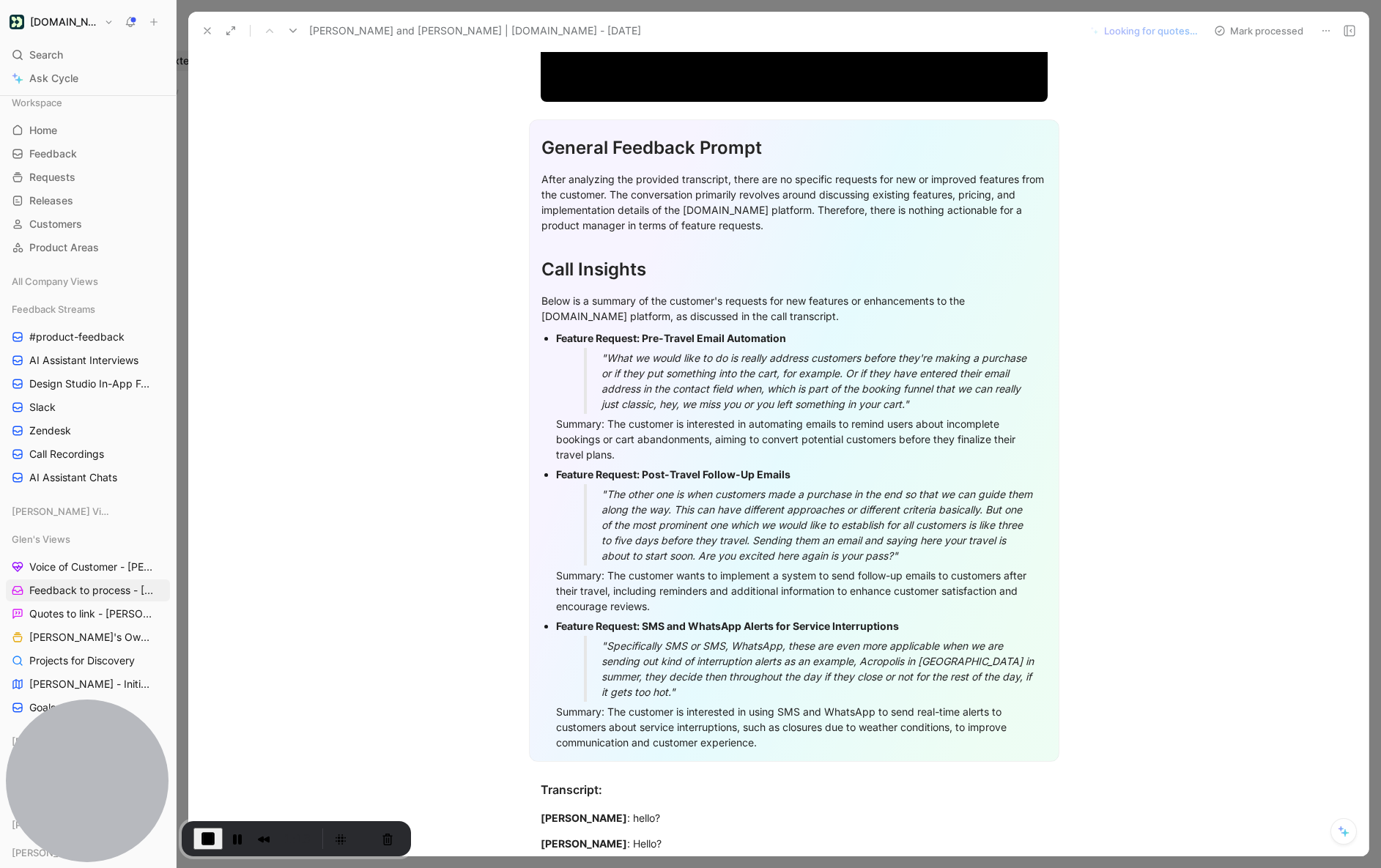
click at [926, 552] on div ""The other one is when customers made a purchase in the end so that we can guid…" at bounding box center [819, 524] width 435 height 77
click at [922, 535] on div ""The other one is when customers made a purchase in the end so that we can guid…" at bounding box center [819, 524] width 435 height 77
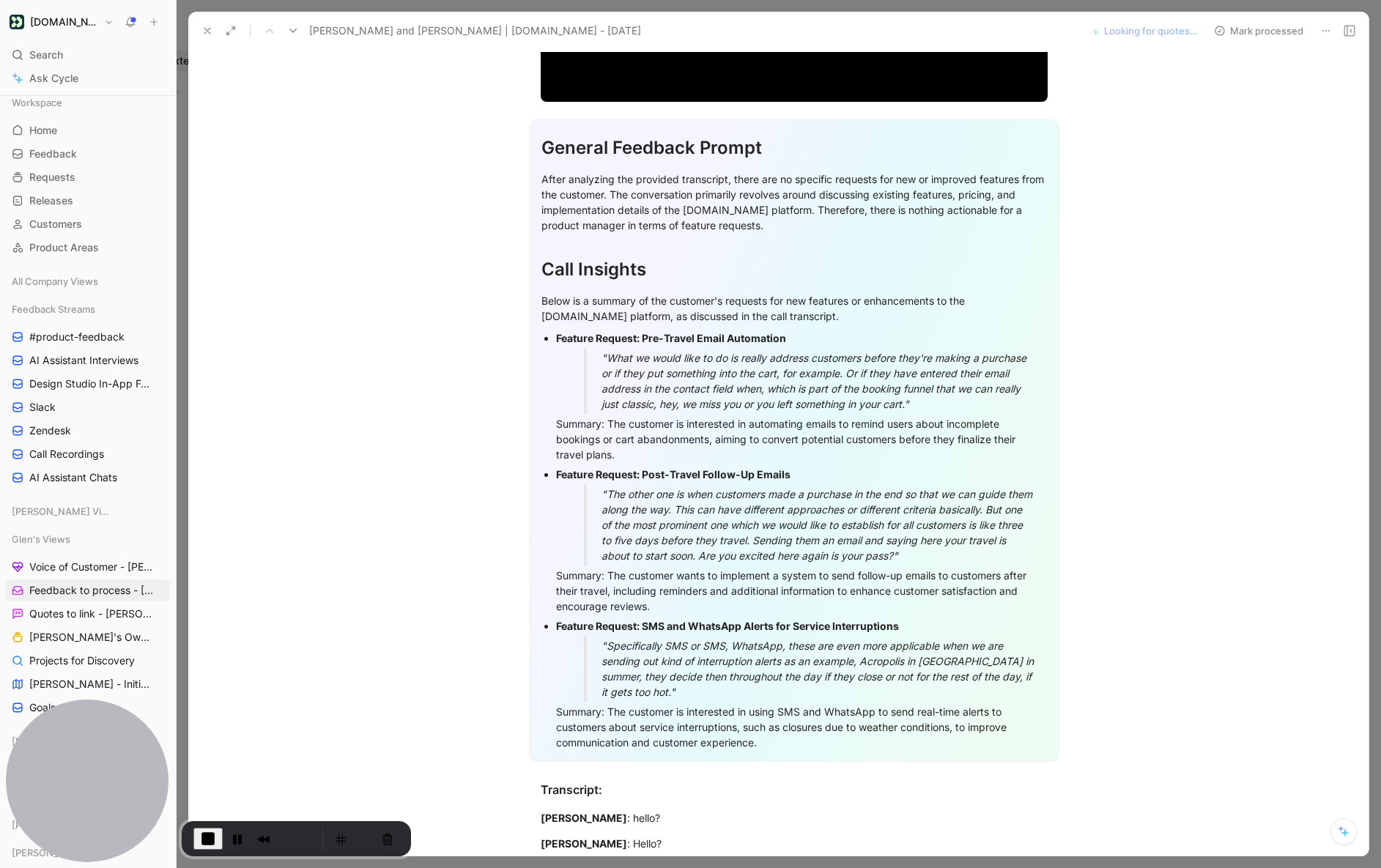
click at [922, 535] on div ""The other one is when customers made a purchase in the end so that we can guid…" at bounding box center [819, 524] width 435 height 77
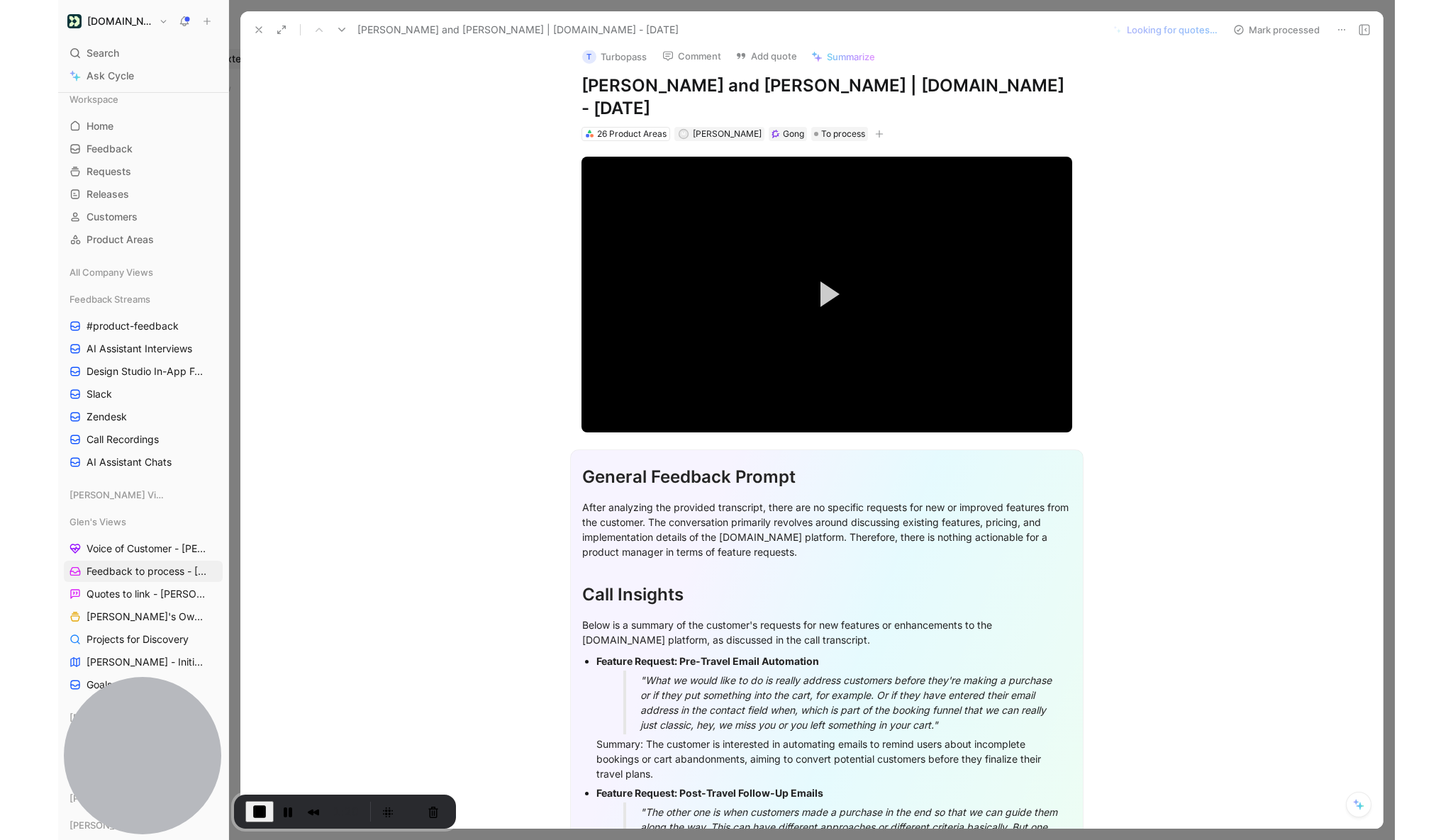
scroll to position [0, 0]
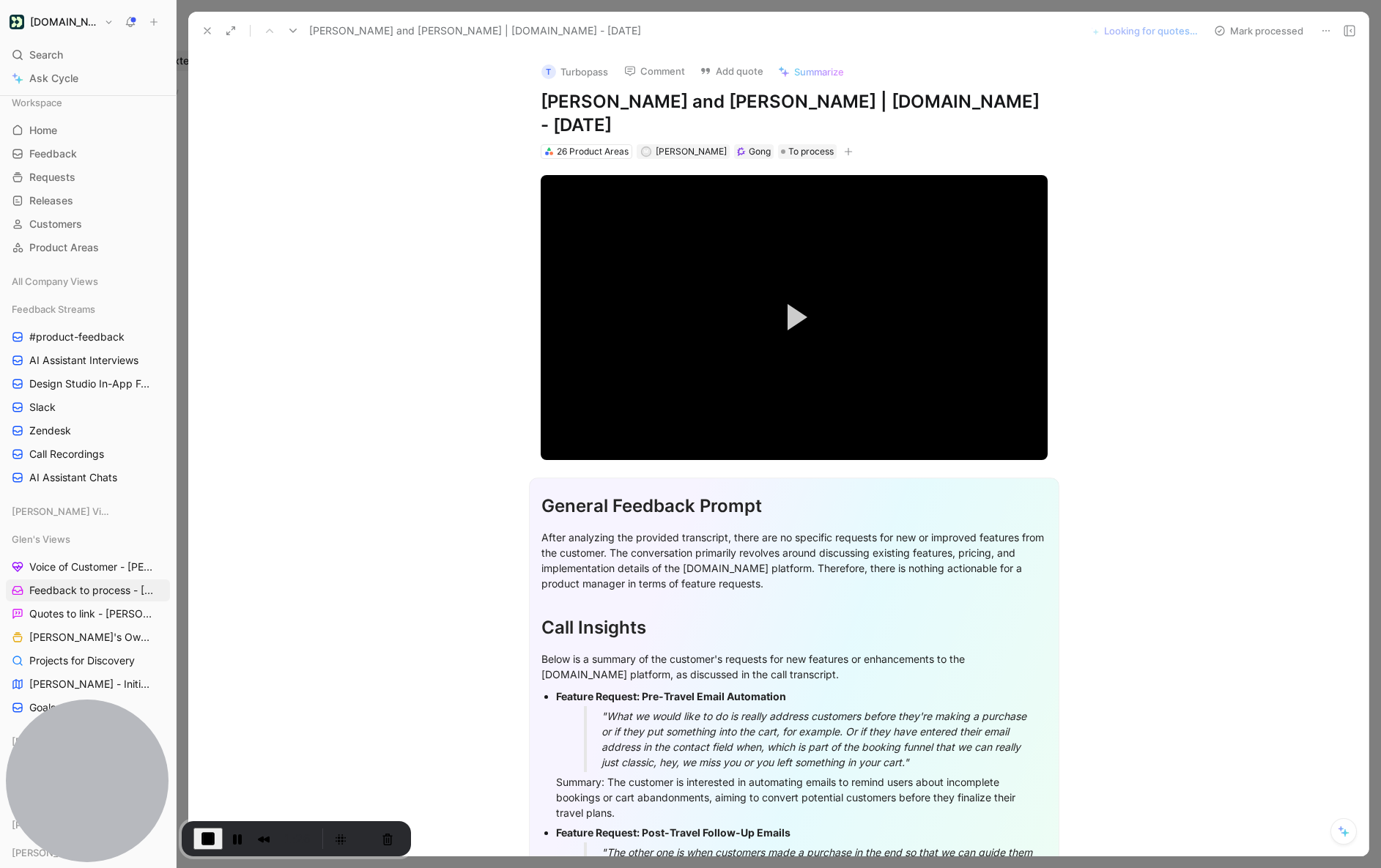
click at [296, 33] on icon at bounding box center [293, 31] width 12 height 12
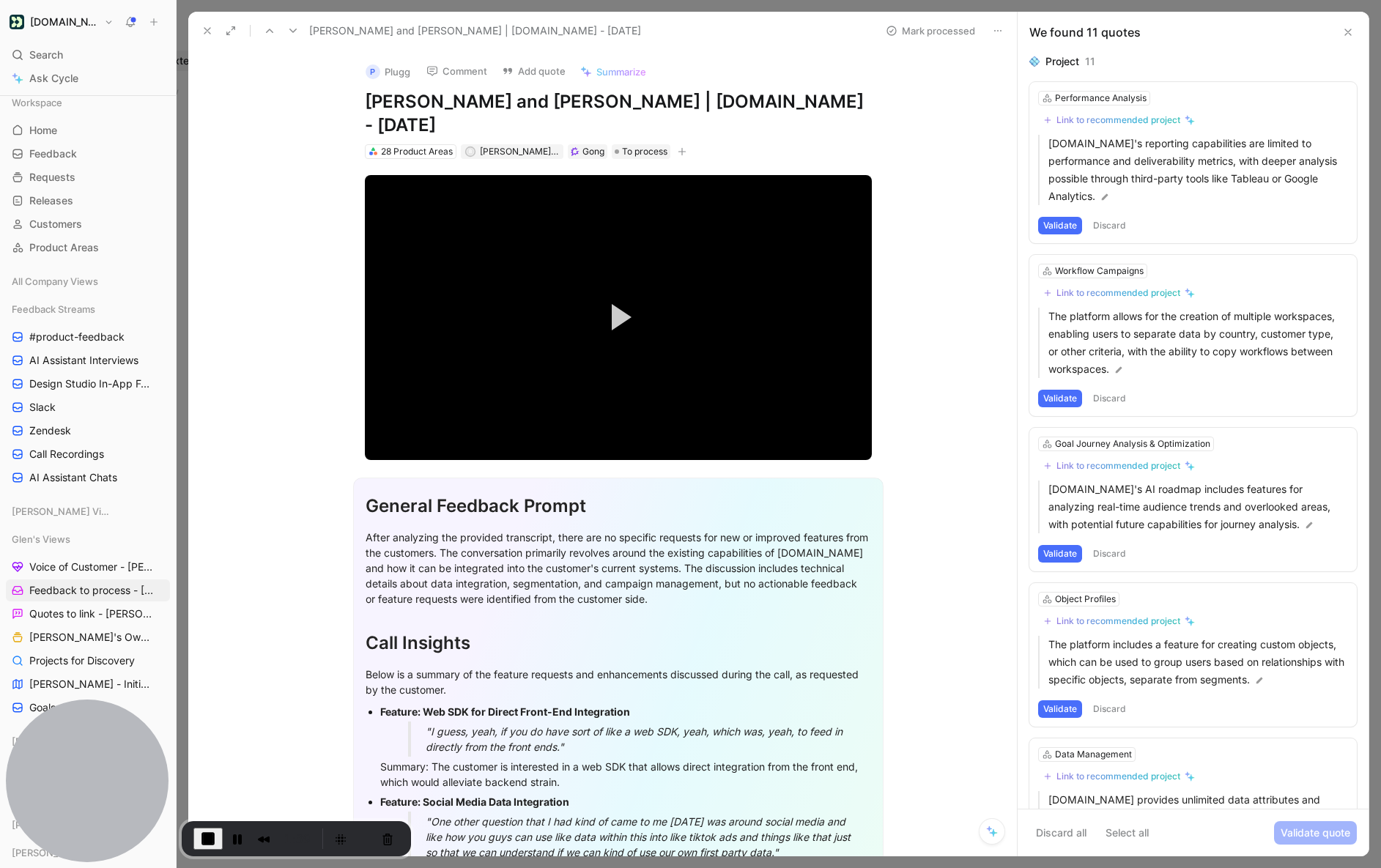
click at [1048, 218] on button "Validate" at bounding box center [1060, 225] width 44 height 18
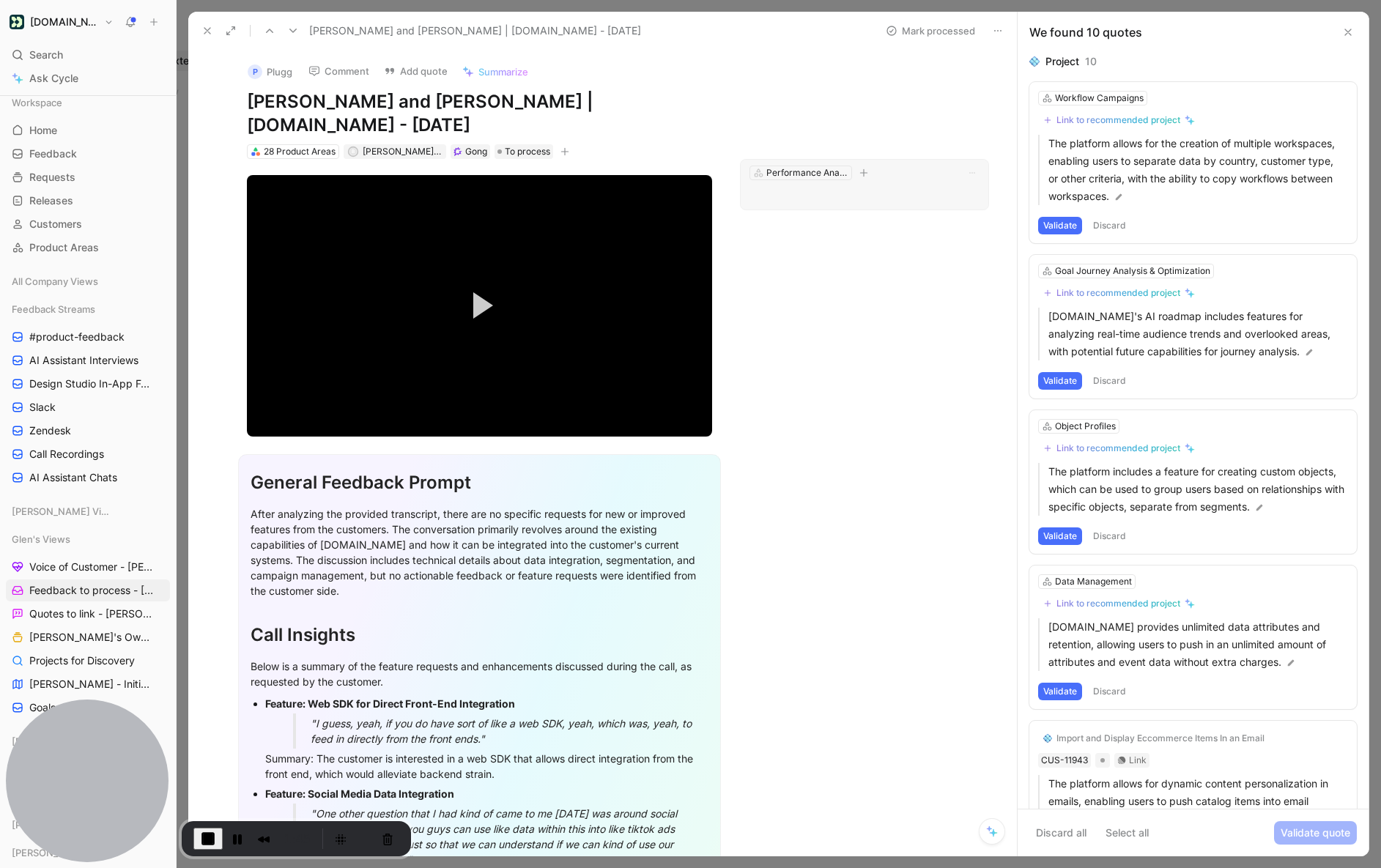
click at [863, 200] on p at bounding box center [864, 195] width 230 height 18
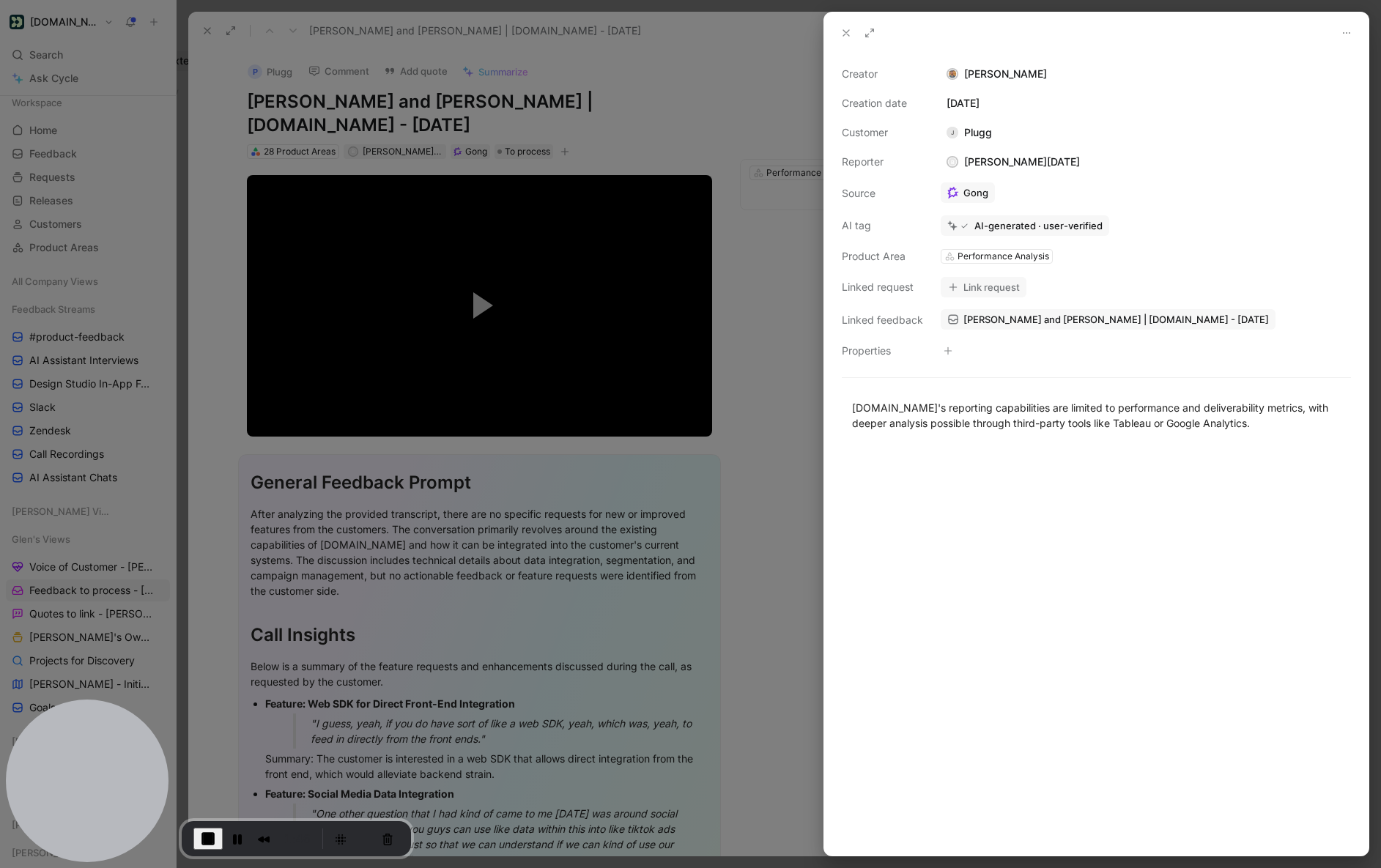
click at [782, 98] on div at bounding box center [690, 434] width 1381 height 868
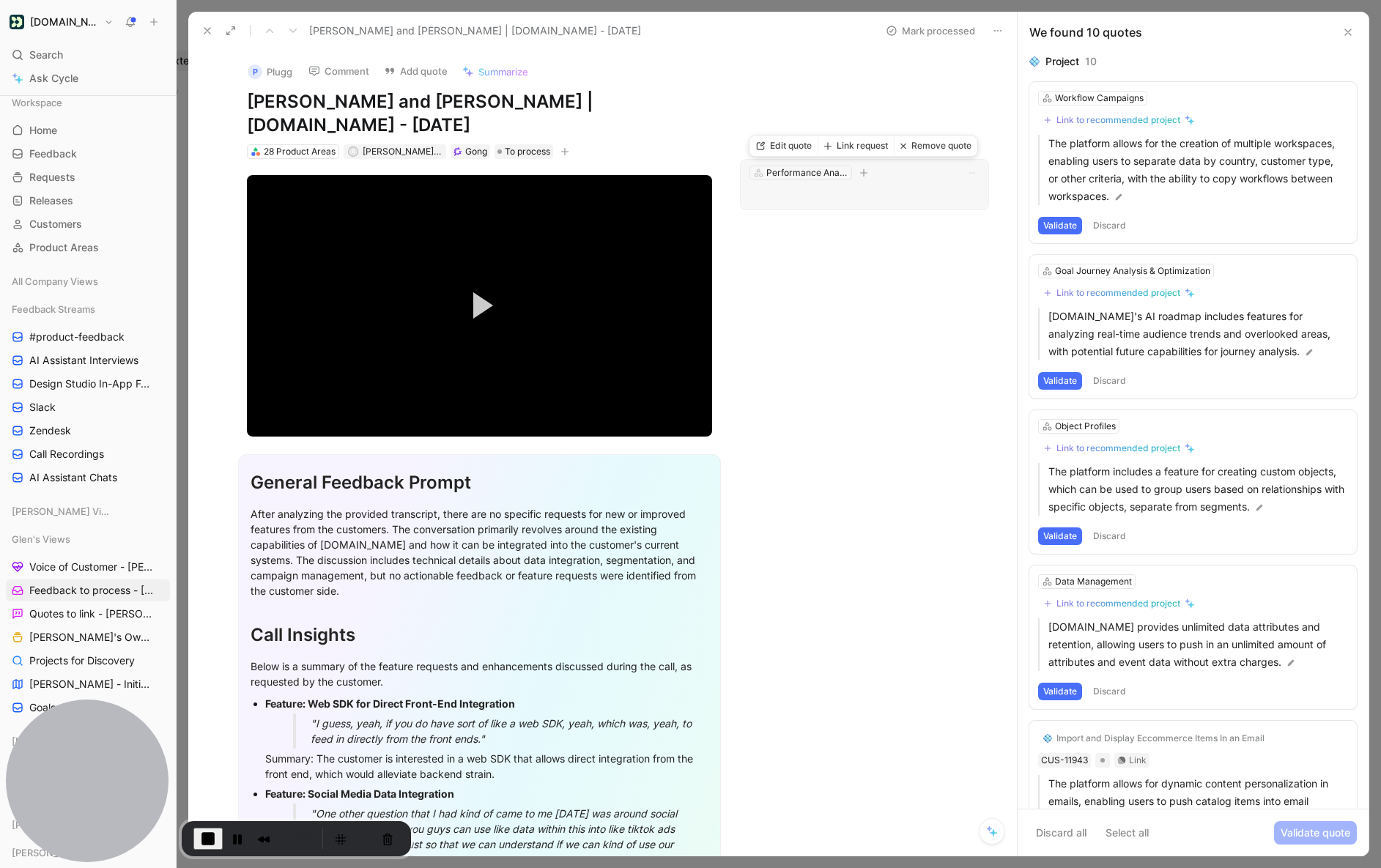
click at [860, 203] on p at bounding box center [864, 195] width 230 height 18
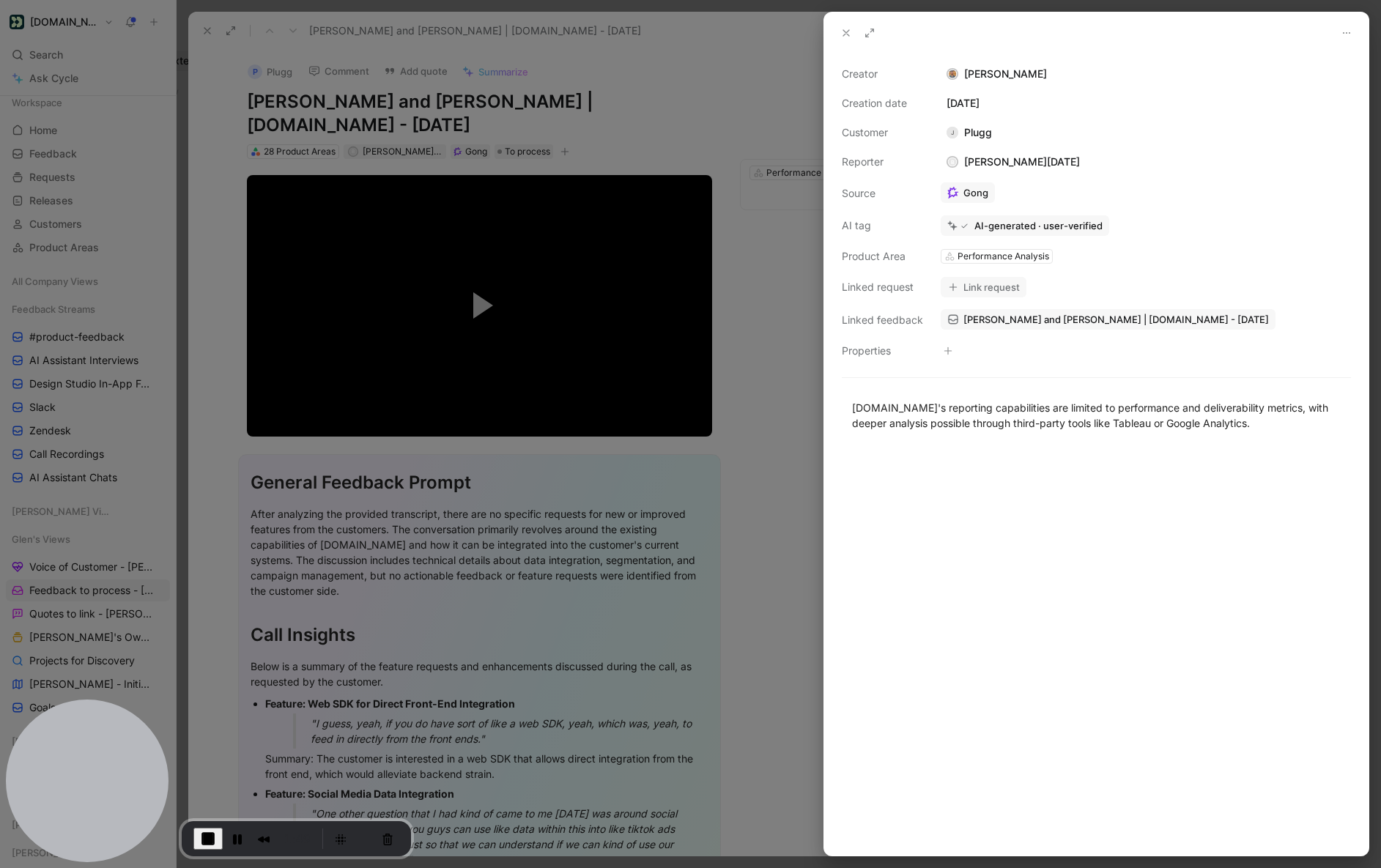
drag, startPoint x: 731, startPoint y: 70, endPoint x: 758, endPoint y: 86, distance: 31.4
click at [731, 69] on div at bounding box center [690, 434] width 1381 height 868
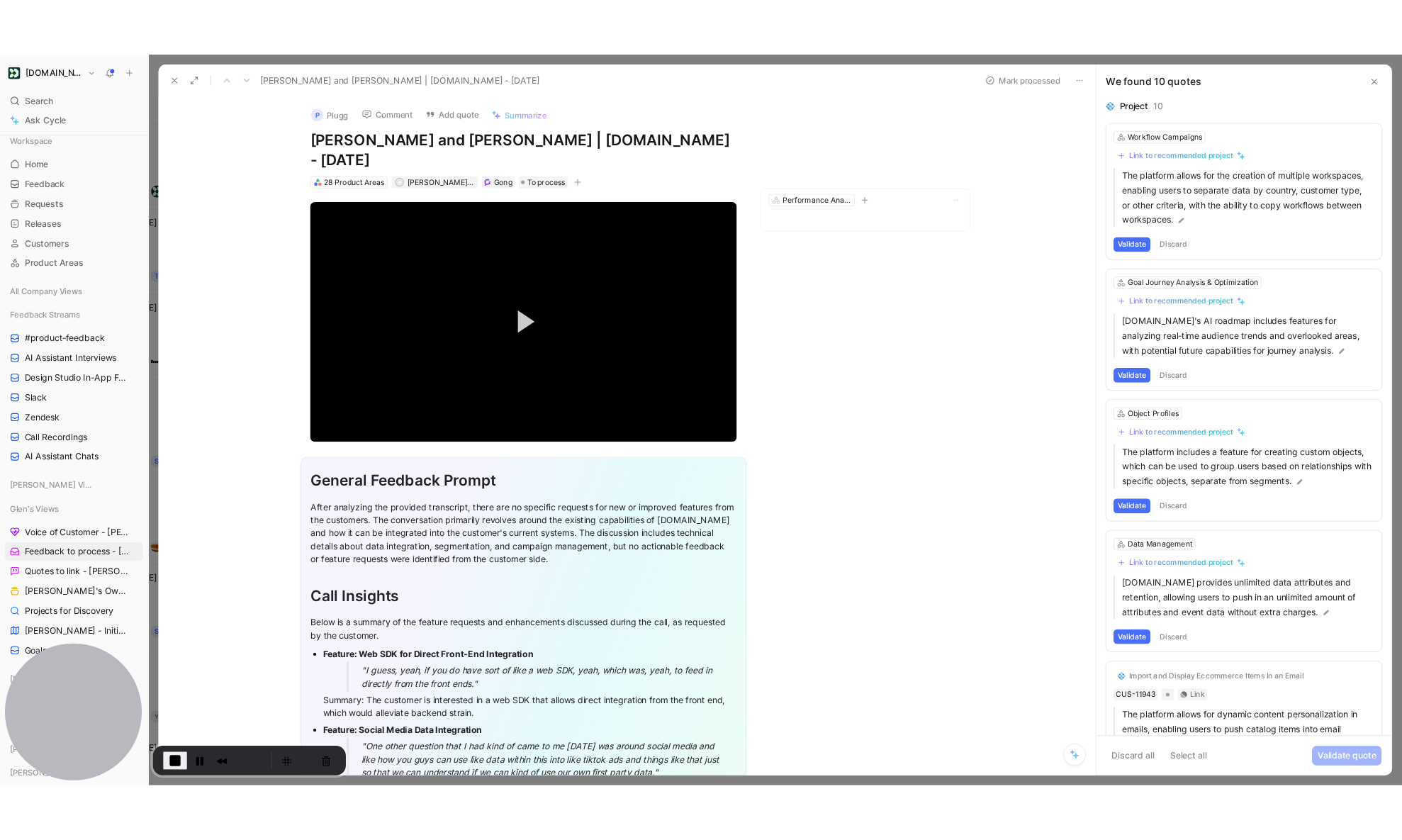
scroll to position [0, 323]
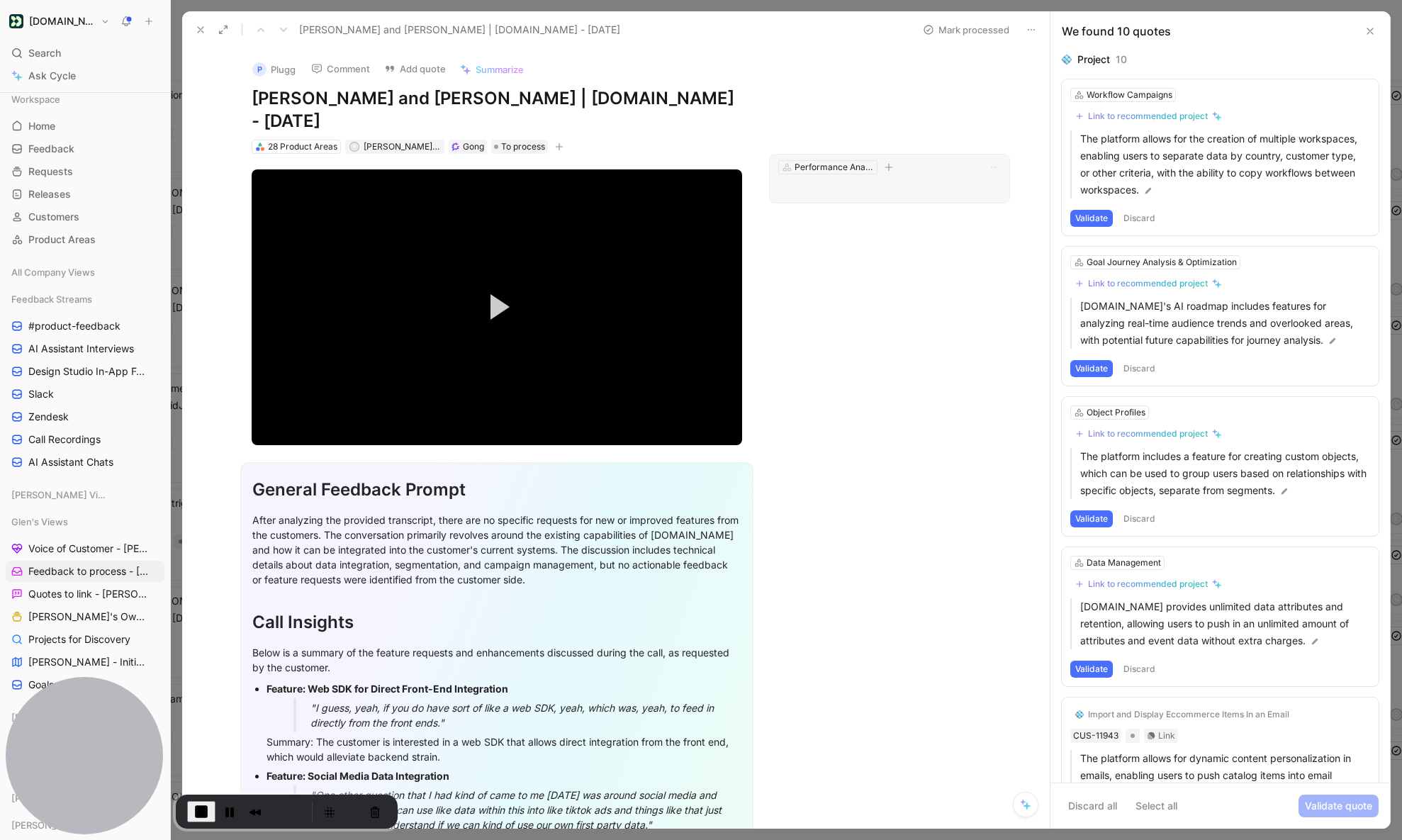
click at [932, 180] on p at bounding box center [889, 188] width 222 height 17
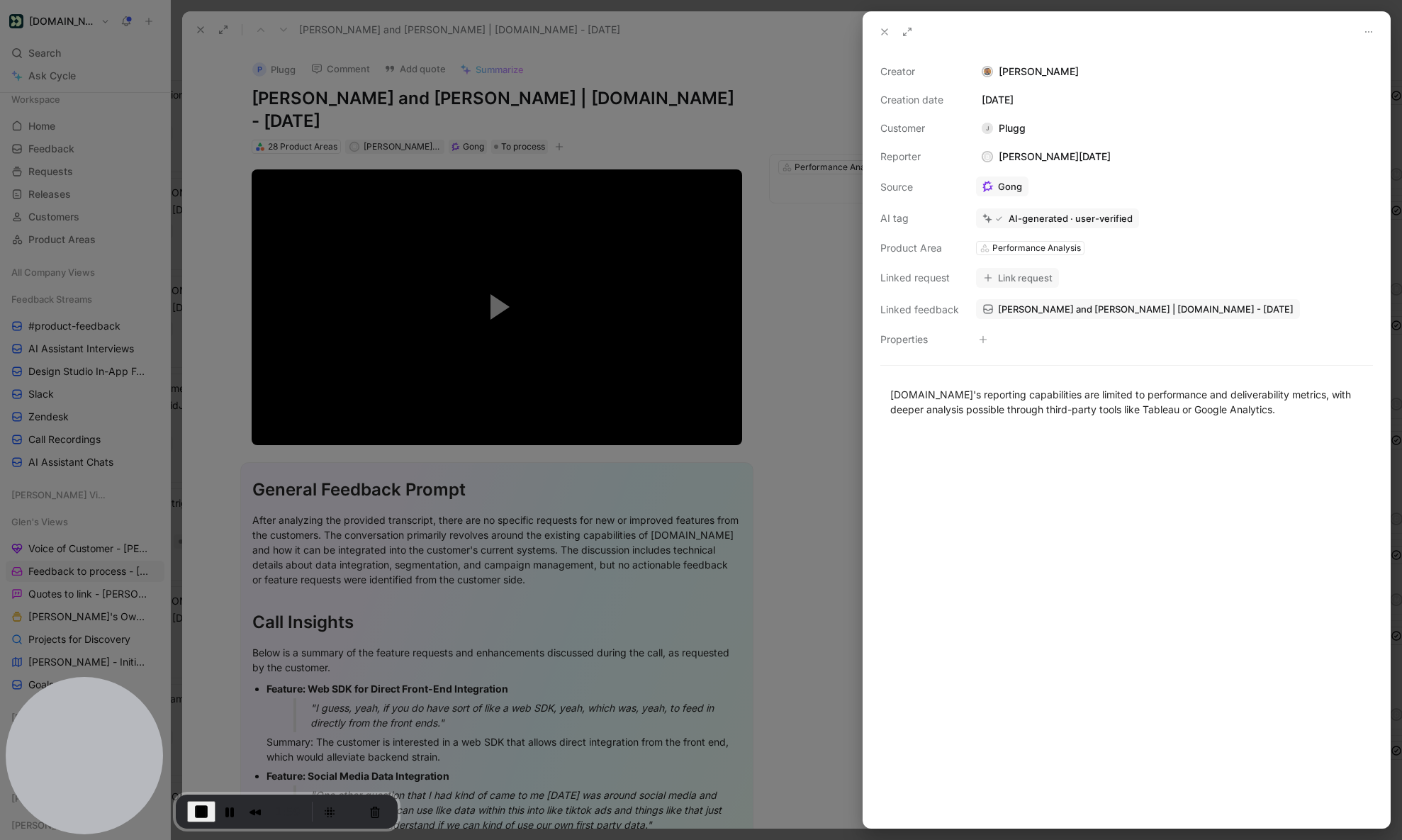
click at [805, 349] on div at bounding box center [701, 420] width 1402 height 840
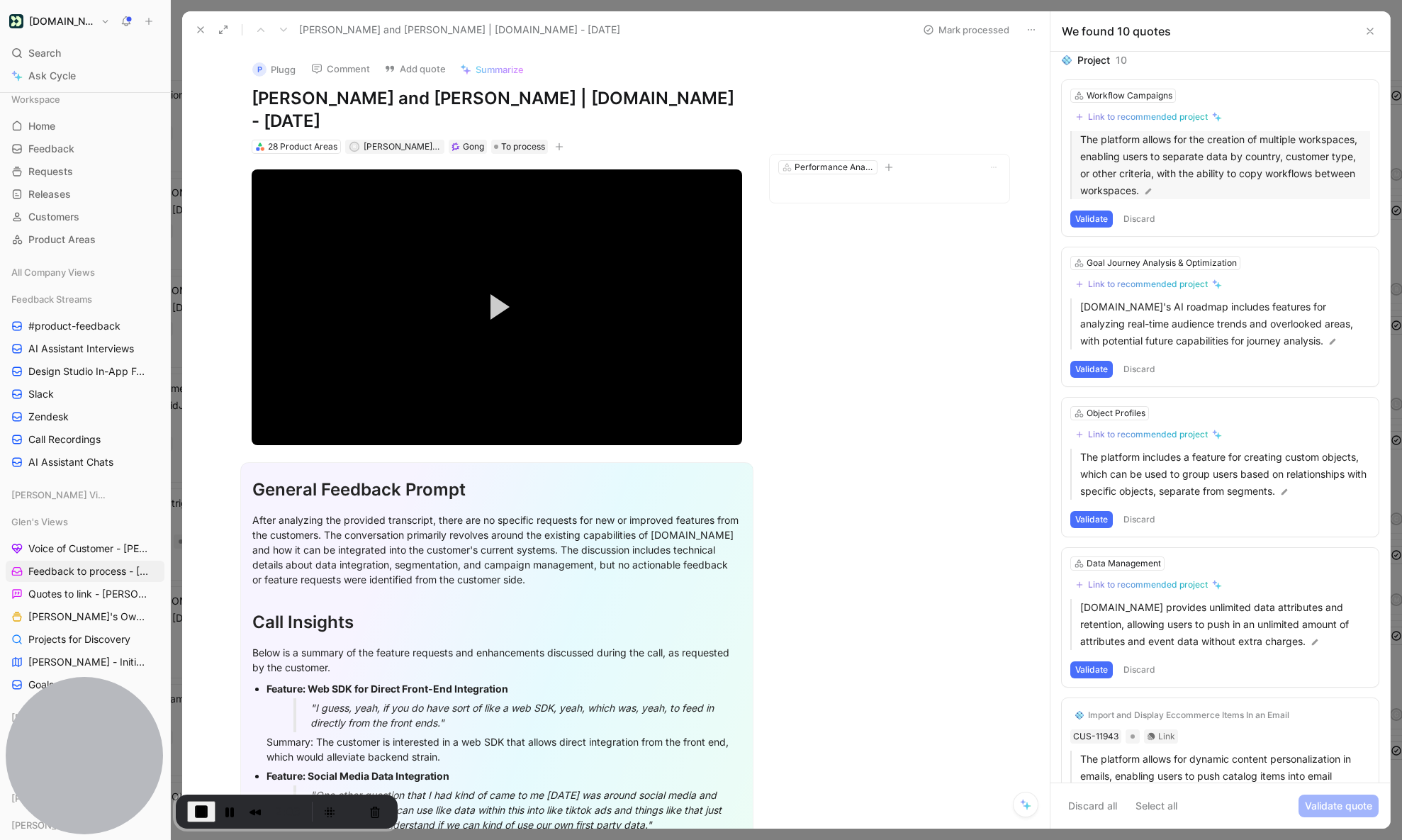
scroll to position [6, 0]
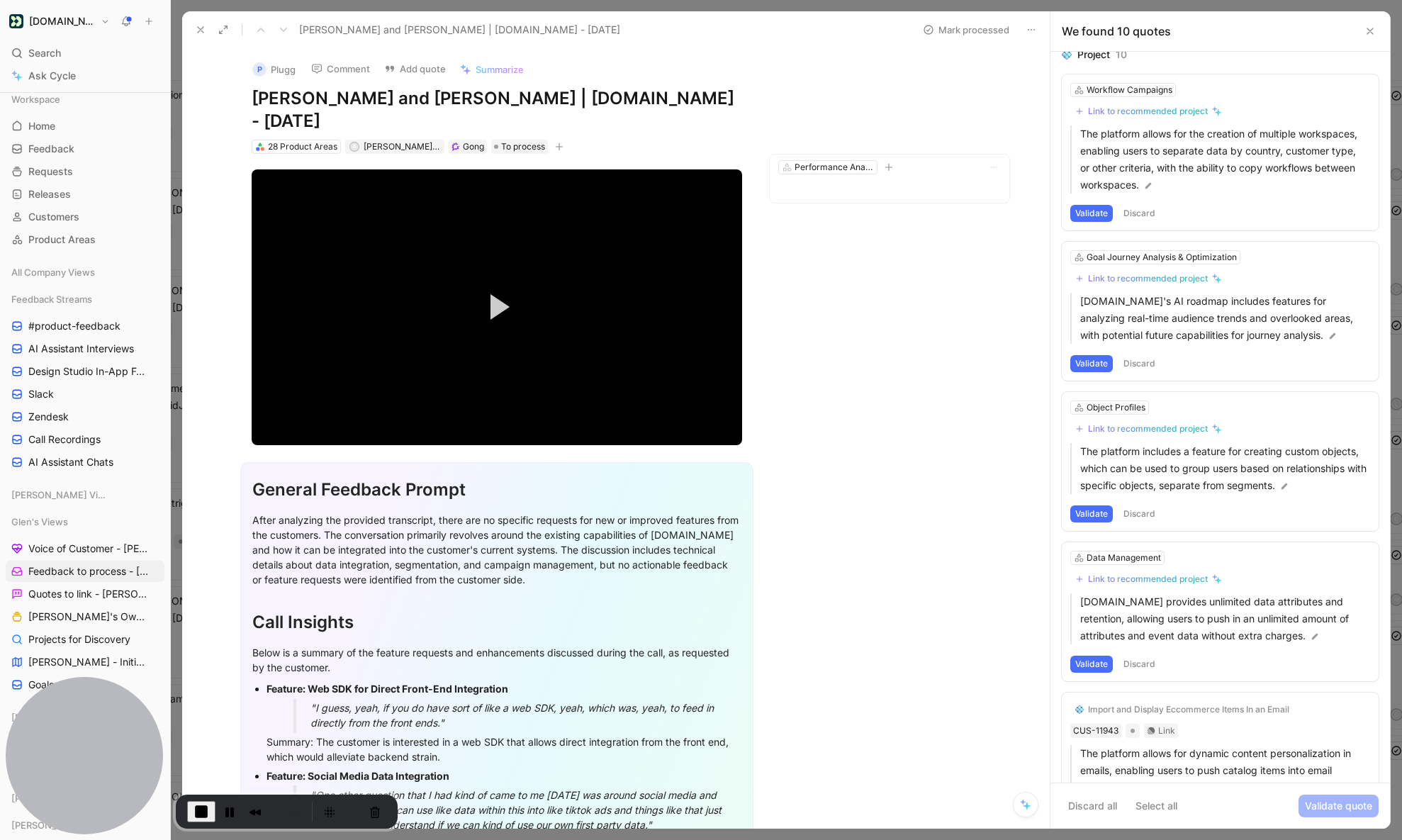
click at [1059, 211] on button "Discard" at bounding box center [1138, 213] width 42 height 17
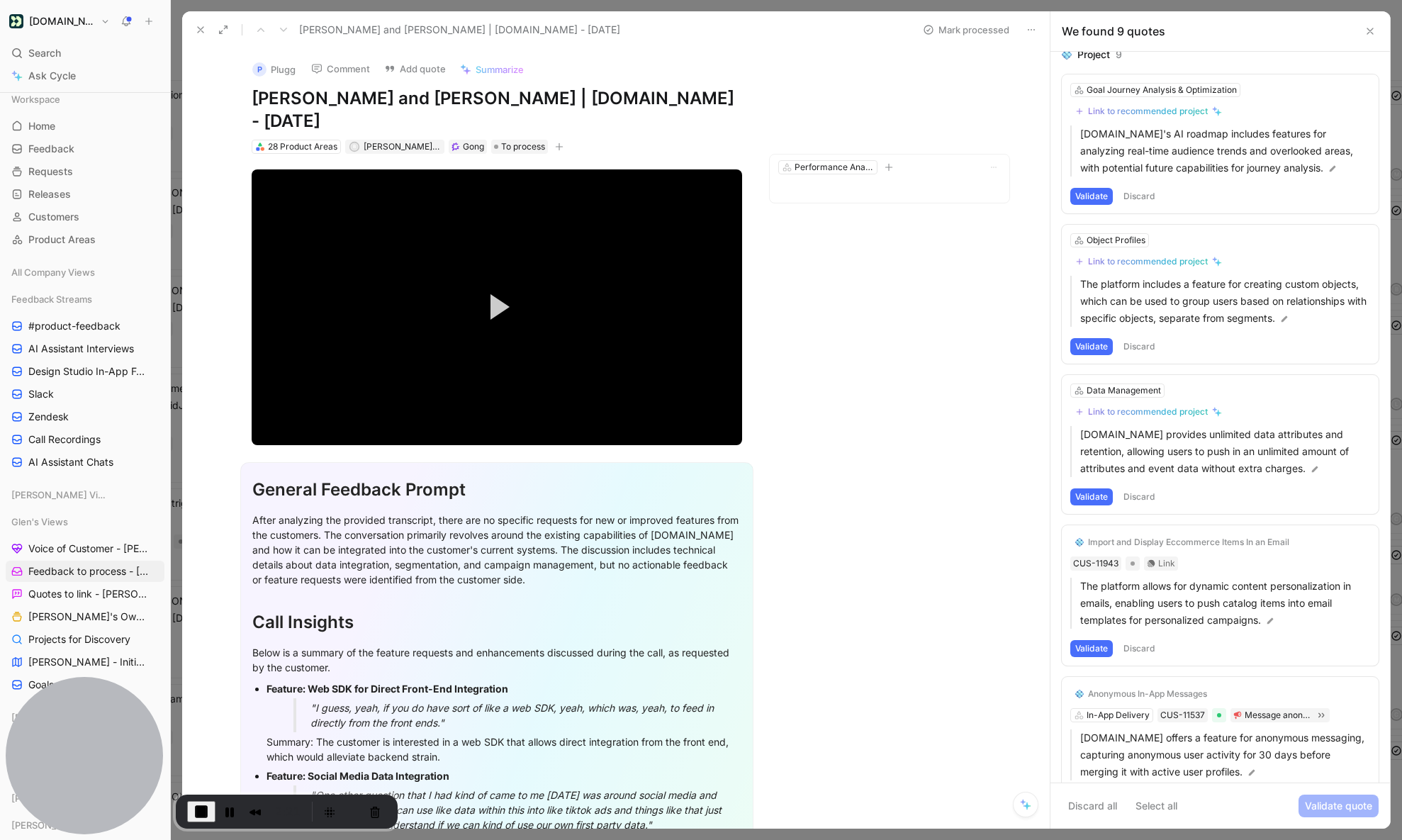
click at [1059, 198] on button "Discard" at bounding box center [1138, 197] width 42 height 17
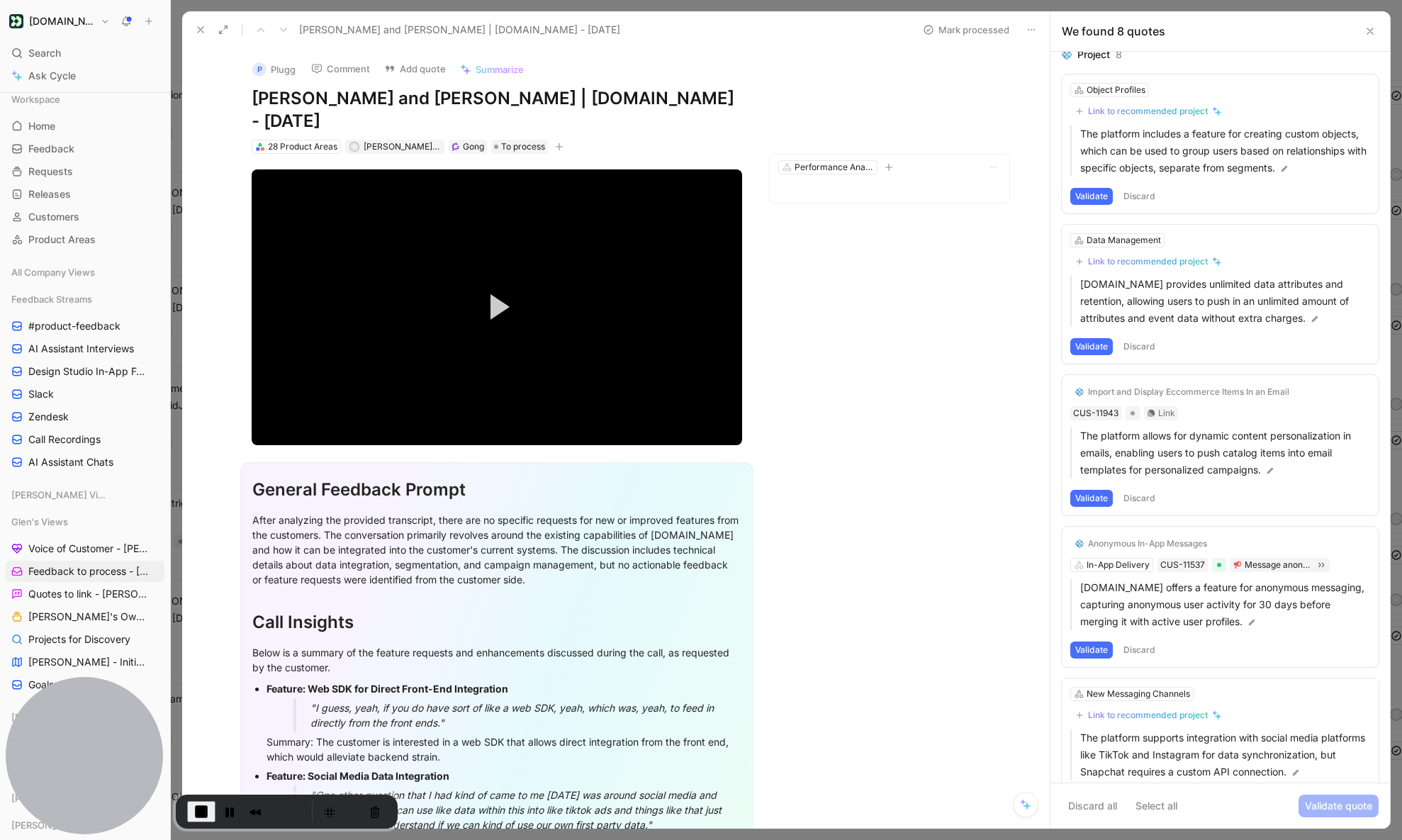
click at [1059, 195] on button "Discard" at bounding box center [1138, 197] width 42 height 17
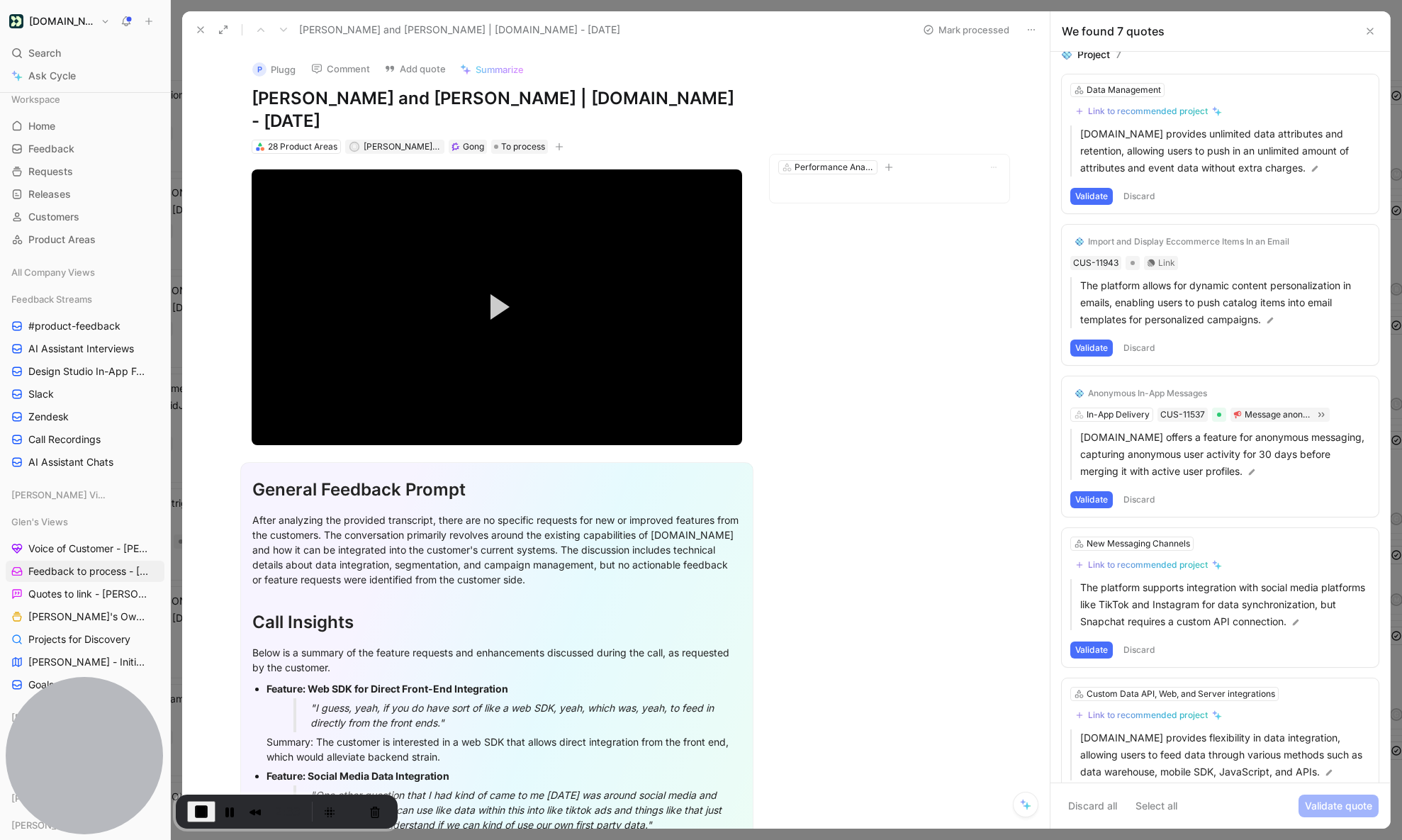
click at [1059, 195] on button "Discard" at bounding box center [1138, 197] width 42 height 17
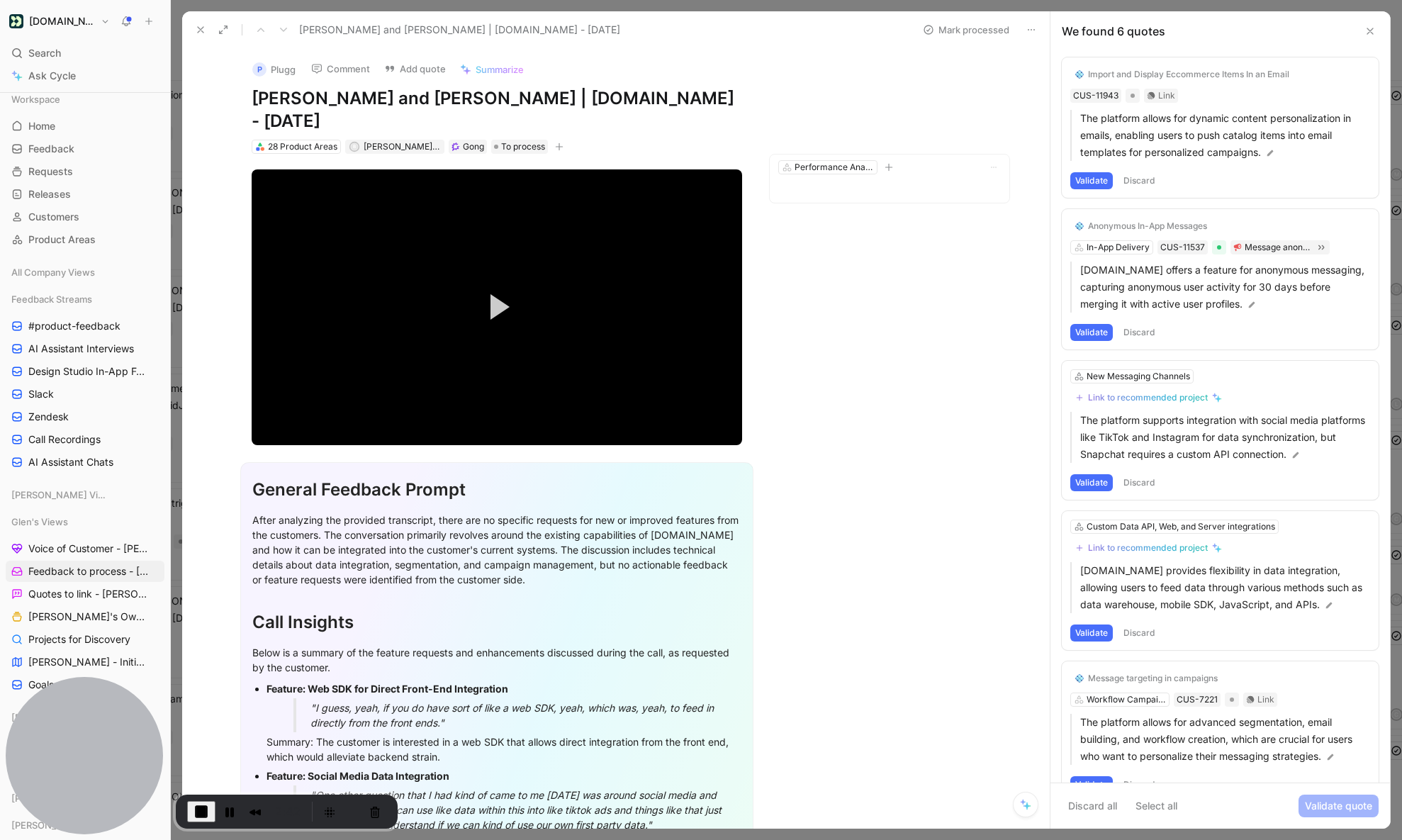
scroll to position [0, 0]
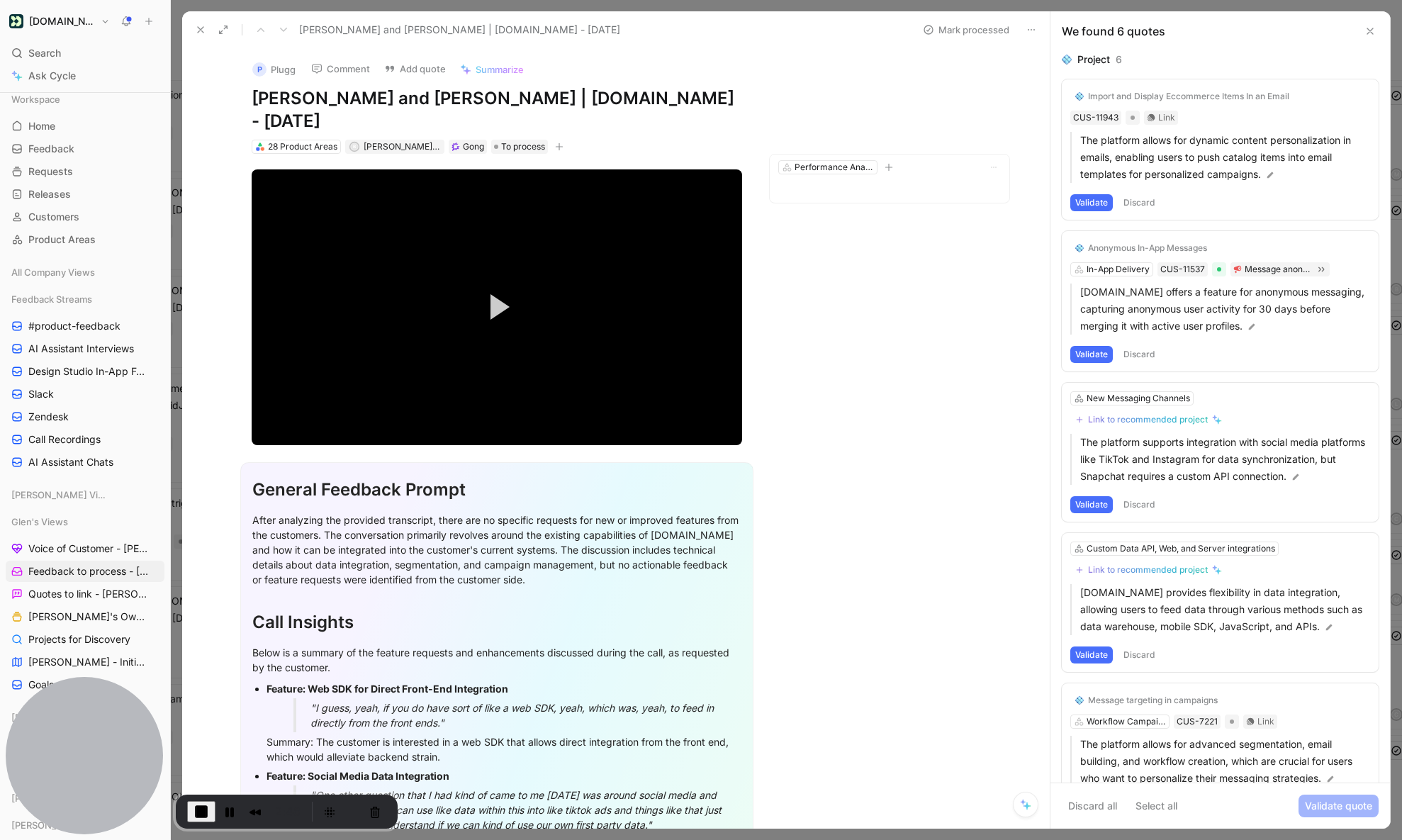
click at [1059, 207] on button "Discard" at bounding box center [1138, 203] width 42 height 17
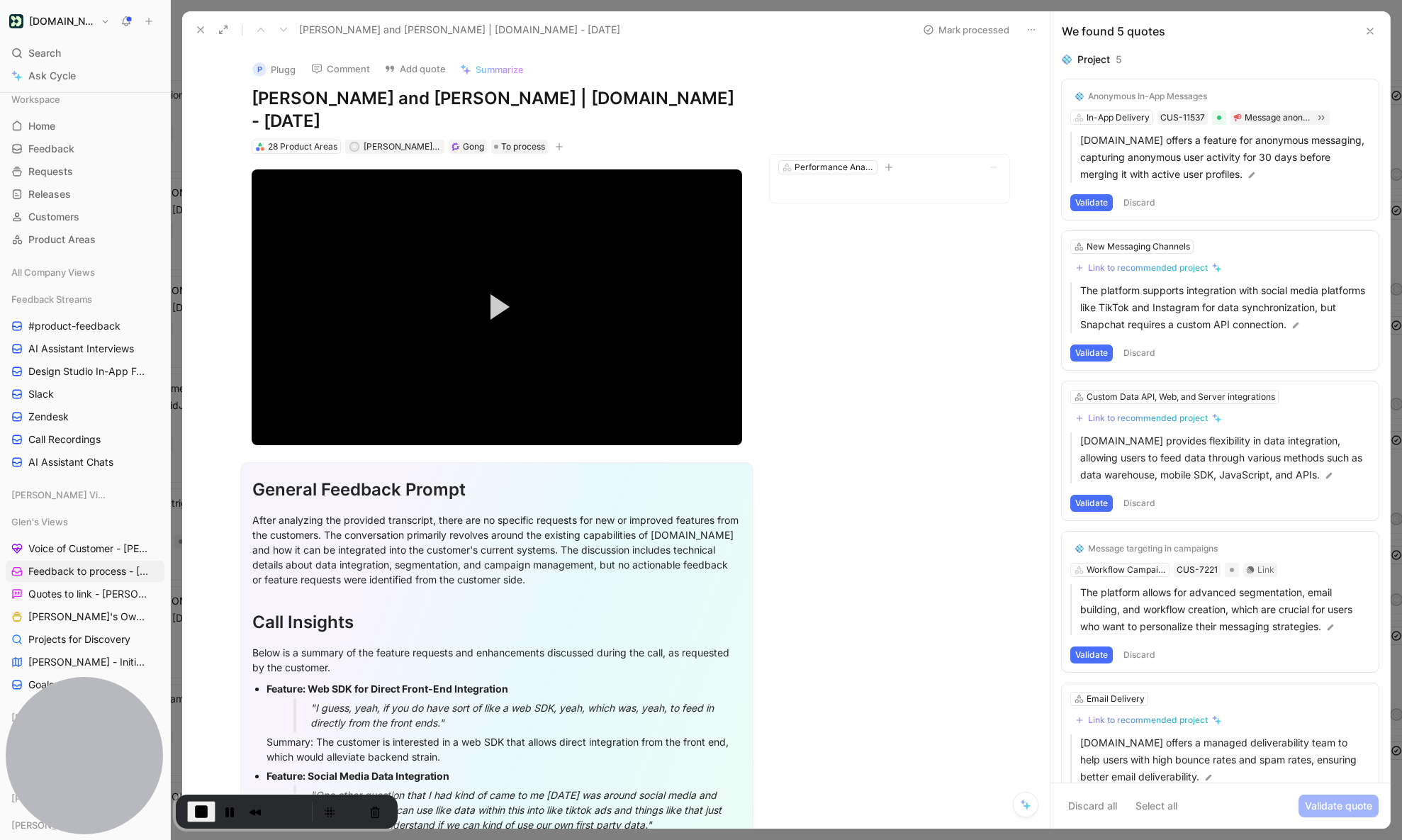
click at [1059, 113] on div "Anonymous In-App Messages In-App Delivery CUS-11537 Message anonymous visitors …" at bounding box center [1220, 149] width 317 height 140
click at [1059, 102] on div "Project 5 Anonymous In-App Messages In-App Delivery CUS-11537 Message anonymous…" at bounding box center [1220, 417] width 340 height 732
click at [1059, 96] on icon at bounding box center [1061, 96] width 9 height 9
click at [1056, 91] on input "checkbox" at bounding box center [1056, 91] width 0 height 0
click at [1059, 198] on button "Discard" at bounding box center [1138, 203] width 42 height 17
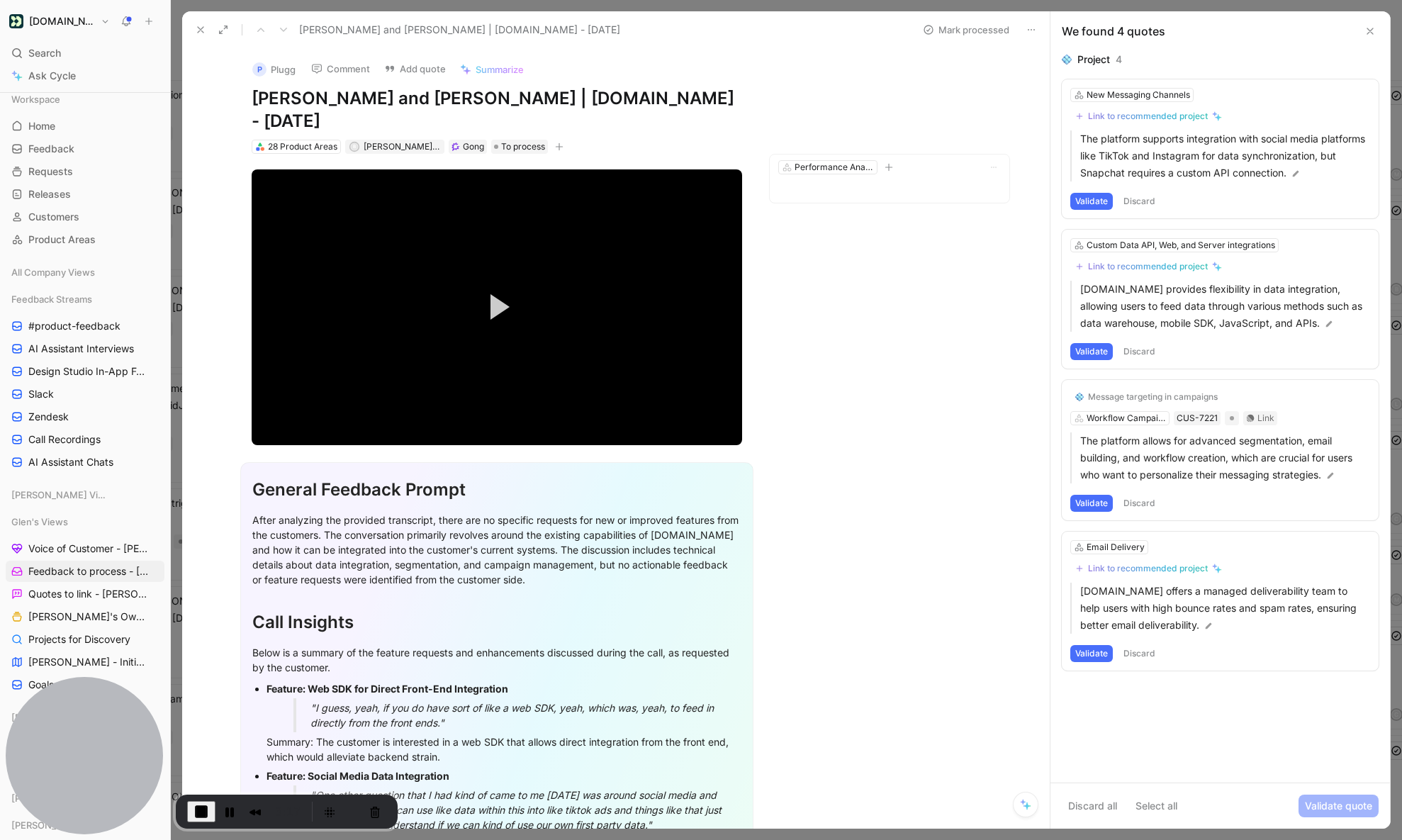
click at [1059, 204] on button "Discard" at bounding box center [1138, 202] width 42 height 17
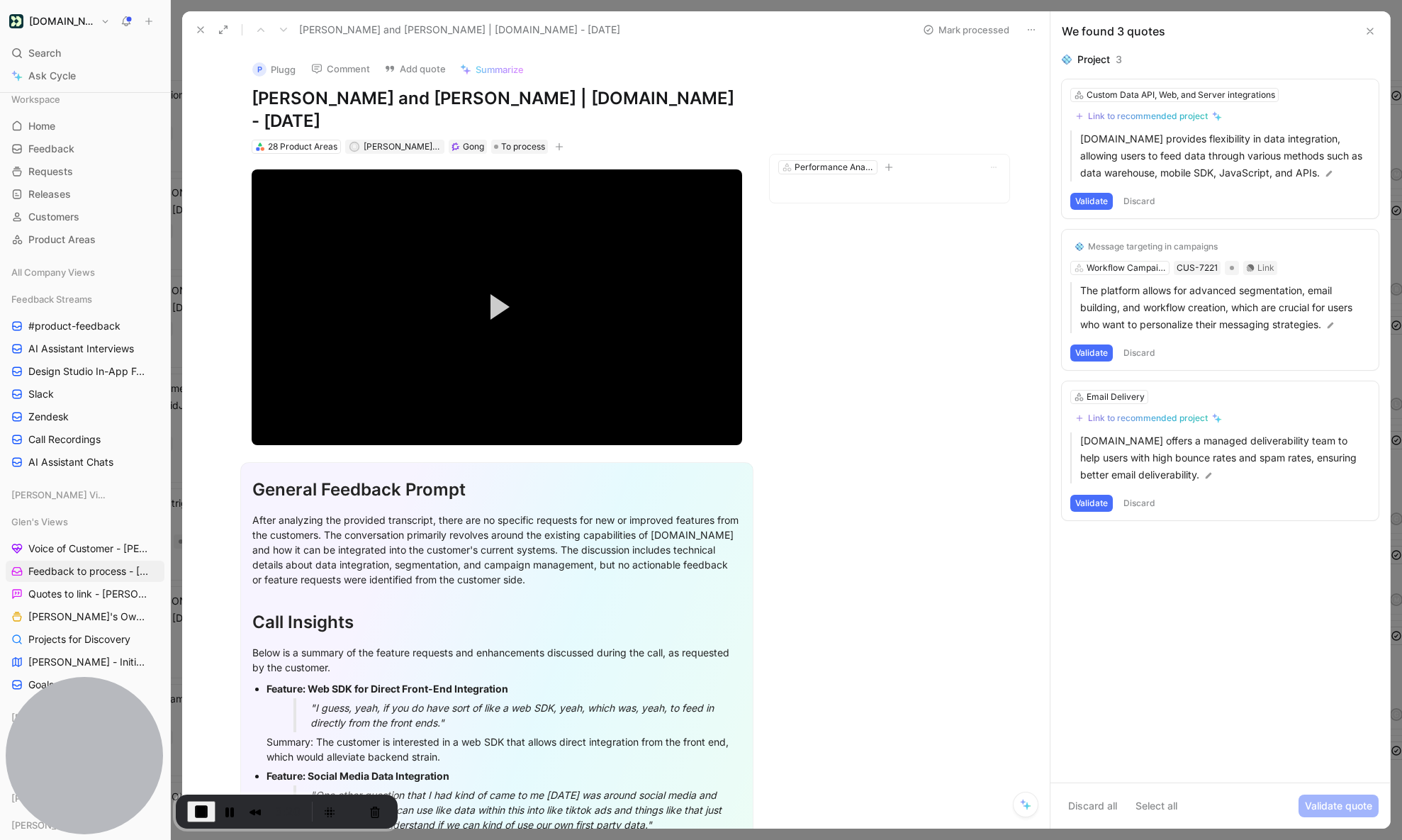
click at [1059, 199] on button "Discard" at bounding box center [1138, 202] width 42 height 17
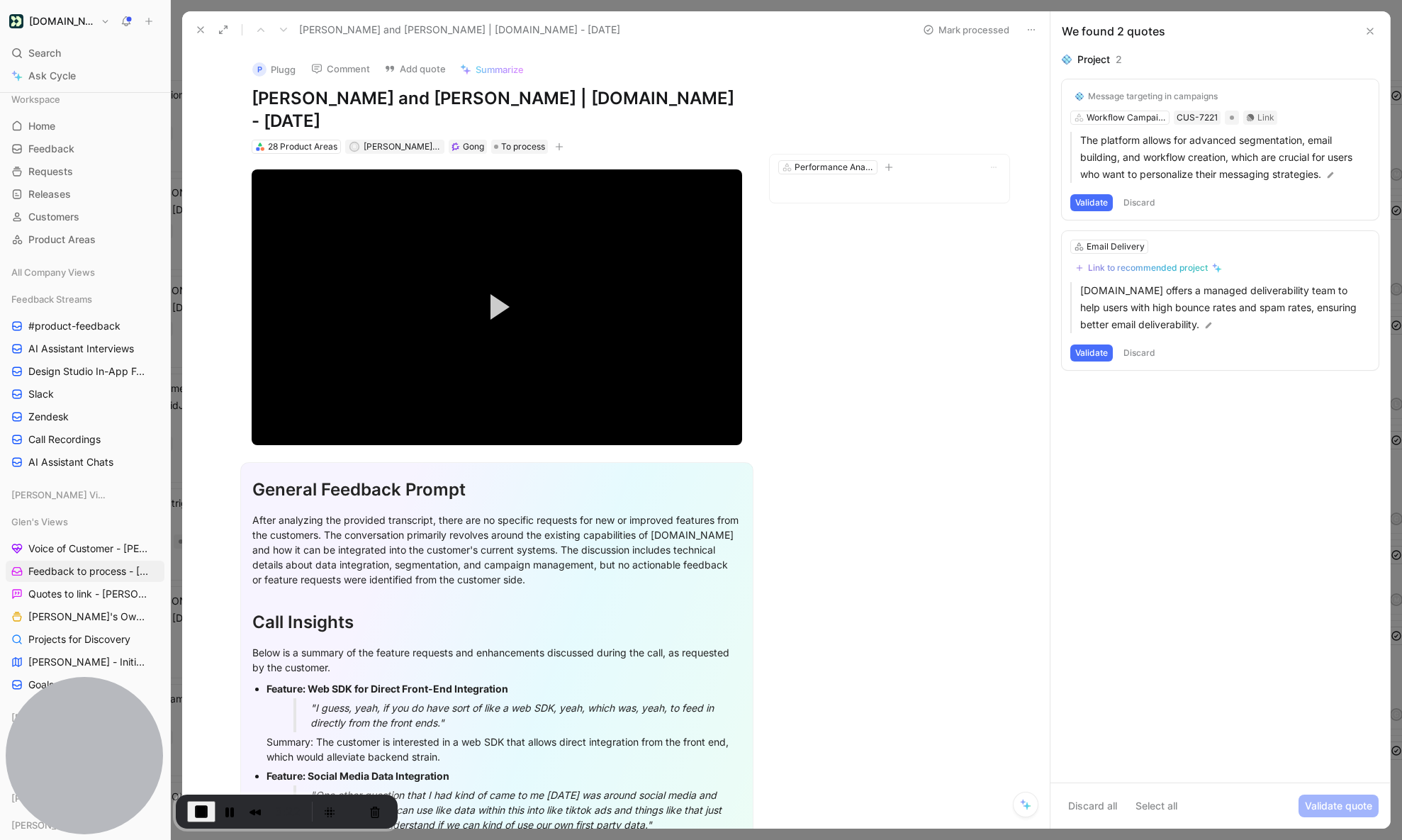
click at [1059, 204] on button "Discard" at bounding box center [1138, 203] width 42 height 17
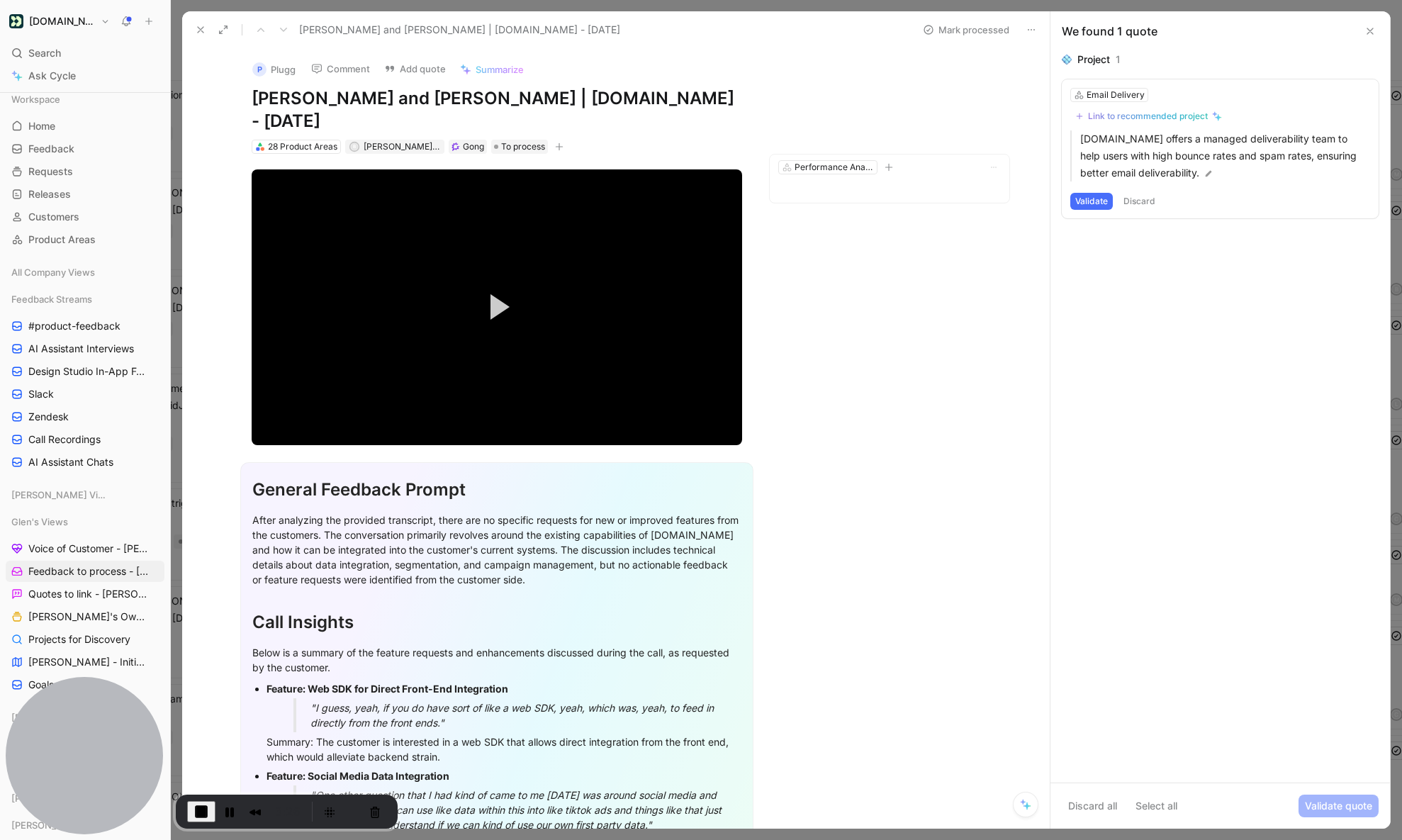
click at [1059, 198] on button "Discard" at bounding box center [1138, 202] width 42 height 17
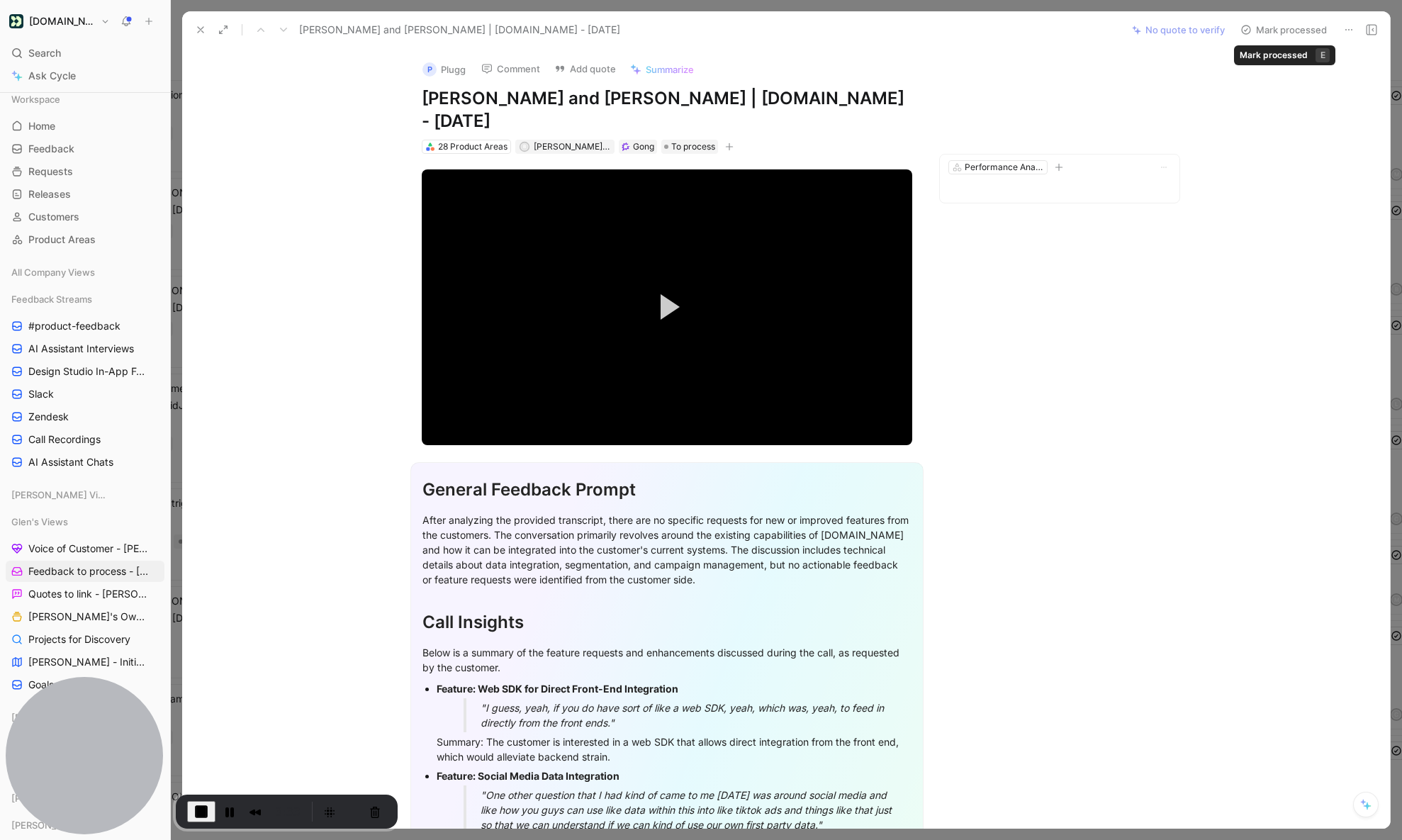
click at [1059, 36] on button "Mark processed" at bounding box center [1283, 30] width 99 height 20
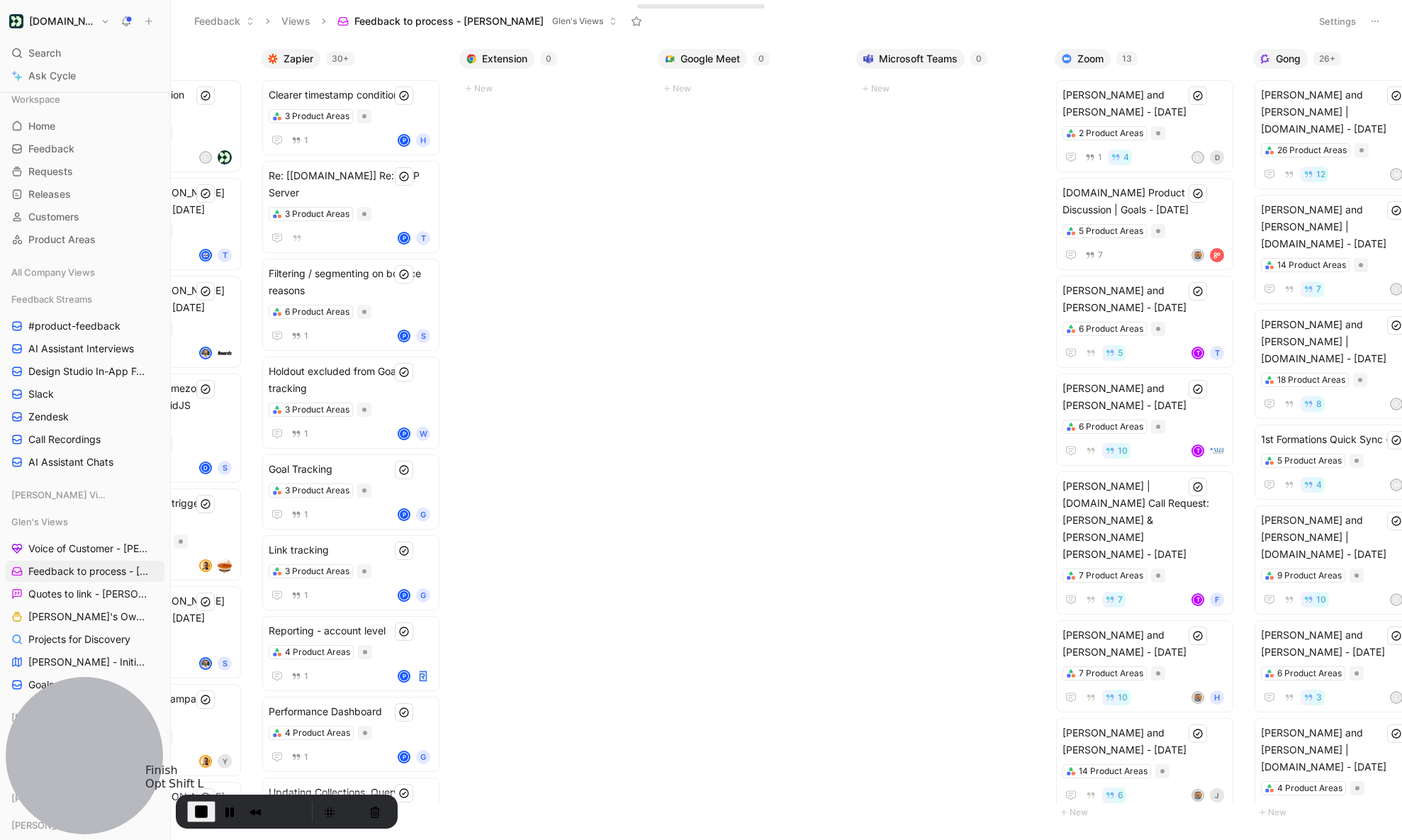
click at [203, 742] on span "End Recording" at bounding box center [202, 812] width 17 height 17
